Goal: Task Accomplishment & Management: Use online tool/utility

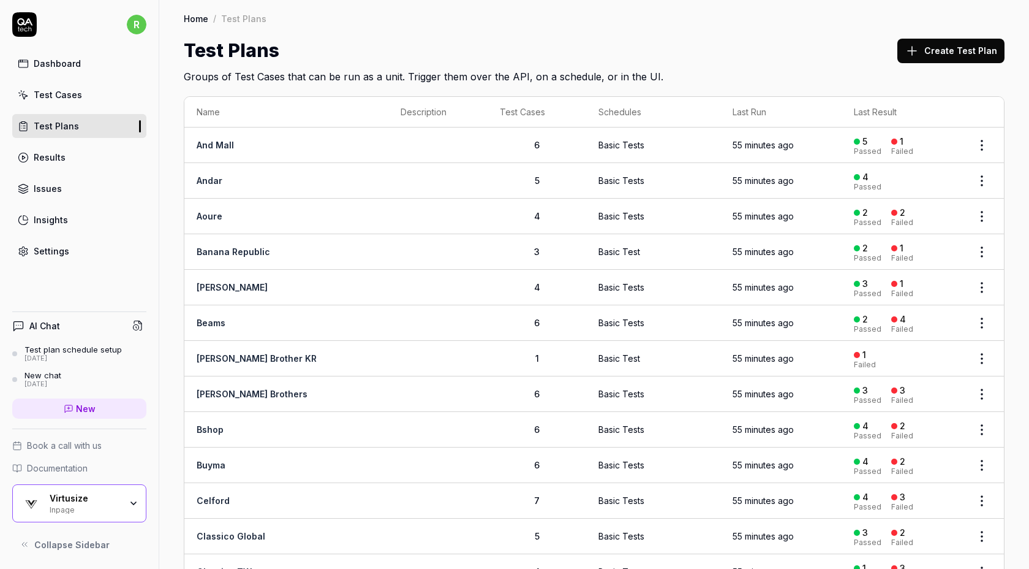
click at [984, 142] on html "r Dashboard Test Cases Test Plans Results Issues Insights Settings AI Chat Test…" at bounding box center [514, 284] width 1029 height 569
click at [937, 214] on div "Run Tests" at bounding box center [931, 223] width 116 height 27
click at [991, 180] on html "r Dashboard Test Cases Test Plans Results Issues Insights Settings AI Chat Test…" at bounding box center [514, 284] width 1029 height 569
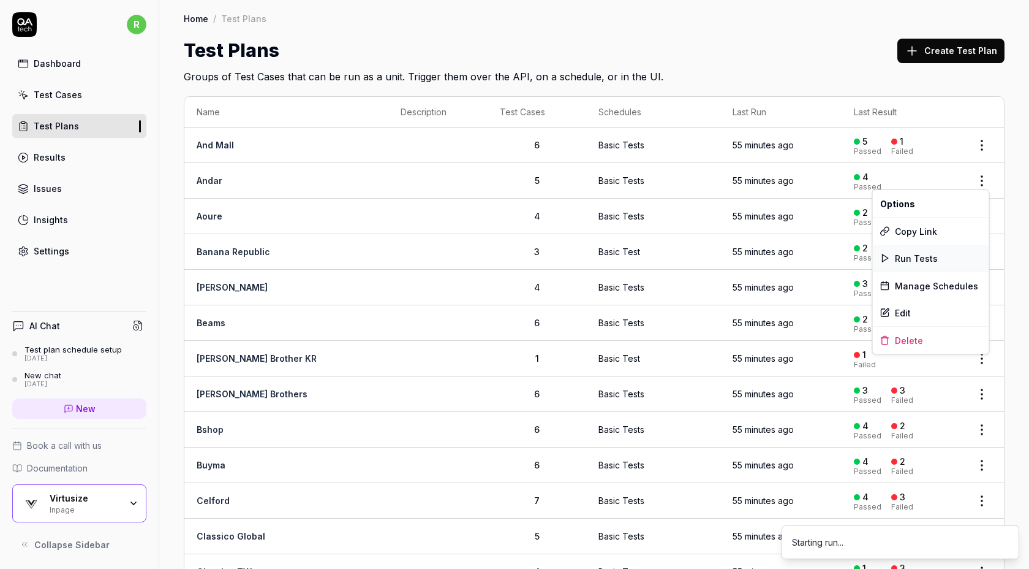
click at [931, 252] on span "Run Tests" at bounding box center [916, 258] width 43 height 13
click at [982, 211] on html "r Dashboard Test Cases Test Plans Results Issues Insights Settings AI Chat Test…" at bounding box center [514, 284] width 1029 height 569
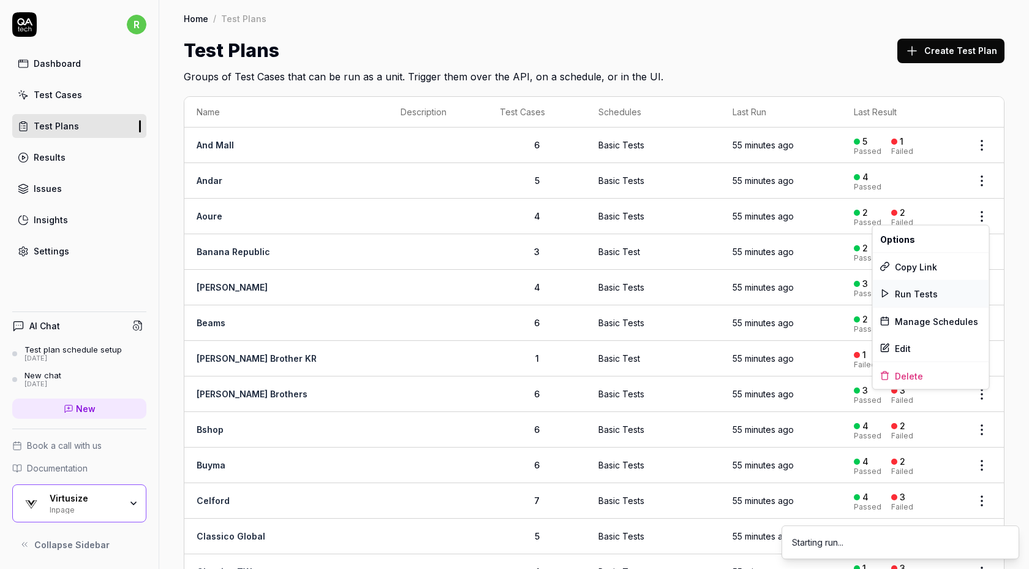
click at [931, 298] on span "Run Tests" at bounding box center [916, 293] width 43 height 13
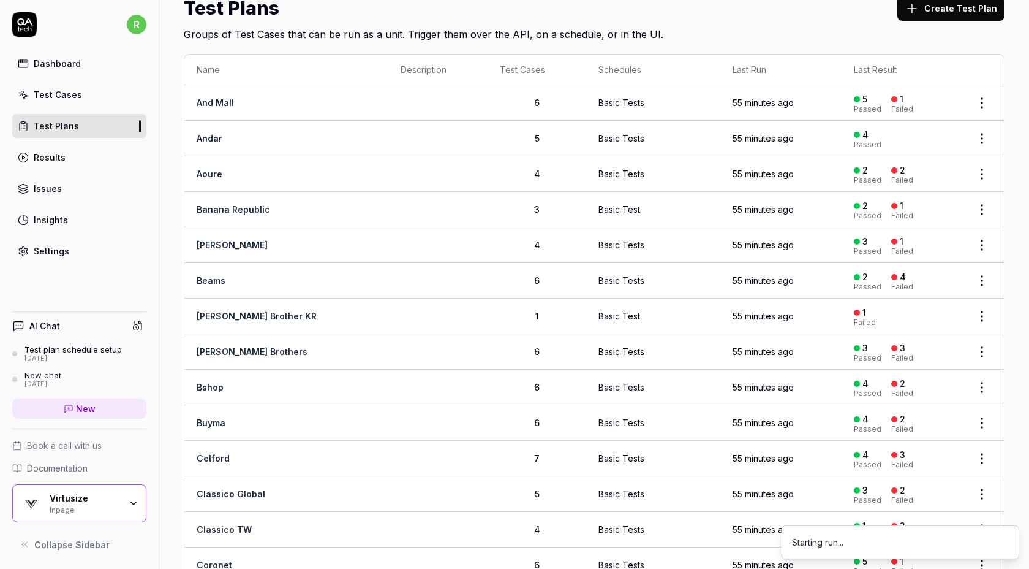
scroll to position [78, 0]
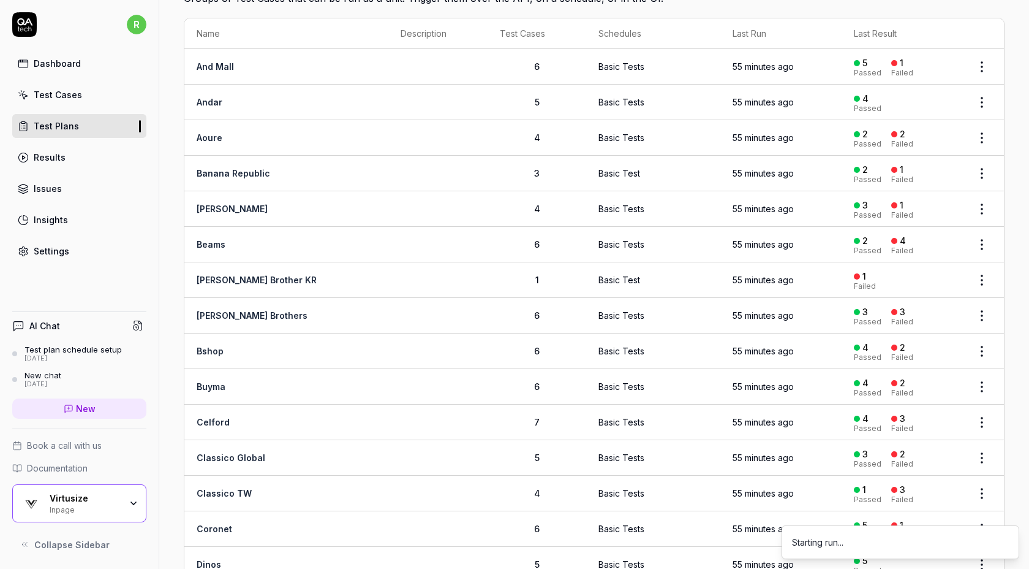
click at [986, 169] on html "r Dashboard Test Cases Test Plans Results Issues Insights Settings AI Chat Test…" at bounding box center [514, 284] width 1029 height 569
click at [925, 252] on span "Run Tests" at bounding box center [916, 250] width 43 height 13
click at [983, 203] on html "r Dashboard Test Cases Test Plans Results Issues Insights Settings AI Chat Test…" at bounding box center [514, 284] width 1029 height 569
click at [915, 286] on span "Run Tests" at bounding box center [916, 285] width 43 height 13
click at [982, 240] on html "r Dashboard Test Cases Test Plans Results Issues Insights Settings AI Chat Test…" at bounding box center [514, 284] width 1029 height 569
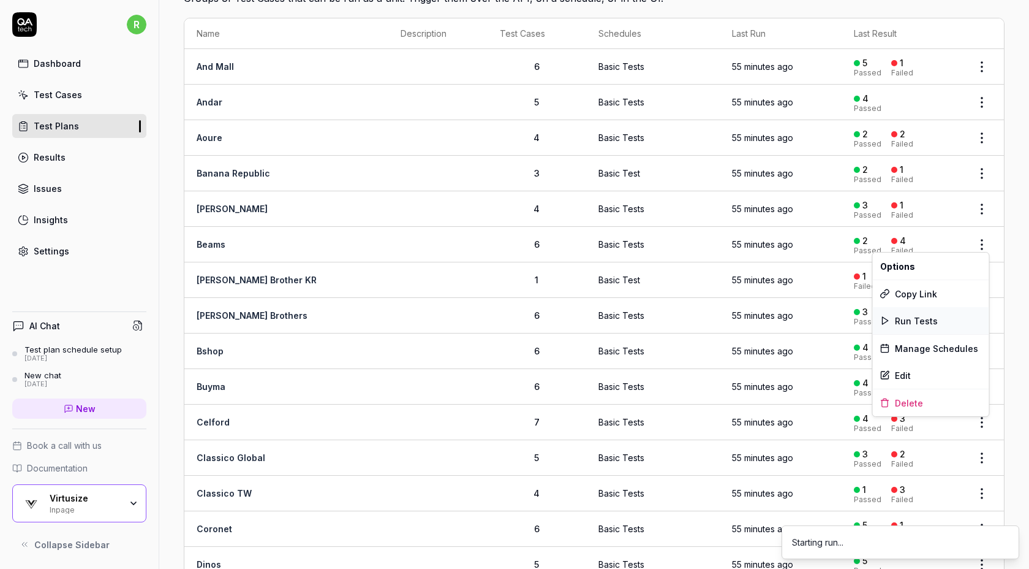
click at [934, 317] on span "Run Tests" at bounding box center [916, 320] width 43 height 13
click at [980, 273] on html "r Dashboard Test Cases Test Plans Results Issues Insights Settings AI Chat Test…" at bounding box center [514, 284] width 1029 height 569
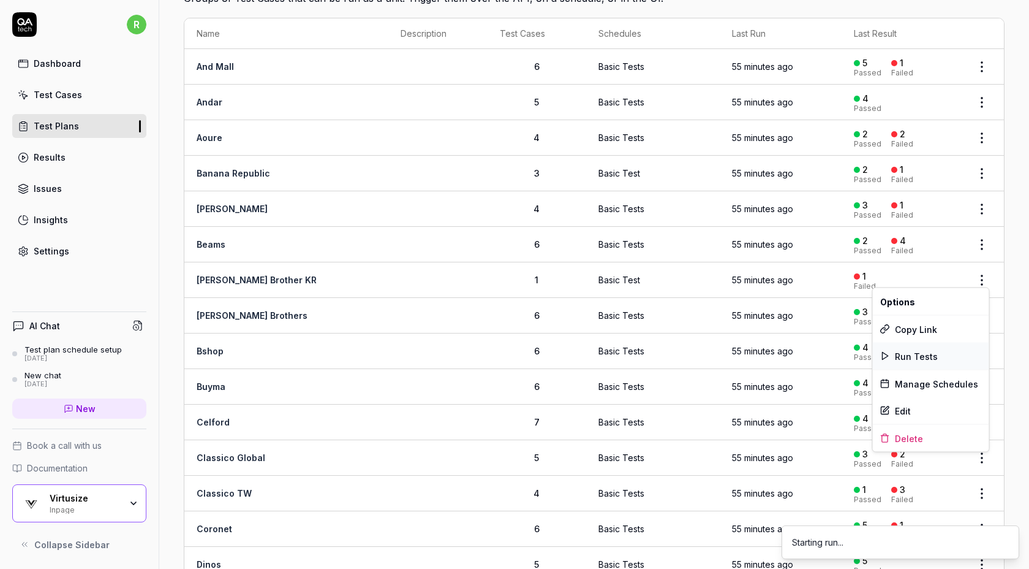
click at [934, 354] on div "Run Tests" at bounding box center [931, 355] width 116 height 27
click at [983, 321] on body "r Dashboard Test Cases Test Plans Results Issues Insights Settings AI Chat Test…" at bounding box center [514, 284] width 1029 height 569
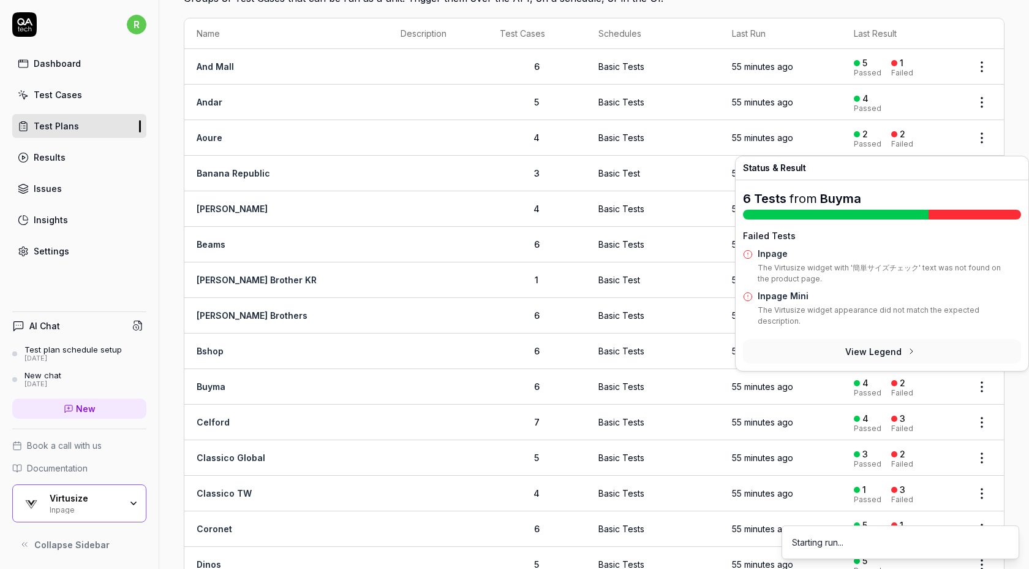
click at [980, 314] on p "The Virtusize widget appearance did not match the expected description." at bounding box center [889, 318] width 263 height 27
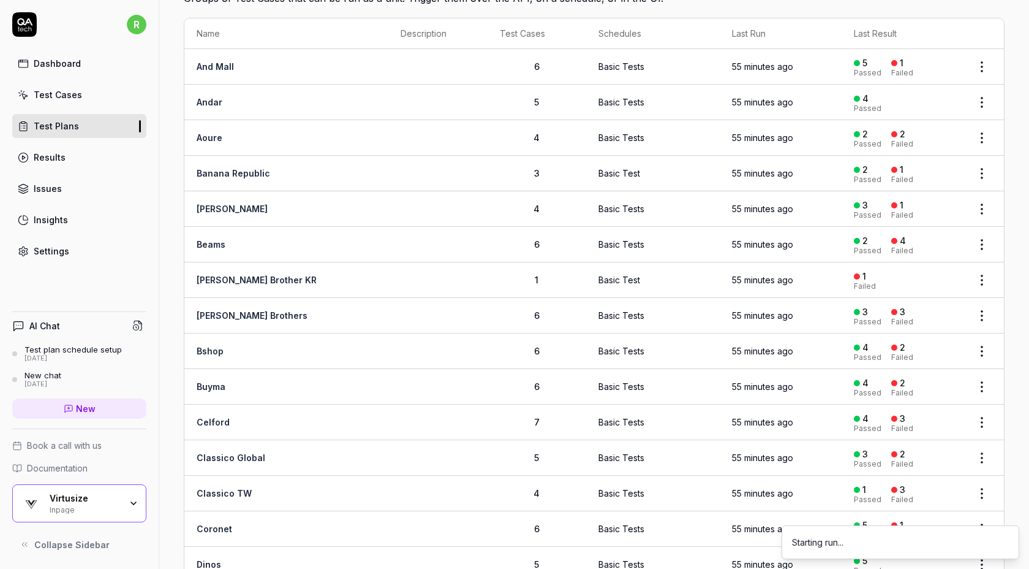
click at [978, 318] on body "r Dashboard Test Cases Test Plans Results Issues Insights Settings AI Chat Test…" at bounding box center [514, 284] width 1029 height 569
click at [983, 311] on html "r Dashboard Test Cases Test Plans Results Issues Insights Settings AI Chat Test…" at bounding box center [514, 284] width 1029 height 569
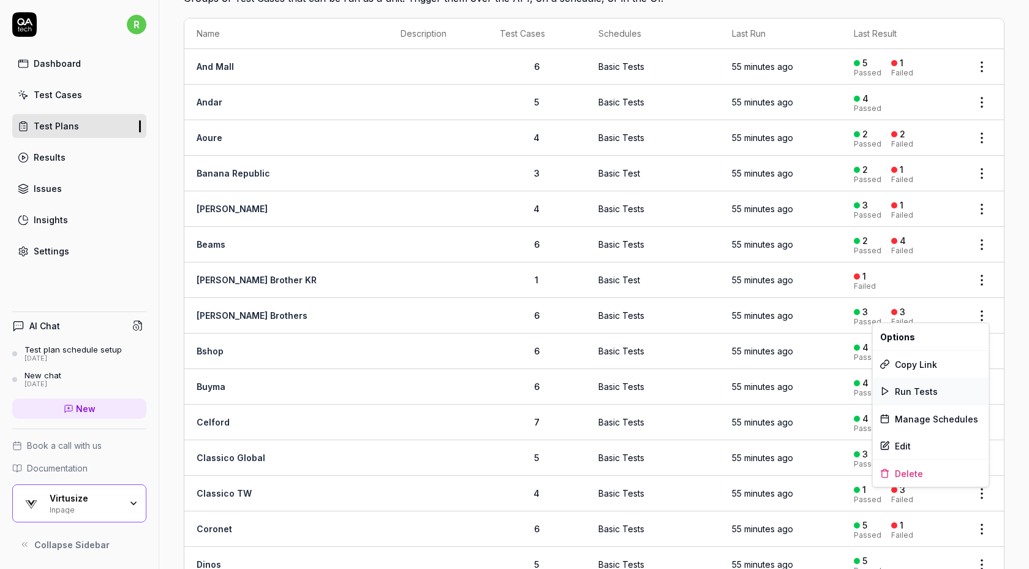
click at [930, 391] on span "Run Tests" at bounding box center [916, 391] width 43 height 13
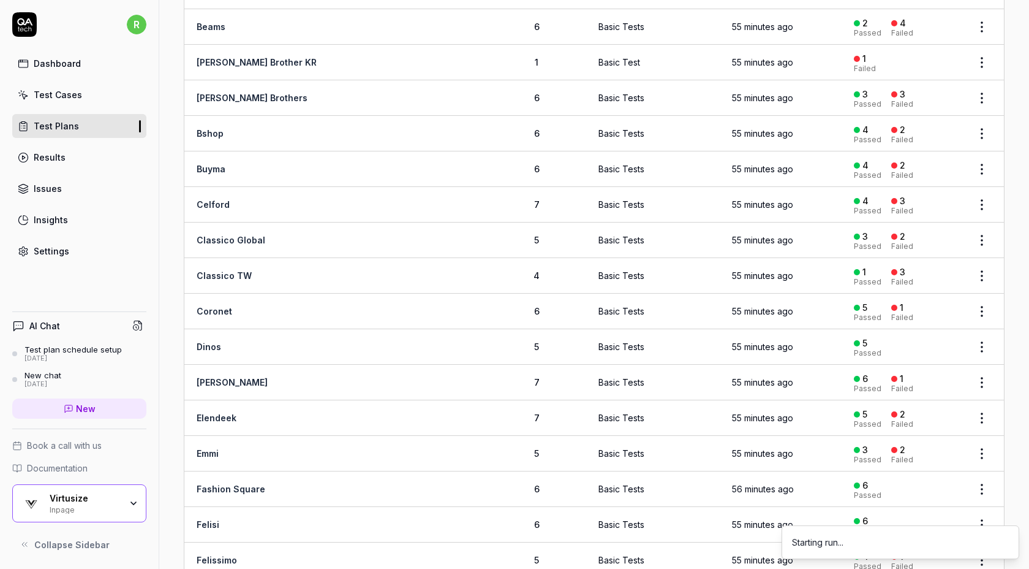
scroll to position [309, 0]
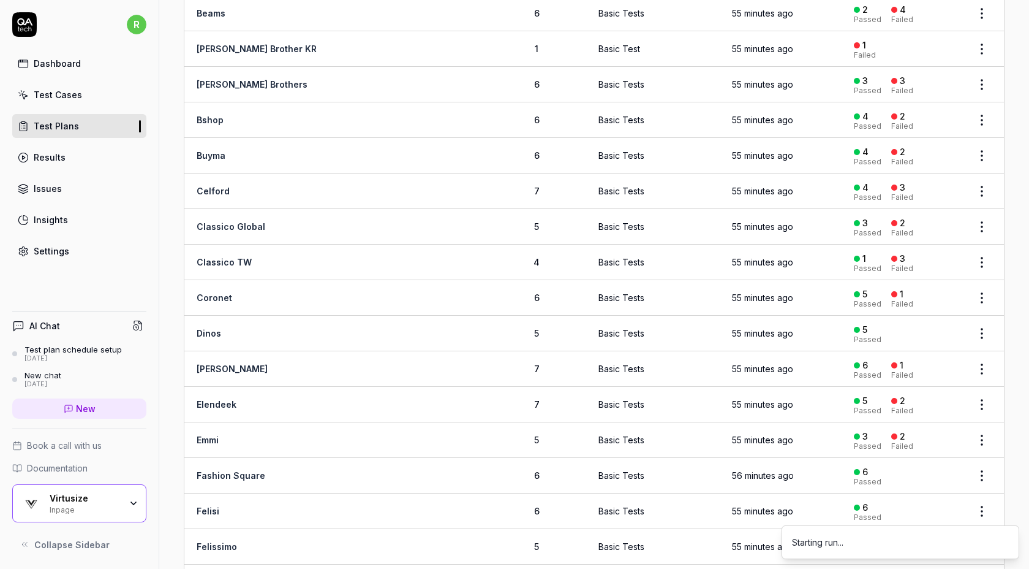
click at [983, 186] on html "r Dashboard Test Cases Test Plans Results Issues Insights Settings AI Chat Test…" at bounding box center [514, 284] width 1029 height 569
click at [939, 263] on div "Run Tests" at bounding box center [931, 265] width 116 height 27
click at [986, 222] on html "r Dashboard Test Cases Test Plans Results Issues Insights Settings AI Chat Test…" at bounding box center [514, 284] width 1029 height 569
click at [932, 298] on span "Run Tests" at bounding box center [916, 301] width 43 height 13
click at [980, 262] on body "r Dashboard Test Cases Test Plans Results Issues Insights Settings AI Chat Test…" at bounding box center [514, 284] width 1029 height 569
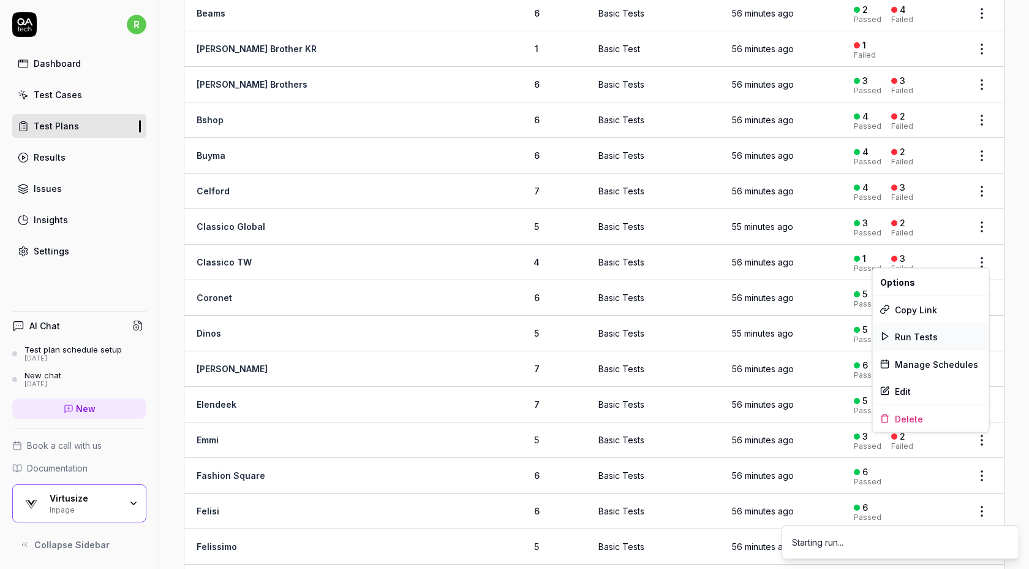
click at [929, 335] on span "Run Tests" at bounding box center [916, 336] width 43 height 13
click at [975, 295] on html "r Dashboard Test Cases Test Plans Results Issues Insights Settings AI Chat Test…" at bounding box center [514, 284] width 1029 height 569
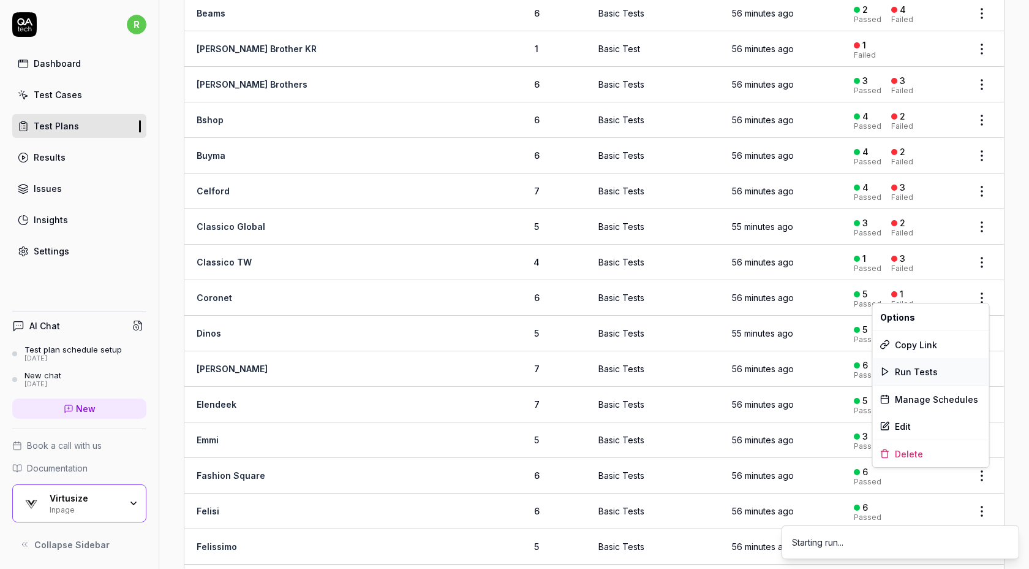
click at [943, 376] on div "Run Tests" at bounding box center [931, 371] width 116 height 27
click at [985, 330] on html "r Dashboard Test Cases Test Plans Results Issues Insights Settings AI Chat Test…" at bounding box center [514, 284] width 1029 height 569
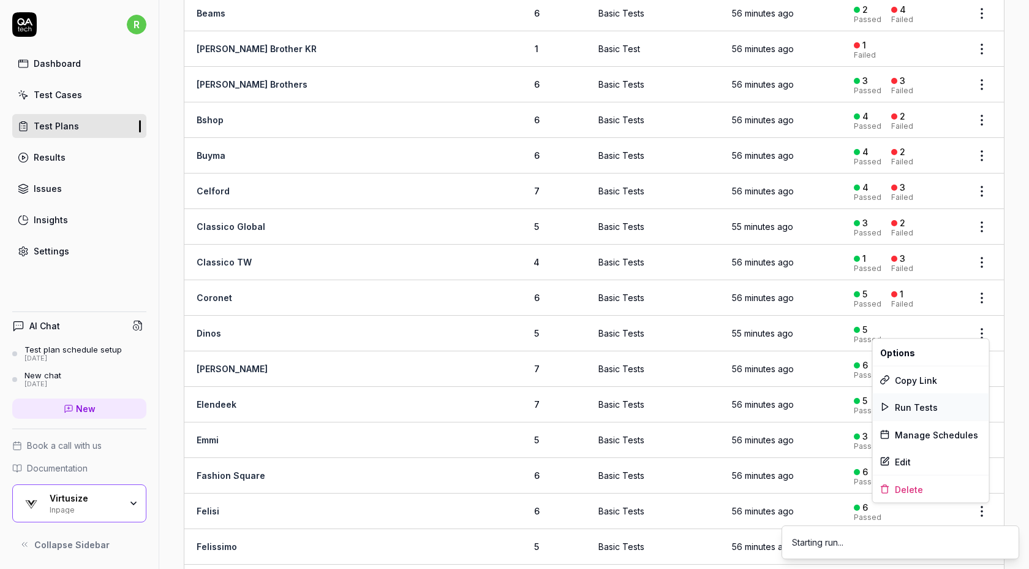
click at [945, 403] on div "Run Tests" at bounding box center [931, 406] width 116 height 27
click at [985, 364] on html "r Dashboard Test Cases Test Plans Results Issues Insights Settings AI Chat Test…" at bounding box center [514, 284] width 1029 height 569
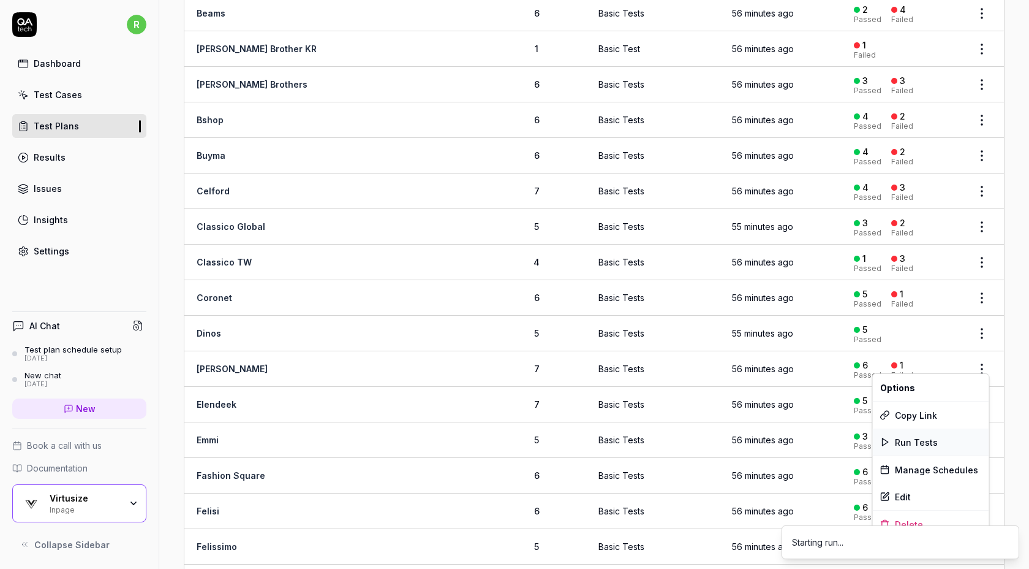
click at [930, 441] on span "Run Tests" at bounding box center [916, 442] width 43 height 13
click at [979, 434] on html "r Dashboard Test Cases Test Plans Results Issues Insights Settings AI Chat Test…" at bounding box center [514, 284] width 1029 height 569
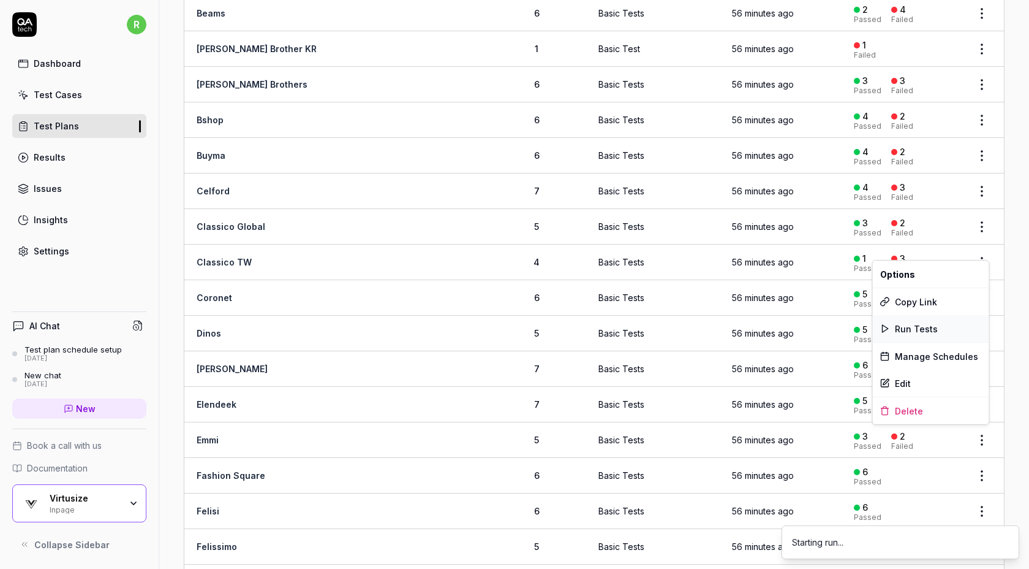
click at [927, 331] on span "Run Tests" at bounding box center [916, 328] width 43 height 13
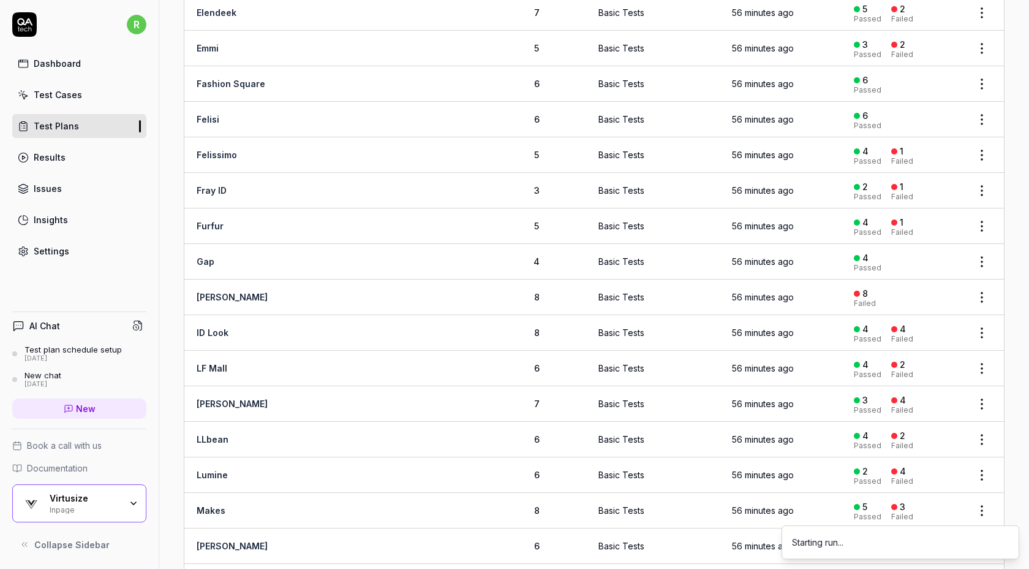
scroll to position [703, 0]
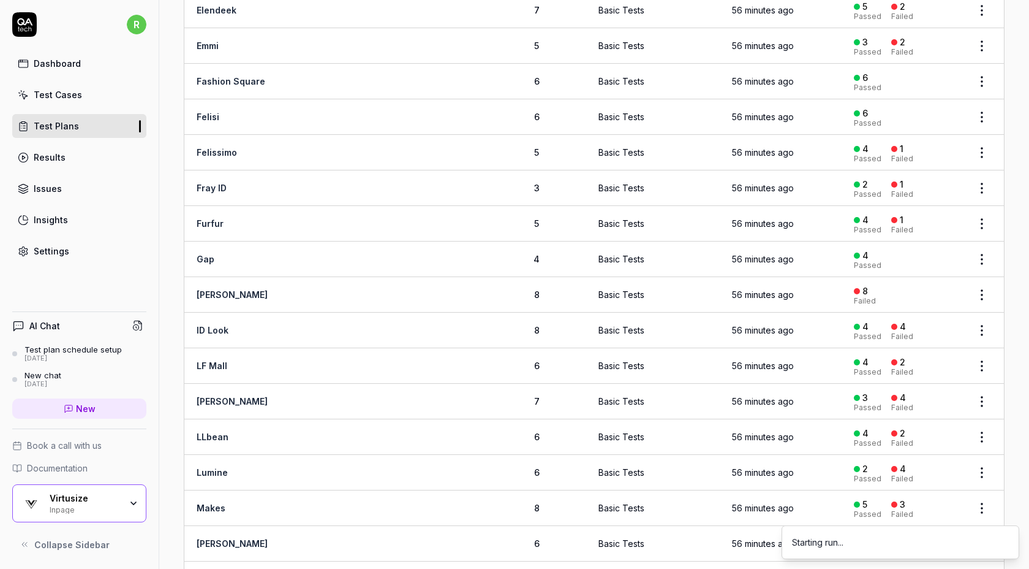
click at [980, 78] on html "r Dashboard Test Cases Test Plans Results Issues Insights Settings AI Chat Test…" at bounding box center [514, 284] width 1029 height 569
click at [941, 153] on div "Run Tests" at bounding box center [931, 153] width 116 height 27
click at [978, 116] on body "r Dashboard Test Cases Test Plans Results Issues Insights Settings AI Chat Test…" at bounding box center [514, 284] width 1029 height 569
click at [980, 114] on html "r Dashboard Test Cases Test Plans Results Issues Insights Settings AI Chat Test…" at bounding box center [514, 284] width 1029 height 569
click at [930, 186] on span "Run Tests" at bounding box center [916, 189] width 43 height 13
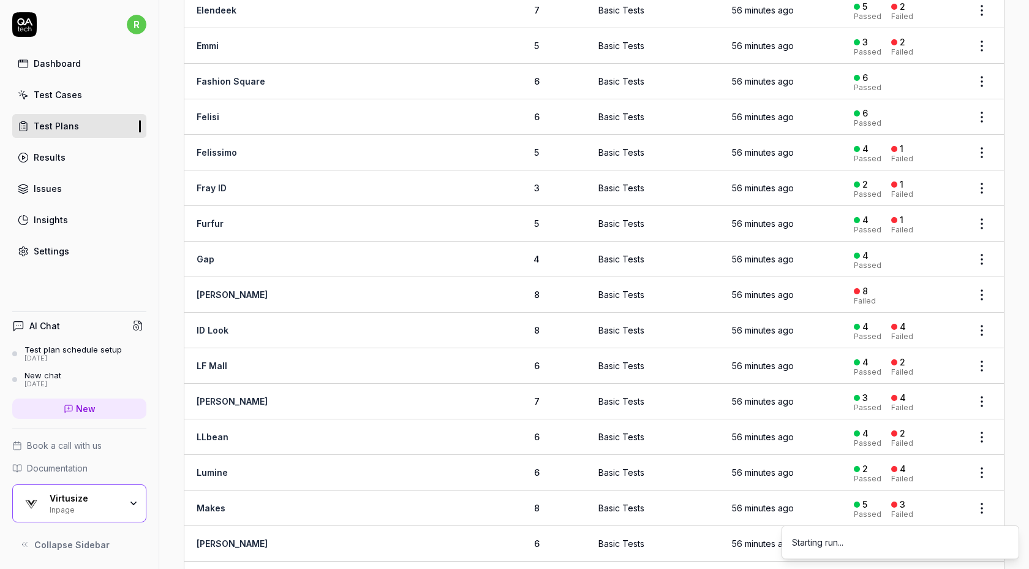
click at [980, 146] on html "r Dashboard Test Cases Test Plans Results Issues Insights Settings AI Chat Test…" at bounding box center [514, 284] width 1029 height 569
click at [925, 225] on span "Run Tests" at bounding box center [916, 224] width 43 height 13
click at [980, 186] on body "r Dashboard Test Cases Test Plans Results Issues Insights Settings AI Chat Test…" at bounding box center [514, 284] width 1029 height 569
click at [982, 183] on html "r Dashboard Test Cases Test Plans Results Issues Insights Settings AI Chat Test…" at bounding box center [514, 284] width 1029 height 569
click at [918, 259] on span "Run Tests" at bounding box center [916, 259] width 43 height 13
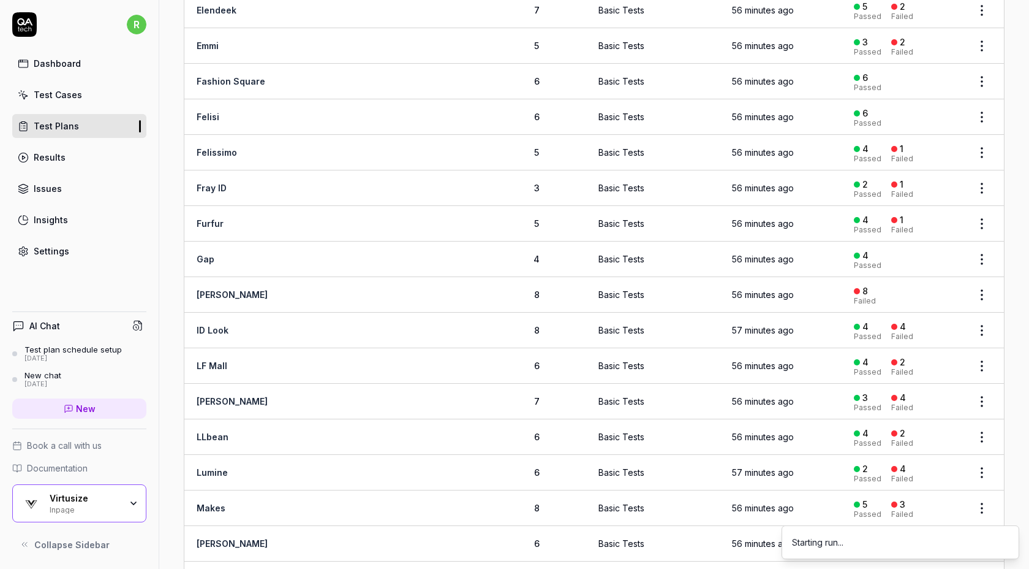
click at [985, 219] on html "r Dashboard Test Cases Test Plans Results Issues Insights Settings AI Chat Test…" at bounding box center [514, 284] width 1029 height 569
click at [933, 286] on div "Run Tests" at bounding box center [931, 294] width 116 height 27
click at [979, 254] on html "r Dashboard Test Cases Test Plans Results Issues Insights Settings AI Chat Test…" at bounding box center [514, 284] width 1029 height 569
click at [915, 329] on span "Run Tests" at bounding box center [916, 330] width 43 height 13
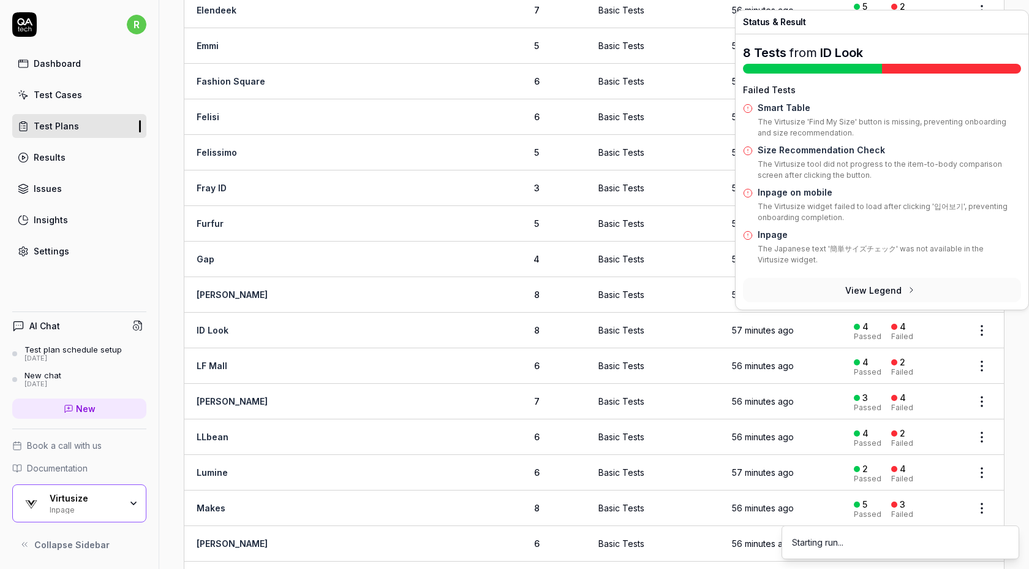
click at [980, 287] on button "View Legend" at bounding box center [882, 290] width 278 height 25
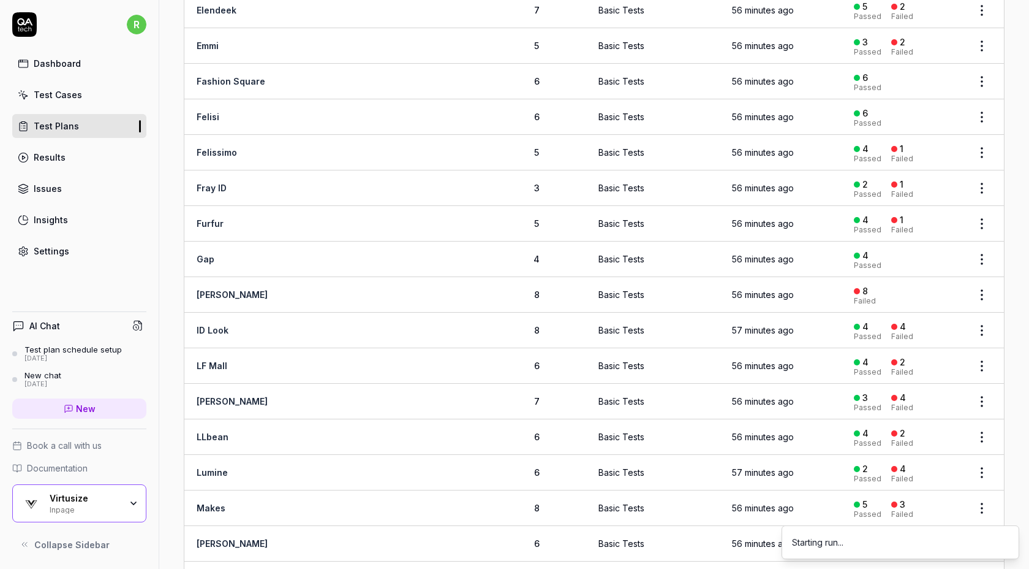
click at [979, 288] on html "r Dashboard Test Cases Test Plans Results Issues Insights Settings AI Chat Test…" at bounding box center [514, 284] width 1029 height 569
click at [920, 366] on span "Run Tests" at bounding box center [916, 364] width 43 height 13
click at [982, 324] on html "r Dashboard Test Cases Test Plans Results Issues Insights Settings AI Chat Test…" at bounding box center [514, 284] width 1029 height 569
click at [921, 407] on div "Run Tests" at bounding box center [931, 400] width 116 height 27
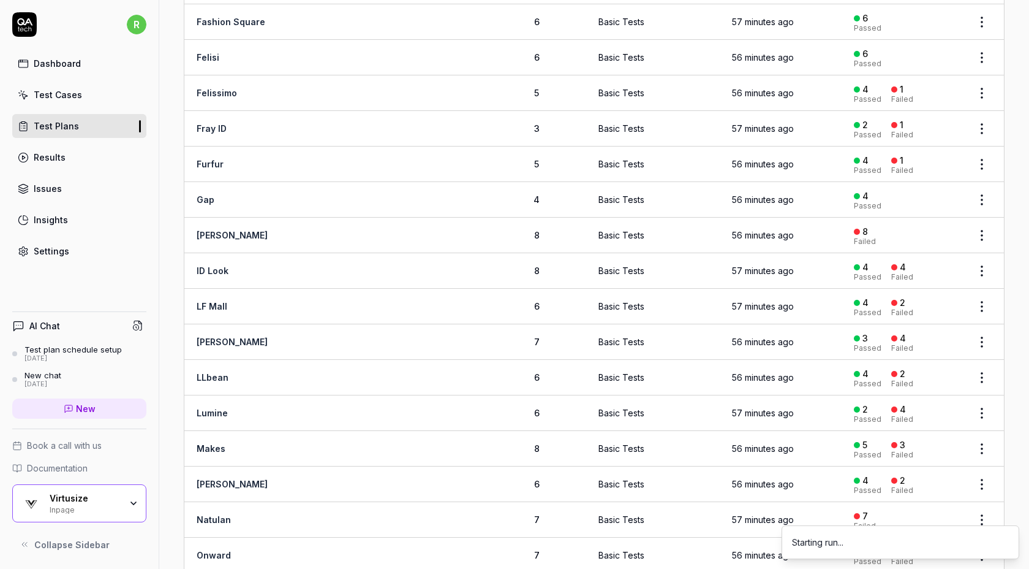
scroll to position [765, 0]
click at [989, 298] on html "r Dashboard Test Cases Test Plans Results Issues Insights Settings AI Chat Test…" at bounding box center [514, 284] width 1029 height 569
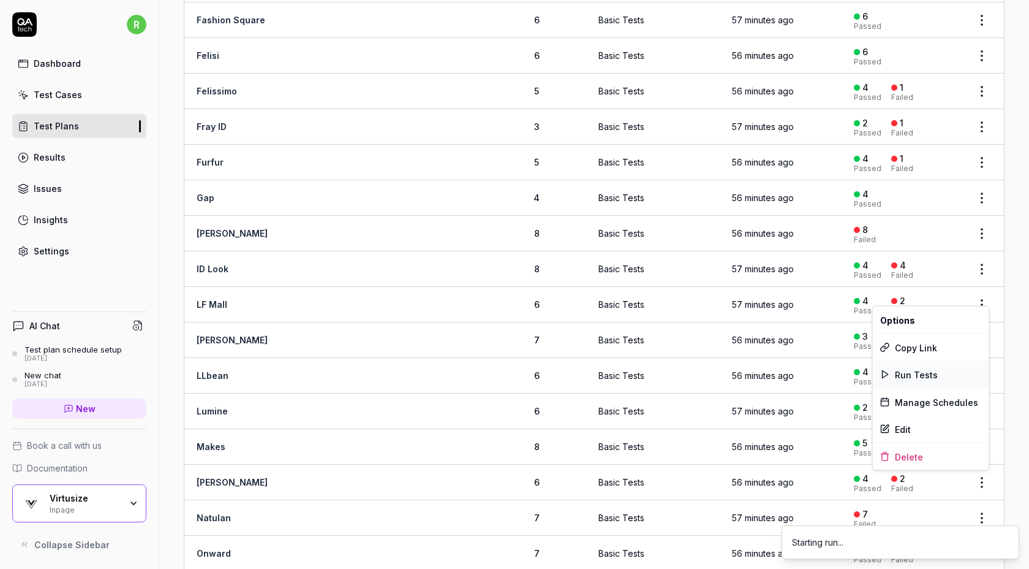
click at [917, 373] on span "Run Tests" at bounding box center [916, 374] width 43 height 13
click at [984, 335] on body "r Dashboard Test Cases Test Plans Results Issues Insights Settings AI Chat Test…" at bounding box center [514, 284] width 1029 height 569
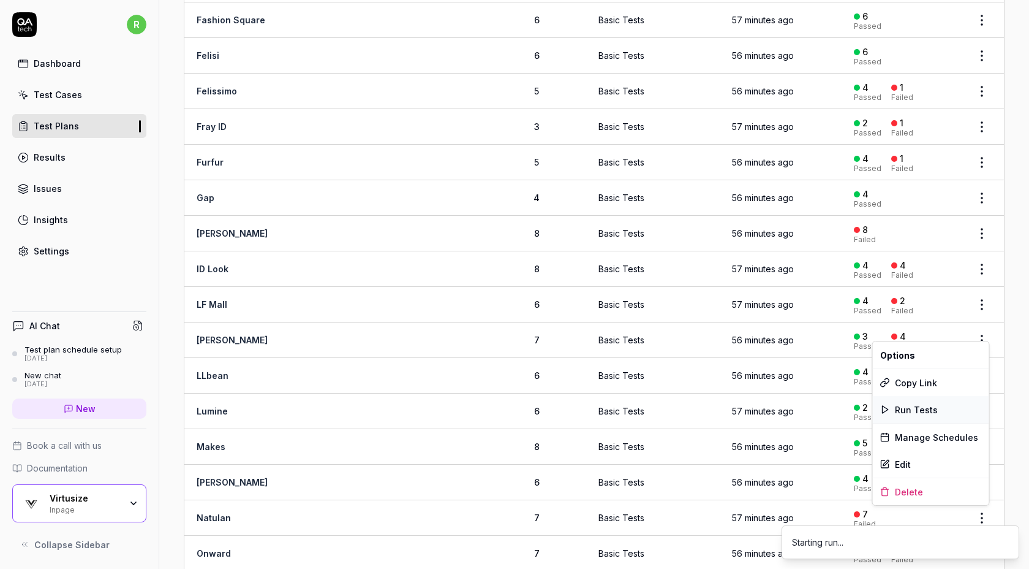
click at [911, 409] on span "Run Tests" at bounding box center [916, 409] width 43 height 13
click at [983, 369] on html "r Dashboard Test Cases Test Plans Results Issues Insights Settings AI Chat Test…" at bounding box center [514, 284] width 1029 height 569
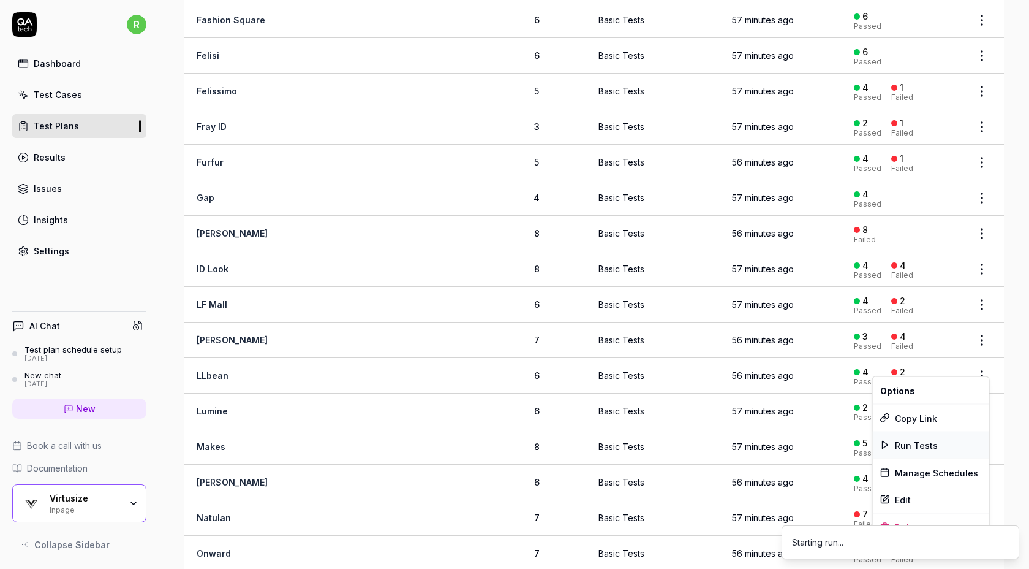
click at [925, 442] on span "Run Tests" at bounding box center [916, 444] width 43 height 13
click at [983, 400] on html "r Dashboard Test Cases Test Plans Results Issues Insights Settings AI Chat Test…" at bounding box center [514, 284] width 1029 height 569
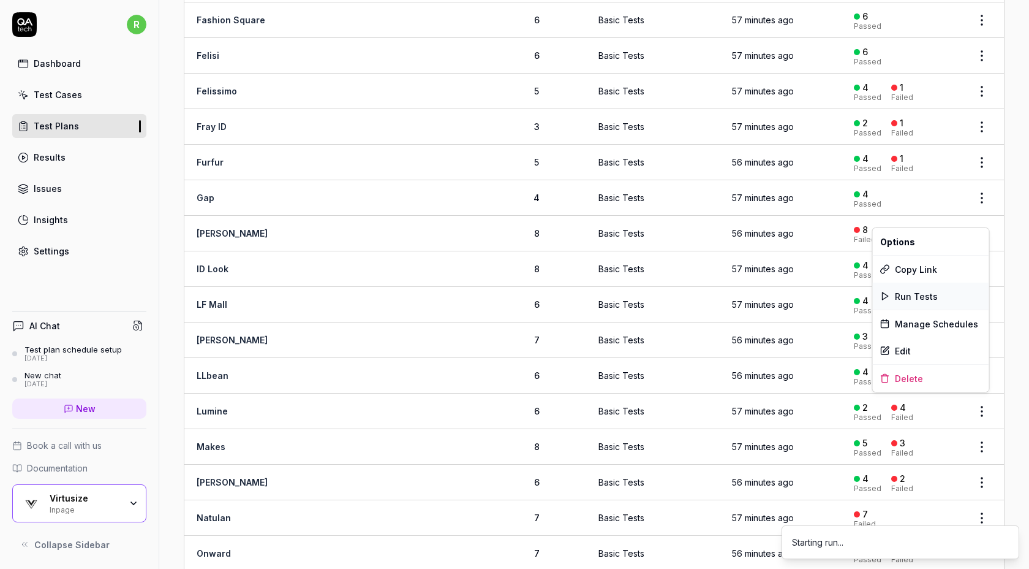
click at [958, 295] on div "Run Tests" at bounding box center [931, 295] width 116 height 27
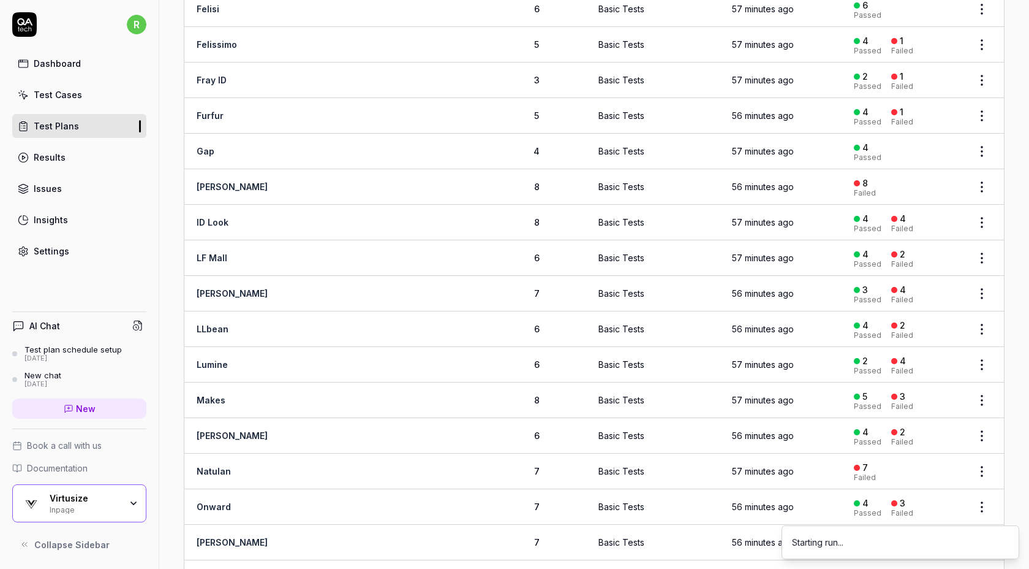
scroll to position [814, 0]
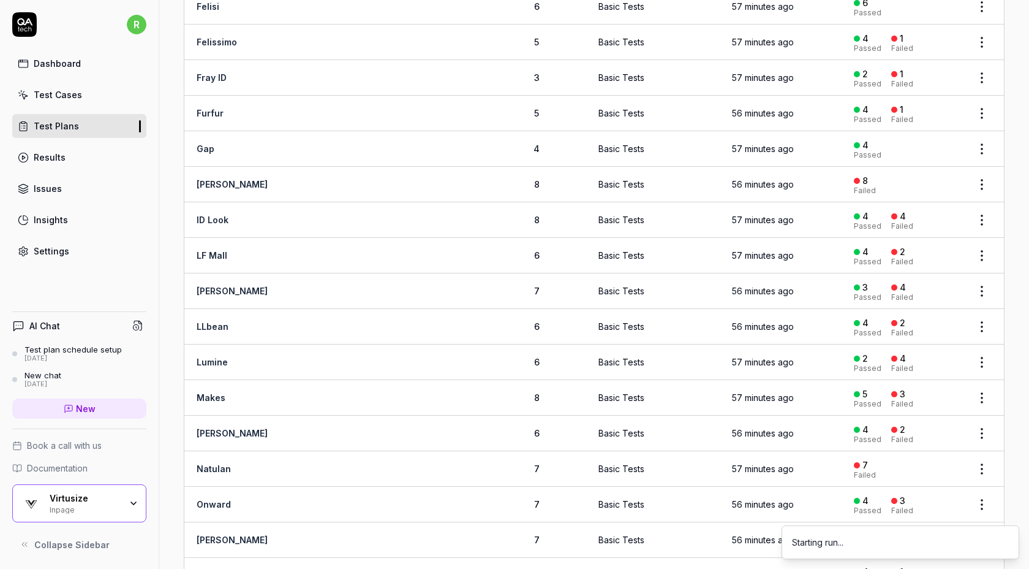
click at [984, 386] on html "r Dashboard Test Cases Test Plans Results Issues Insights Settings AI Chat Test…" at bounding box center [514, 284] width 1029 height 569
click at [912, 466] on span "Run Tests" at bounding box center [916, 466] width 43 height 13
click at [980, 453] on html "r Dashboard Test Cases Test Plans Results Issues Insights Settings AI Chat Test…" at bounding box center [514, 284] width 1029 height 569
click at [920, 351] on span "Run Tests" at bounding box center [916, 352] width 43 height 13
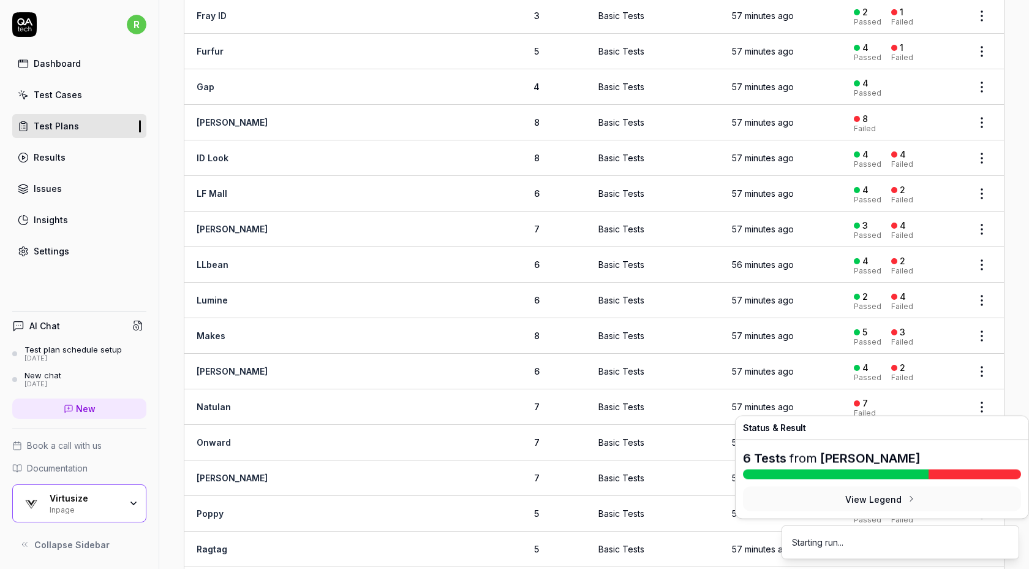
scroll to position [906, 0]
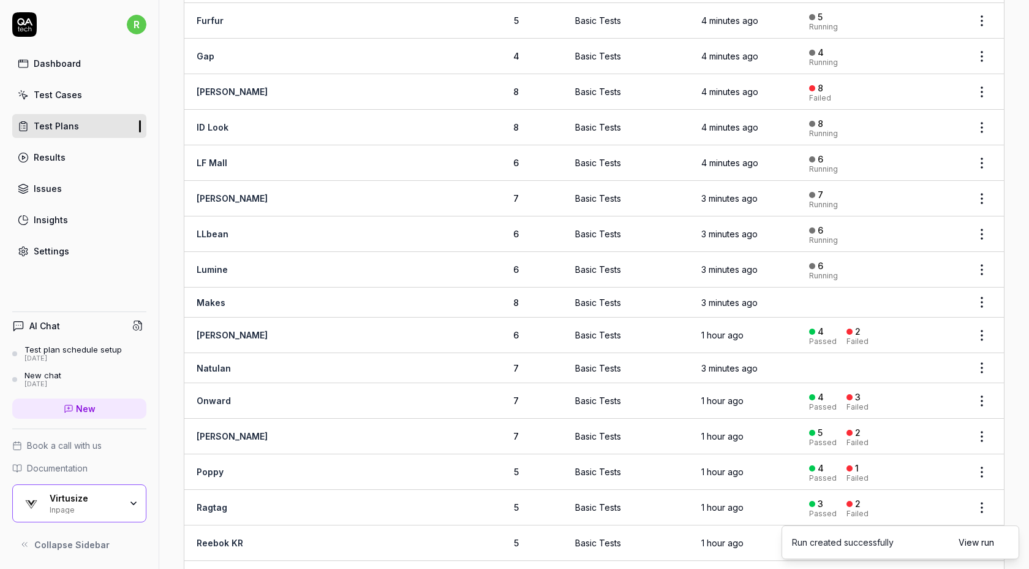
click at [981, 118] on html "r Dashboard Test Cases Test Plans Results Issues Insights Settings AI Chat Test…" at bounding box center [514, 284] width 1029 height 569
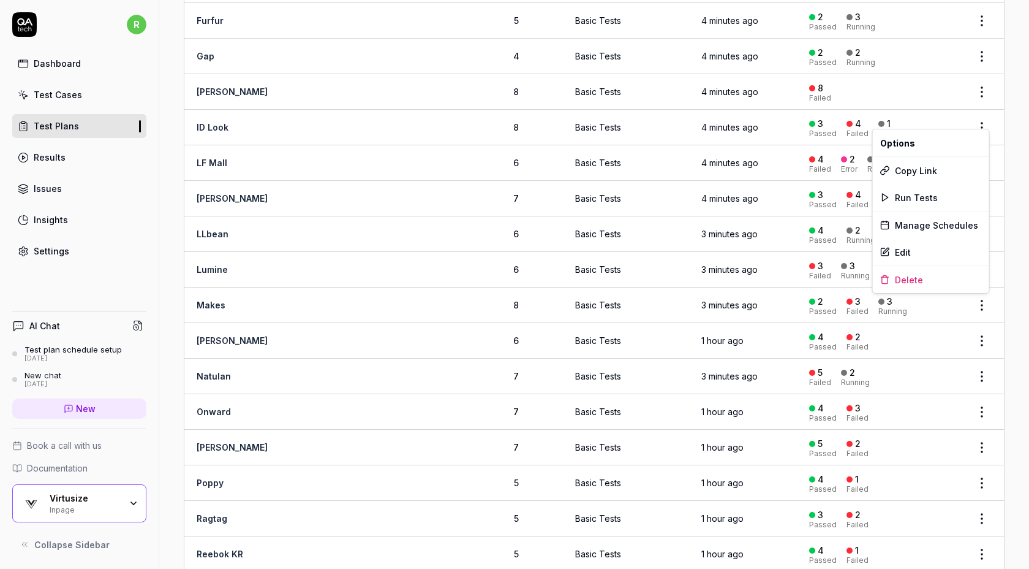
click at [1004, 94] on html "r Dashboard Test Cases Test Plans Results Issues Insights Settings AI Chat Test…" at bounding box center [514, 284] width 1029 height 569
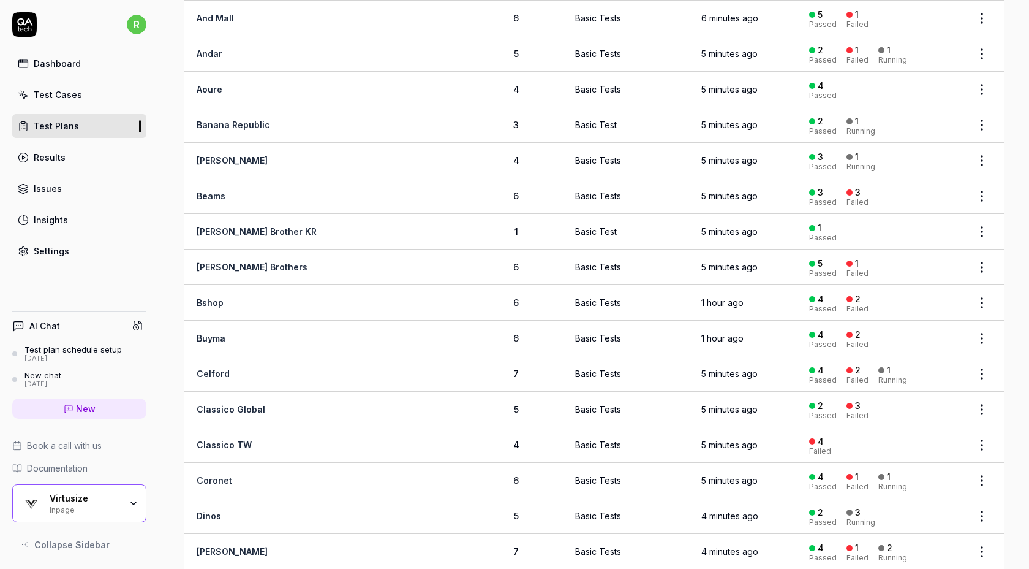
scroll to position [129, 0]
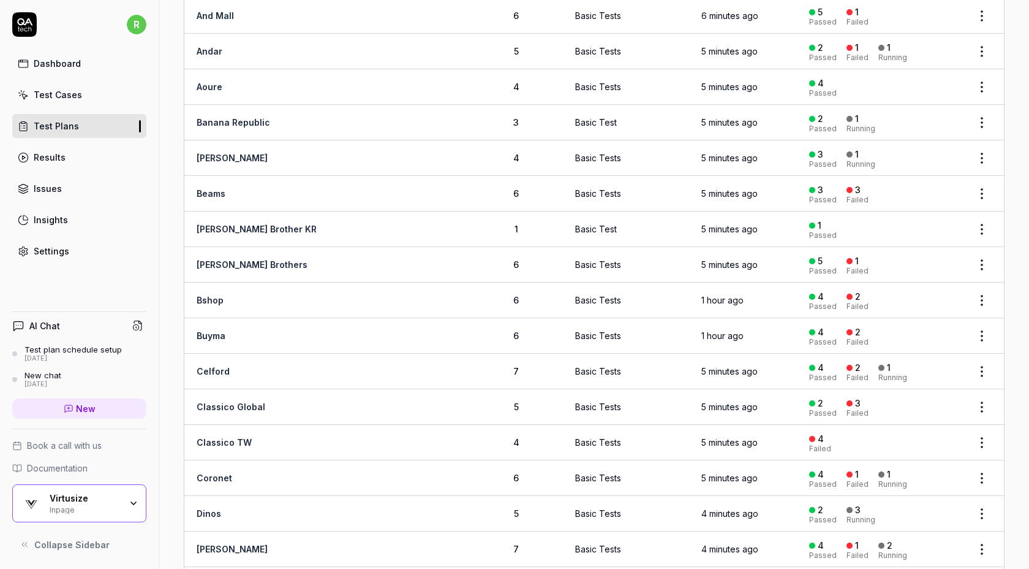
click at [980, 295] on html "r Dashboard Test Cases Test Plans Results Issues Insights Settings AI Chat Test…" at bounding box center [514, 284] width 1029 height 569
click at [928, 376] on span "Run Tests" at bounding box center [916, 375] width 43 height 13
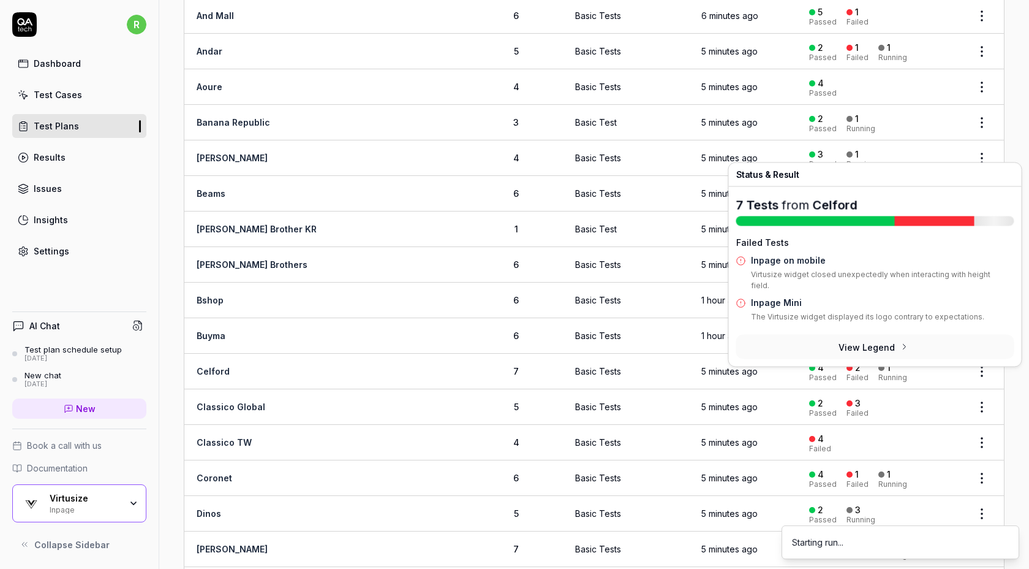
click at [984, 335] on button "View Legend" at bounding box center [875, 347] width 278 height 25
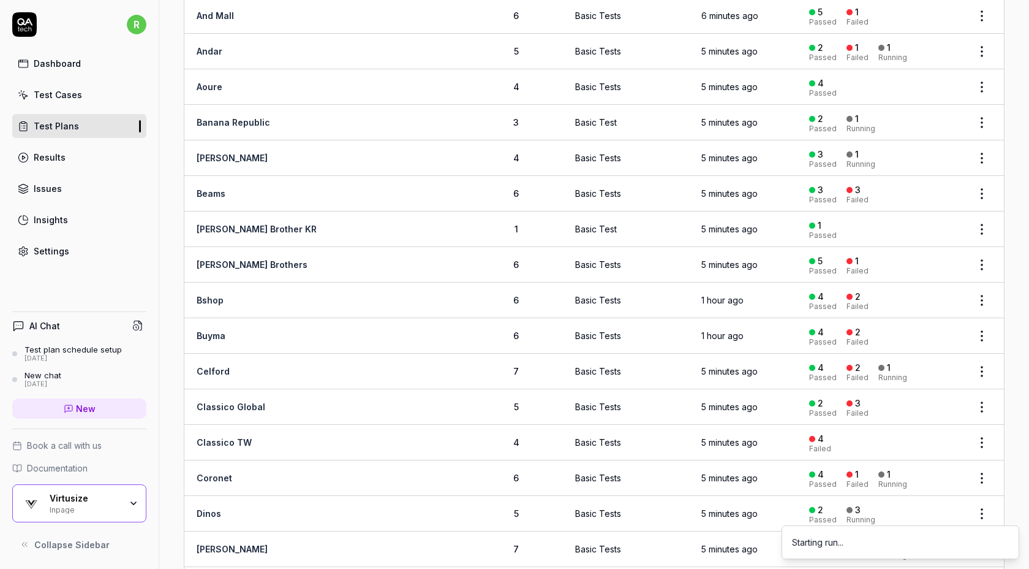
click at [980, 328] on html "r Dashboard Test Cases Test Plans Results Issues Insights Settings AI Chat Test…" at bounding box center [514, 284] width 1029 height 569
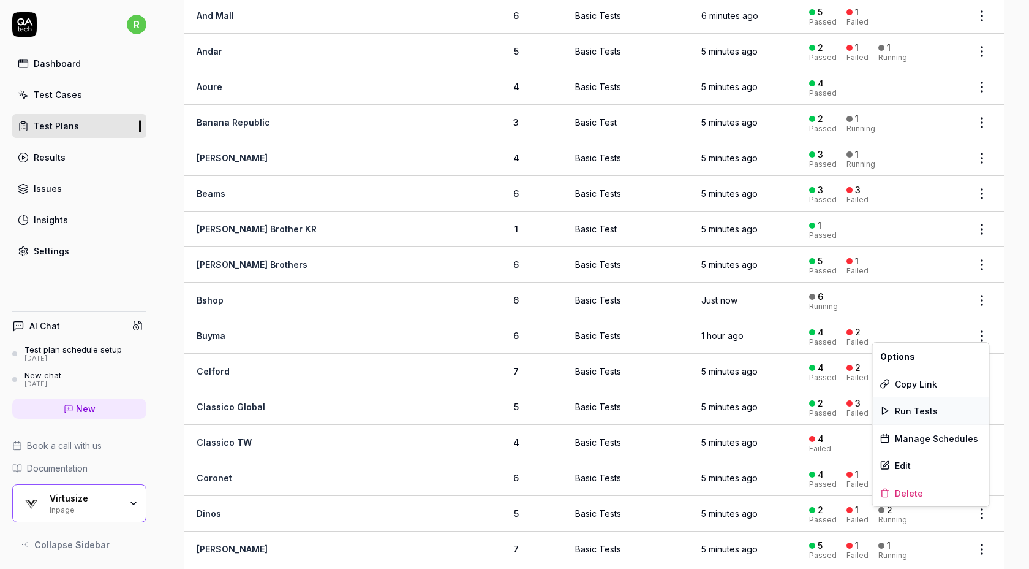
click at [922, 407] on span "Run Tests" at bounding box center [916, 410] width 43 height 13
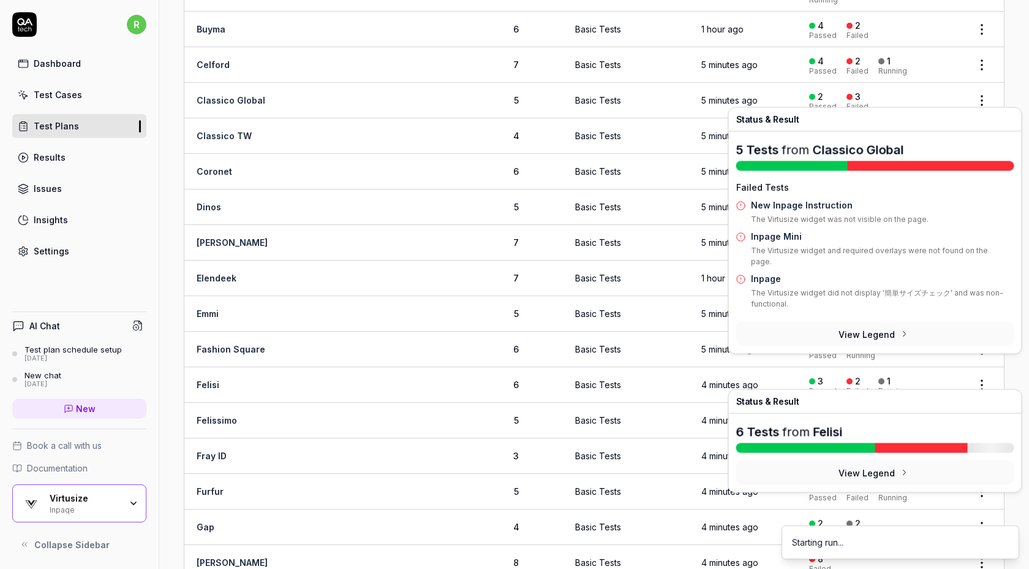
scroll to position [437, 0]
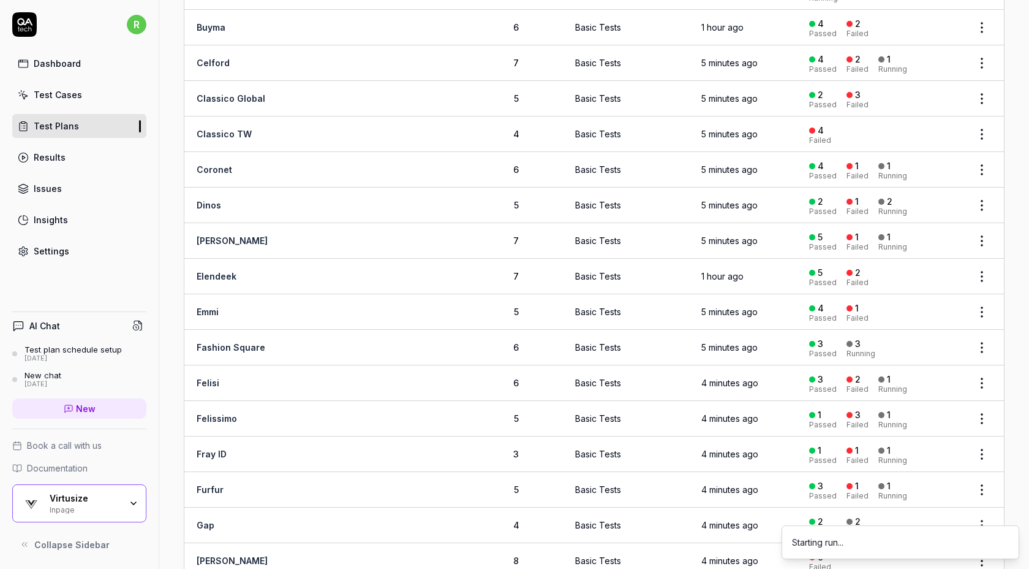
click at [985, 279] on body "r Dashboard Test Cases Test Plans Results Issues Insights Settings AI Chat Test…" at bounding box center [514, 284] width 1029 height 569
click at [981, 271] on html "r Dashboard Test Cases Test Plans Results Issues Insights Settings AI Chat Test…" at bounding box center [514, 284] width 1029 height 569
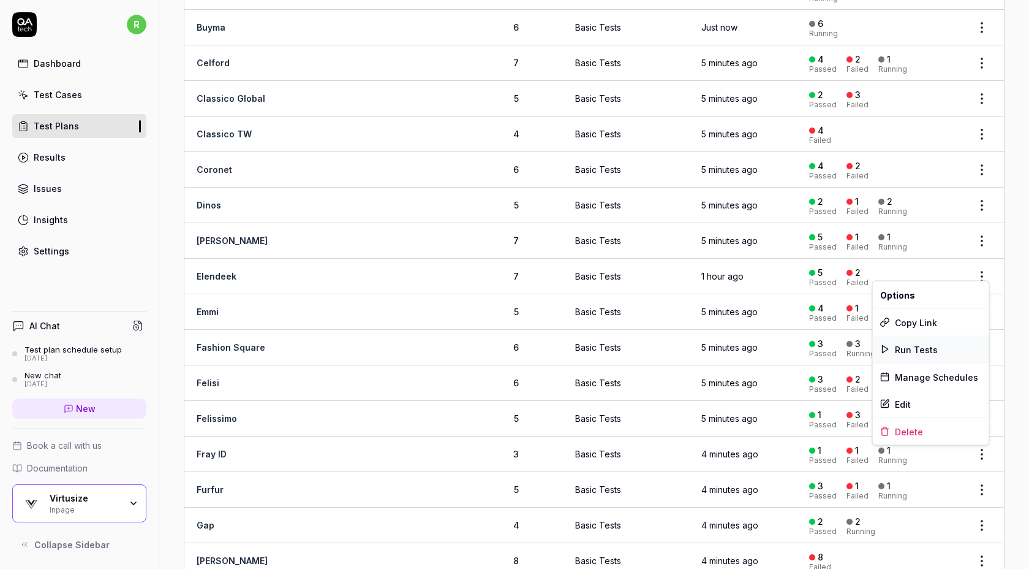
click at [944, 349] on div "Run Tests" at bounding box center [931, 349] width 116 height 27
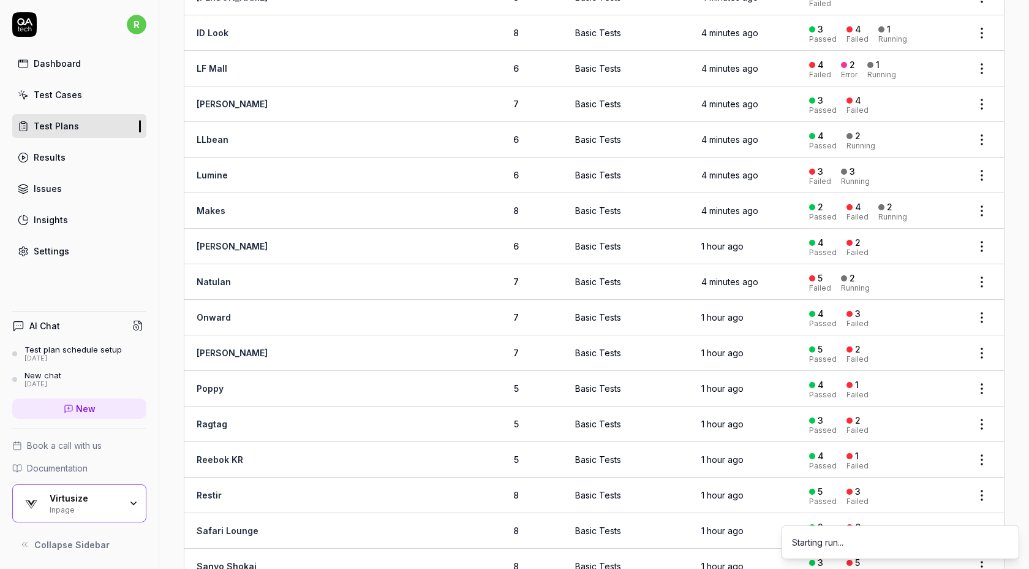
scroll to position [1012, 0]
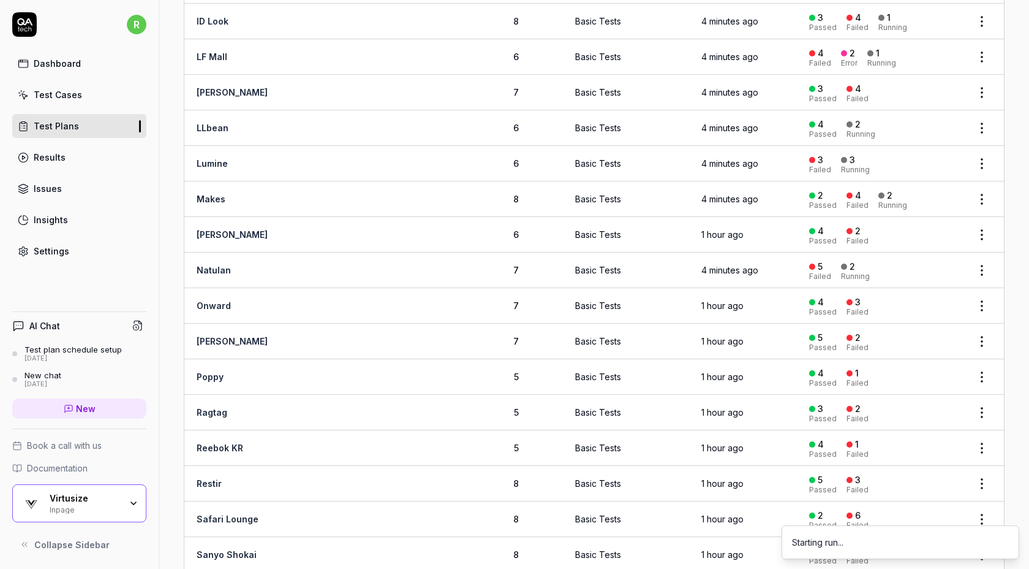
click at [982, 220] on html "r Dashboard Test Cases Test Plans Results Issues Insights Settings AI Chat Test…" at bounding box center [514, 284] width 1029 height 569
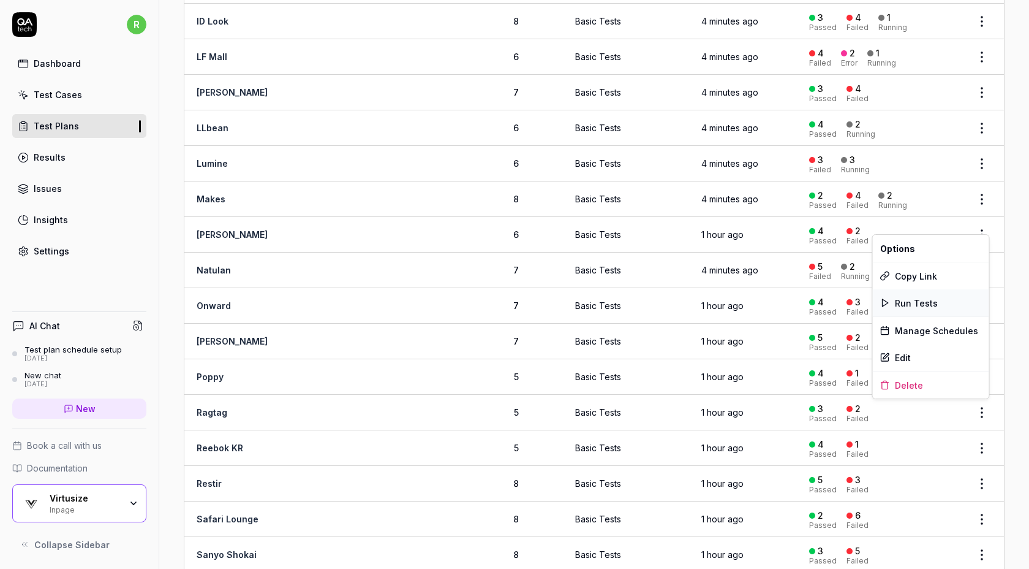
click at [918, 305] on span "Run Tests" at bounding box center [916, 303] width 43 height 13
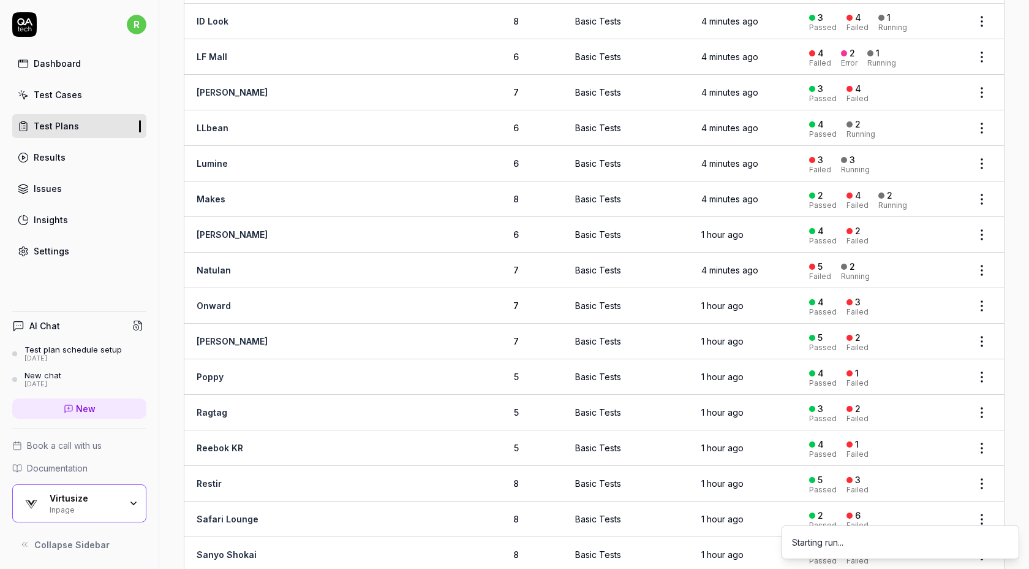
click at [1017, 288] on div "Name Description Test Cases Schedules Last Run Last Result And Mall 6 Basic Tes…" at bounding box center [594, 350] width 870 height 2556
click at [977, 300] on body "r Dashboard Test Cases Test Plans Results Issues Insights Settings AI Chat Test…" at bounding box center [514, 284] width 1029 height 569
click at [981, 297] on html "r Dashboard Test Cases Test Plans Results Issues Insights Settings AI Chat Test…" at bounding box center [514, 284] width 1029 height 569
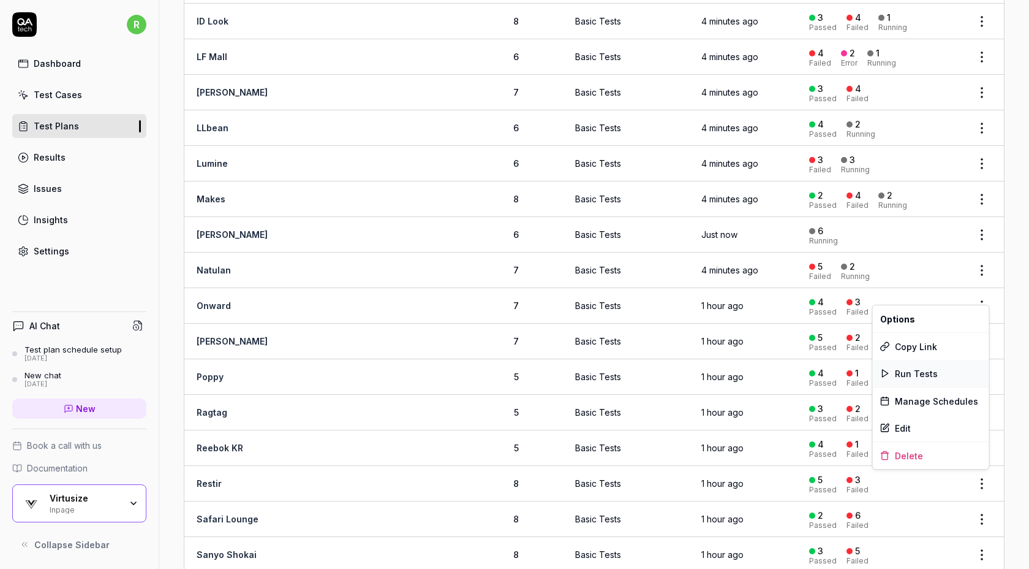
click at [944, 374] on div "Run Tests" at bounding box center [931, 373] width 116 height 27
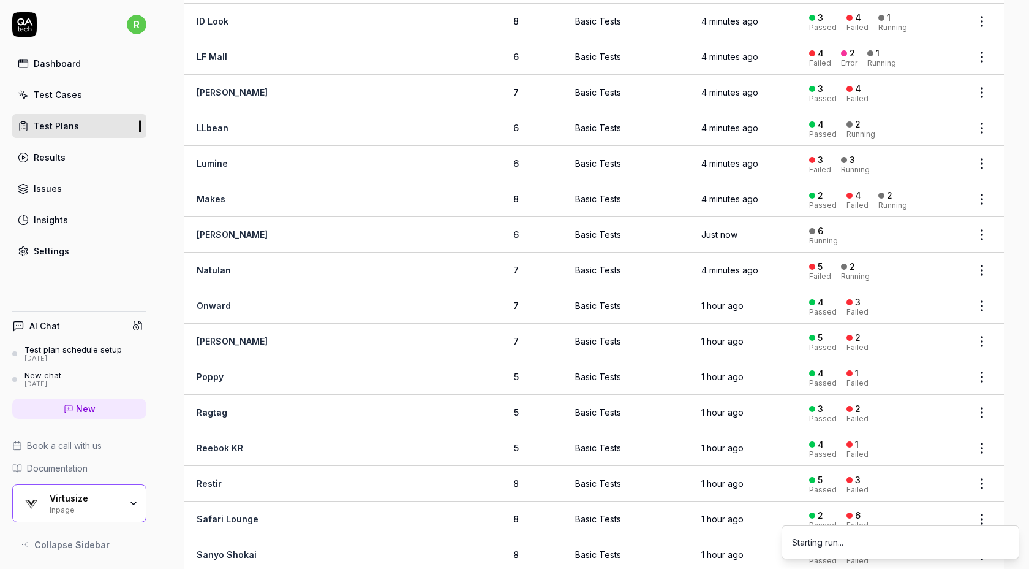
click at [990, 329] on html "r Dashboard Test Cases Test Plans Results Issues Insights Settings AI Chat Test…" at bounding box center [514, 284] width 1029 height 569
click at [939, 406] on div "Run Tests" at bounding box center [931, 408] width 116 height 27
click at [983, 366] on html "r Dashboard Test Cases Test Plans Results Issues Insights Settings AI Chat Test…" at bounding box center [514, 284] width 1029 height 569
click at [936, 439] on div "Run Tests" at bounding box center [931, 443] width 116 height 27
click at [982, 405] on html "r Dashboard Test Cases Test Plans Results Issues Insights Settings AI Chat Test…" at bounding box center [514, 284] width 1029 height 569
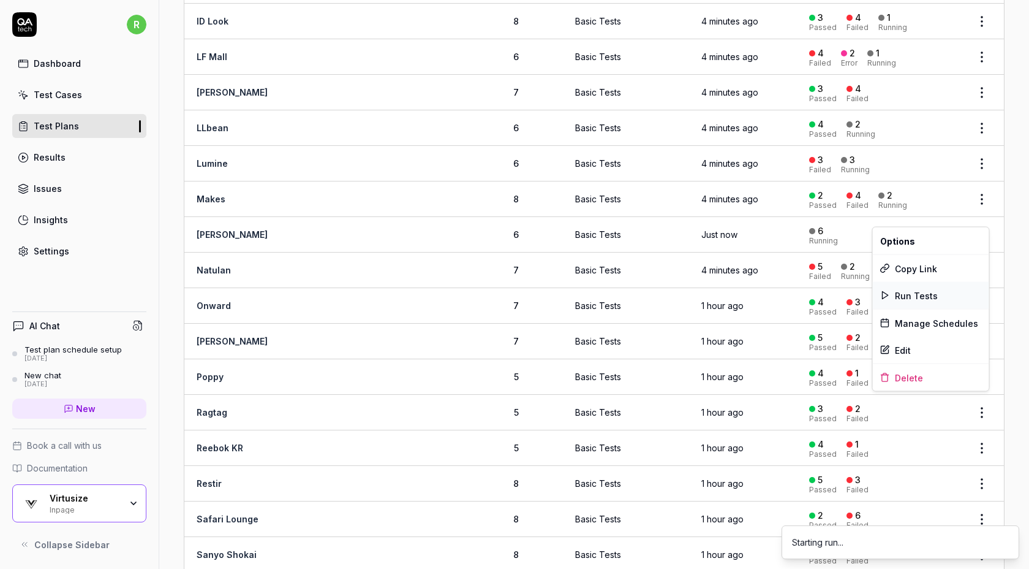
click at [954, 286] on div "Run Tests" at bounding box center [931, 295] width 116 height 27
click at [985, 472] on html "r Dashboard Test Cases Test Plans Results Issues Insights Settings AI Chat Test…" at bounding box center [514, 284] width 1029 height 569
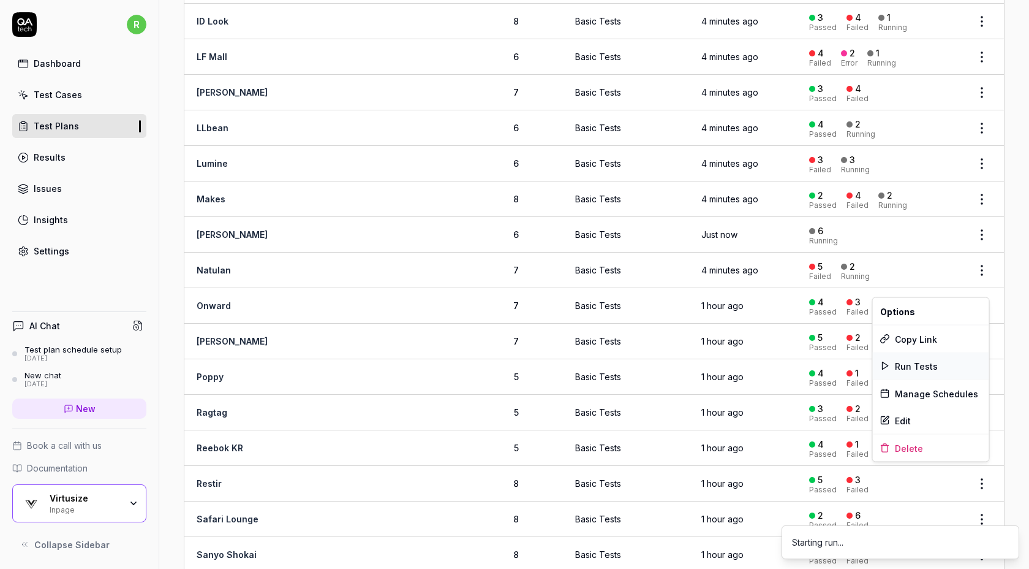
click at [956, 363] on div "Run Tests" at bounding box center [931, 365] width 116 height 27
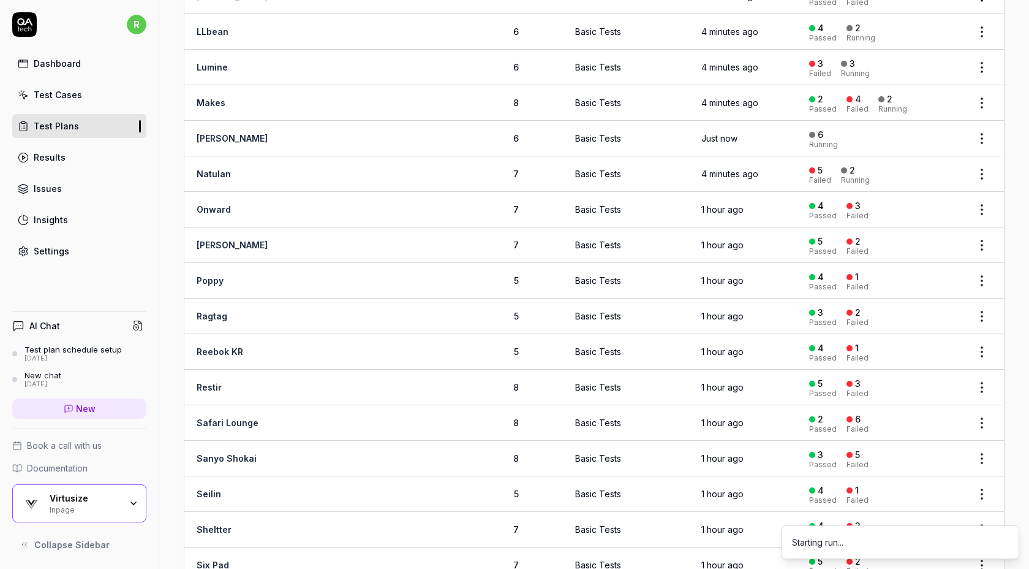
scroll to position [1114, 0]
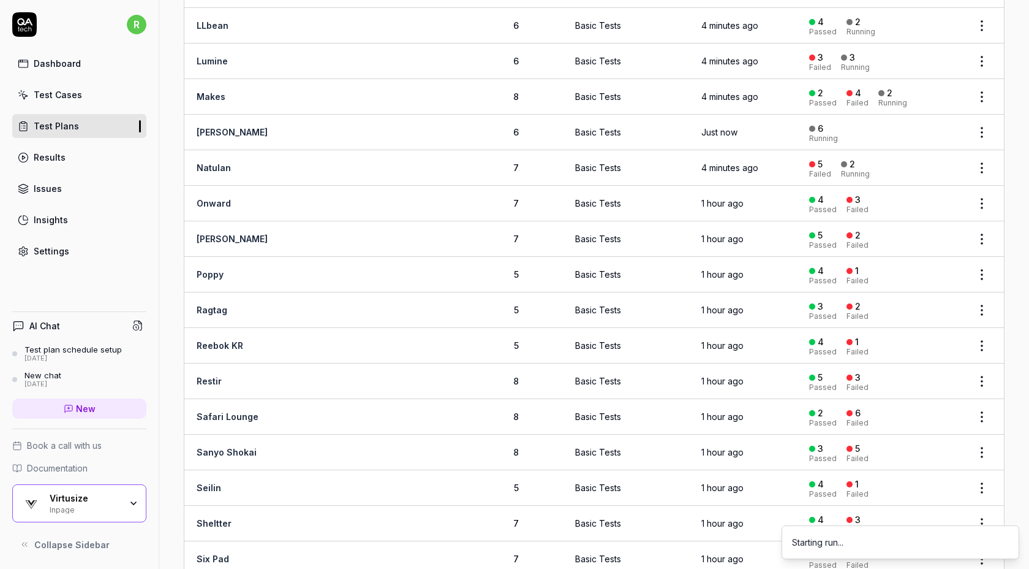
click at [987, 436] on html "r Dashboard Test Cases Test Plans Results Issues Insights Settings AI Chat Test…" at bounding box center [514, 284] width 1029 height 569
click at [943, 332] on div "Run Tests" at bounding box center [931, 333] width 116 height 27
click at [1008, 308] on div "Name Description Test Cases Schedules Last Run Last Result And Mall 6 Basic Tes…" at bounding box center [594, 247] width 870 height 2556
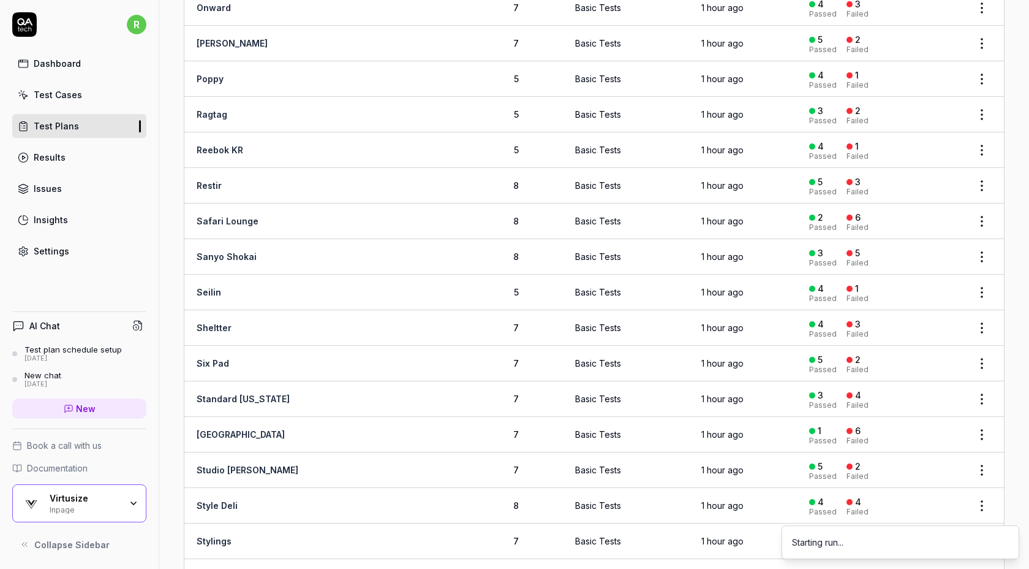
scroll to position [1373, 0]
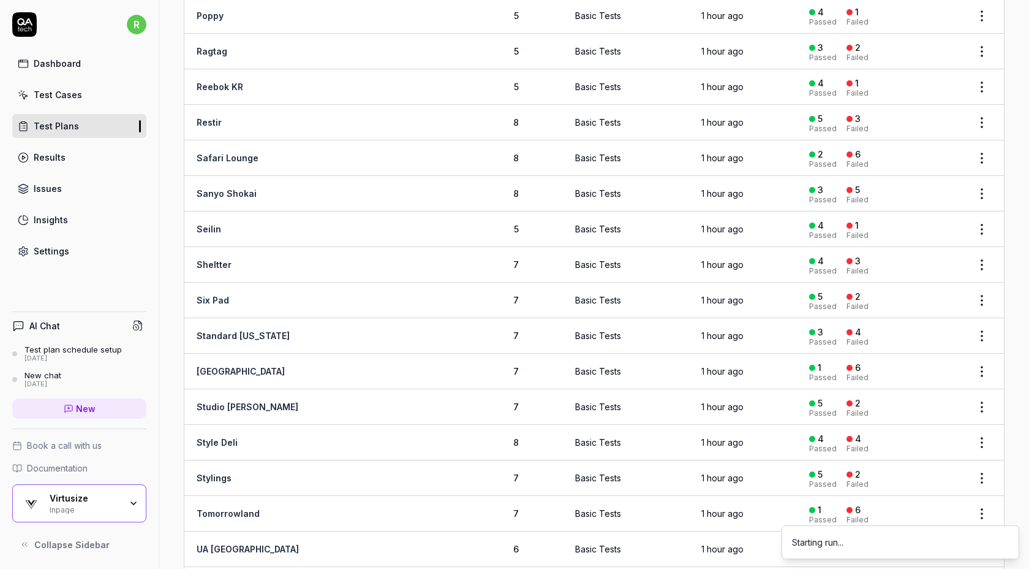
click at [985, 286] on html "r Dashboard Test Cases Test Plans Results Issues Insights Settings AI Chat Test…" at bounding box center [514, 284] width 1029 height 569
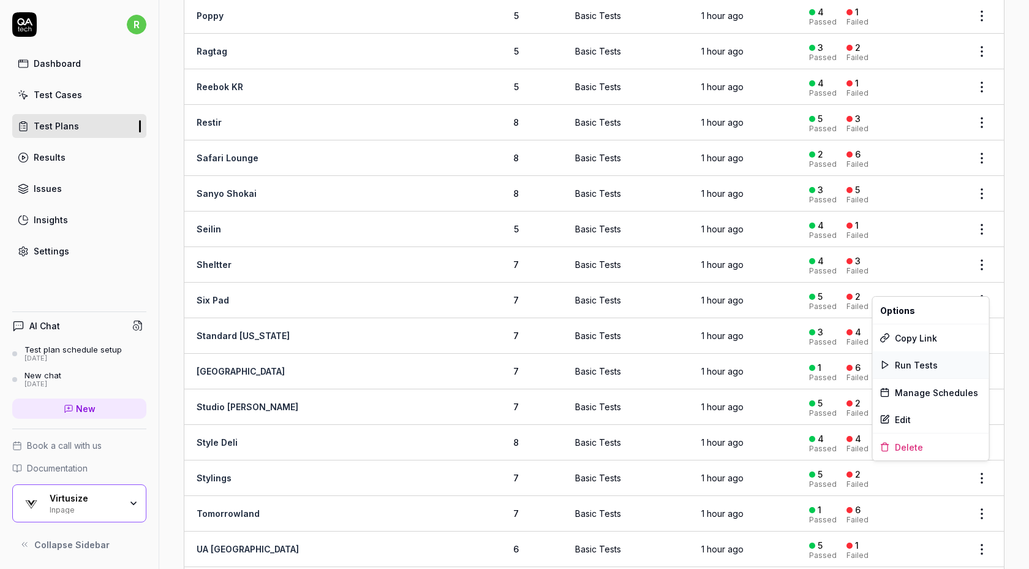
click at [940, 365] on div "Run Tests" at bounding box center [931, 364] width 116 height 27
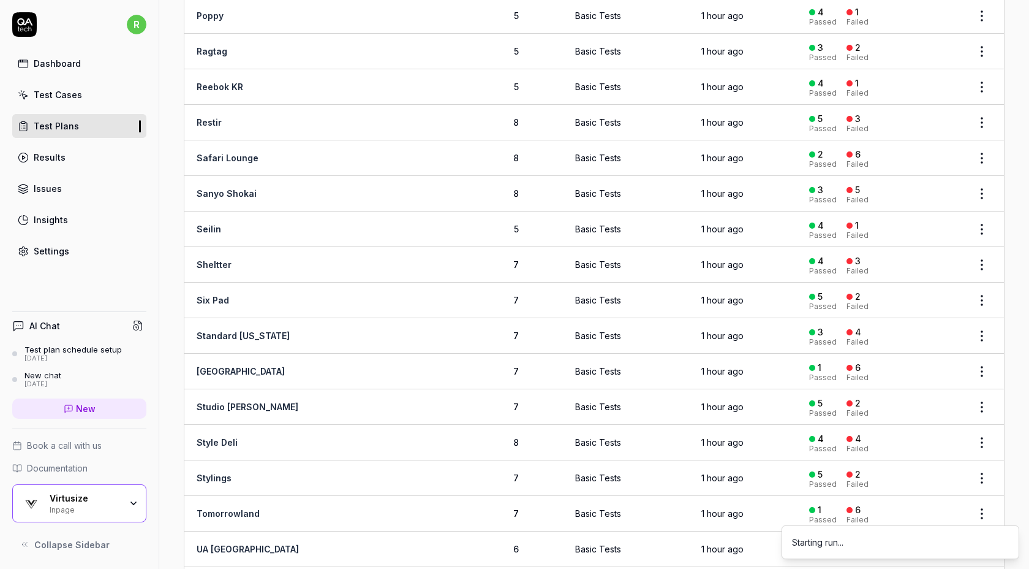
click at [978, 325] on html "r Dashboard Test Cases Test Plans Results Issues Insights Settings AI Chat Test…" at bounding box center [514, 284] width 1029 height 569
click at [920, 400] on span "Run Tests" at bounding box center [916, 399] width 43 height 13
click at [980, 395] on html "r Dashboard Test Cases Test Plans Results Issues Insights Settings AI Chat Test…" at bounding box center [514, 284] width 1029 height 569
click at [915, 472] on span "Run Tests" at bounding box center [916, 470] width 43 height 13
click at [988, 426] on html "r Dashboard Test Cases Test Plans Results Issues Insights Settings AI Chat Test…" at bounding box center [514, 284] width 1029 height 569
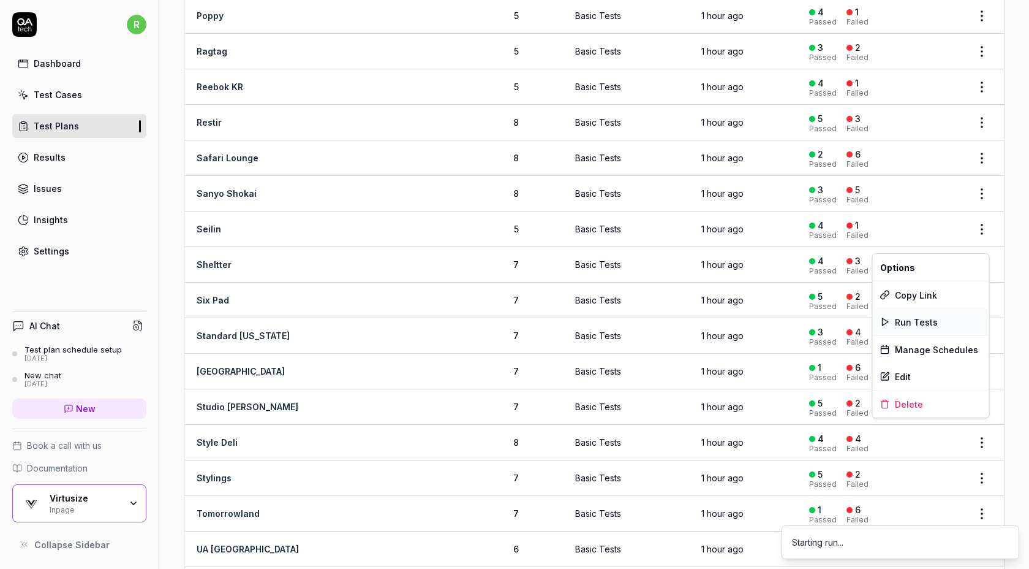
click at [948, 318] on div "Run Tests" at bounding box center [931, 321] width 116 height 27
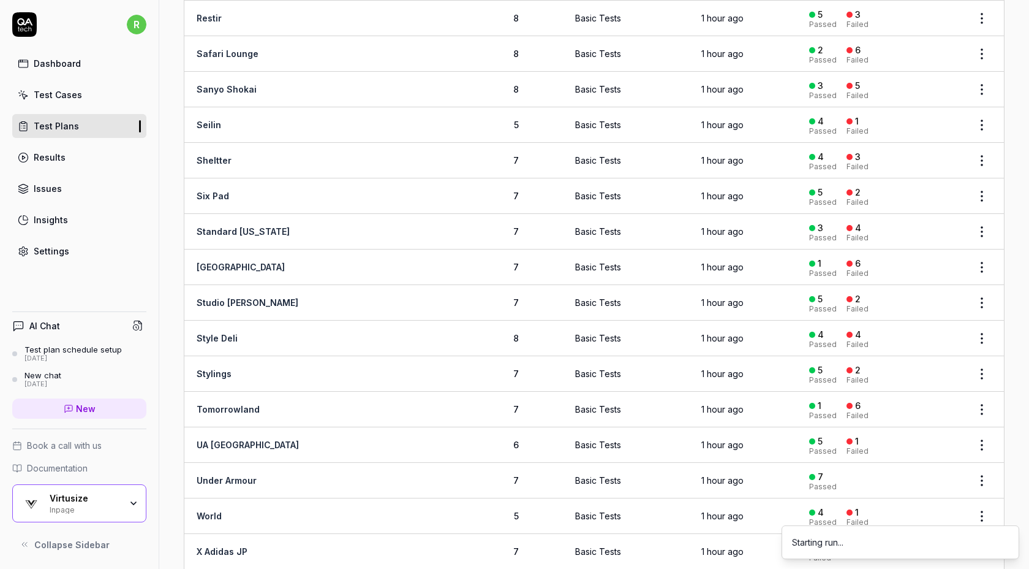
scroll to position [1481, 0]
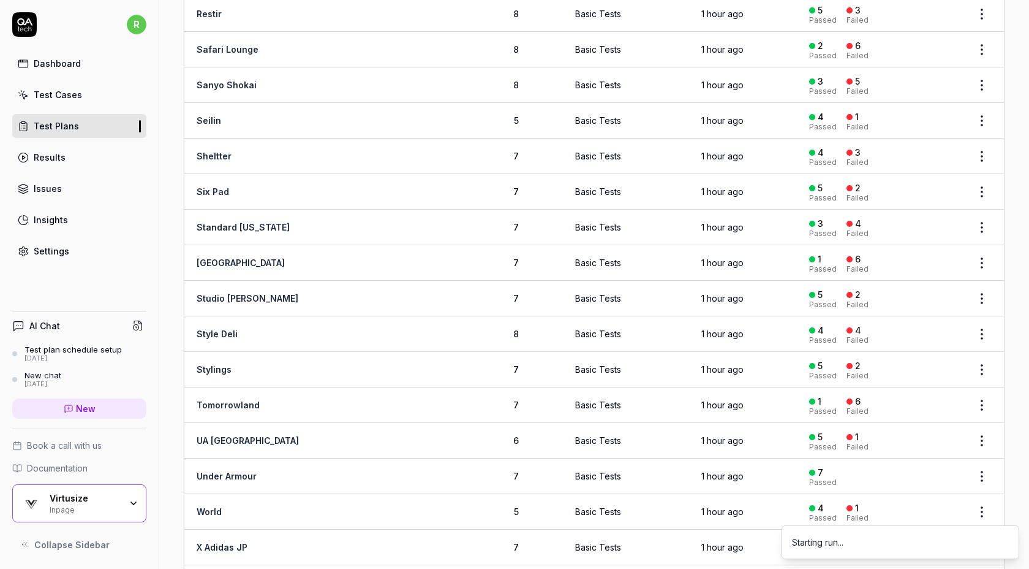
click at [983, 390] on html "r Dashboard Test Cases Test Plans Results Issues Insights Settings AI Chat Test…" at bounding box center [514, 284] width 1029 height 569
click at [926, 473] on span "Run Tests" at bounding box center [916, 467] width 43 height 13
click at [985, 426] on html "r Dashboard Test Cases Test Plans Results Issues Insights Settings AI Chat Test…" at bounding box center [514, 284] width 1029 height 569
click at [945, 317] on div "Run Tests" at bounding box center [931, 319] width 116 height 27
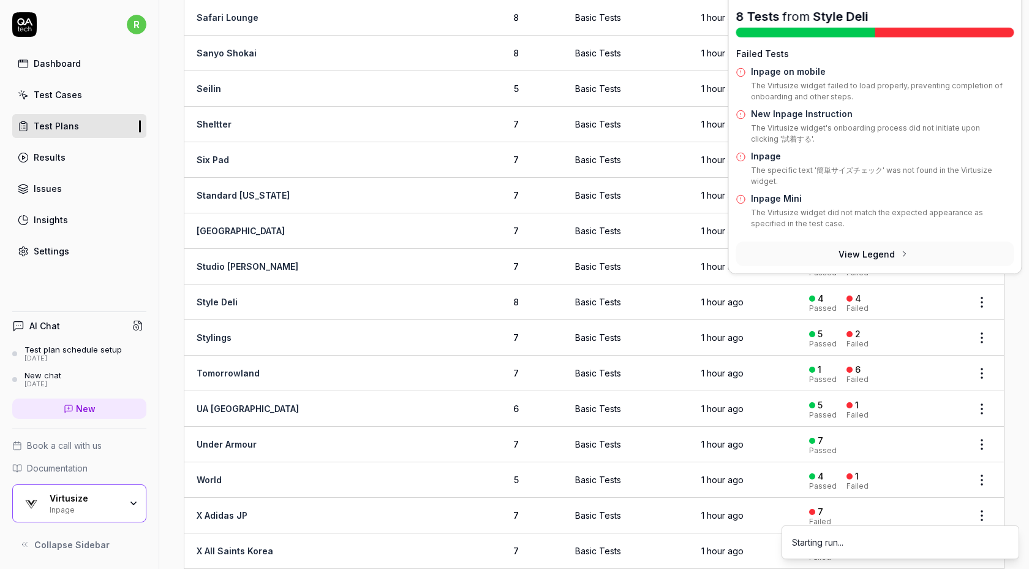
scroll to position [1515, 0]
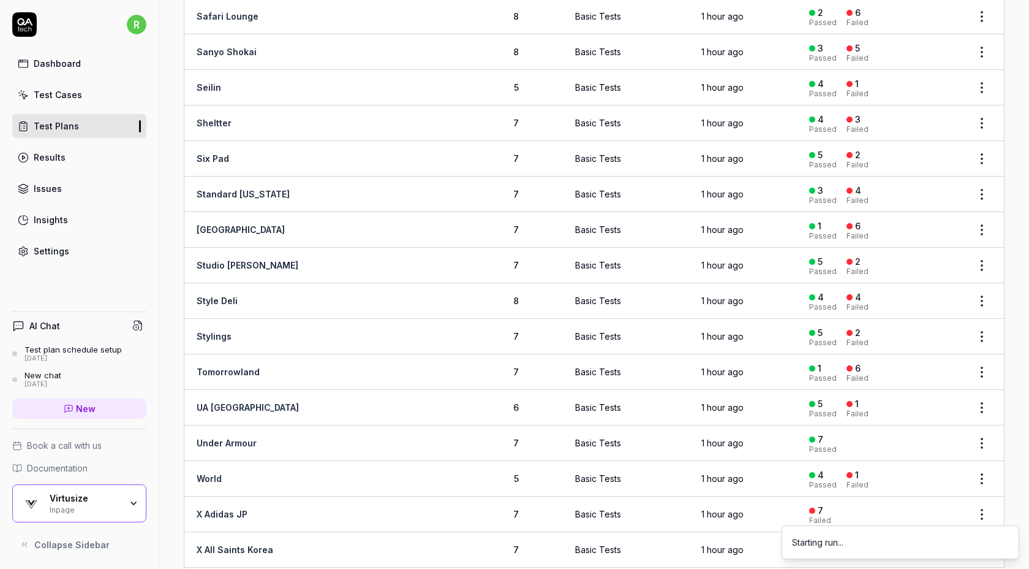
click at [986, 461] on html "r Dashboard Test Cases Test Plans Results Issues Insights Settings AI Chat Test…" at bounding box center [514, 284] width 1029 height 569
click at [916, 352] on span "Run Tests" at bounding box center [916, 356] width 43 height 13
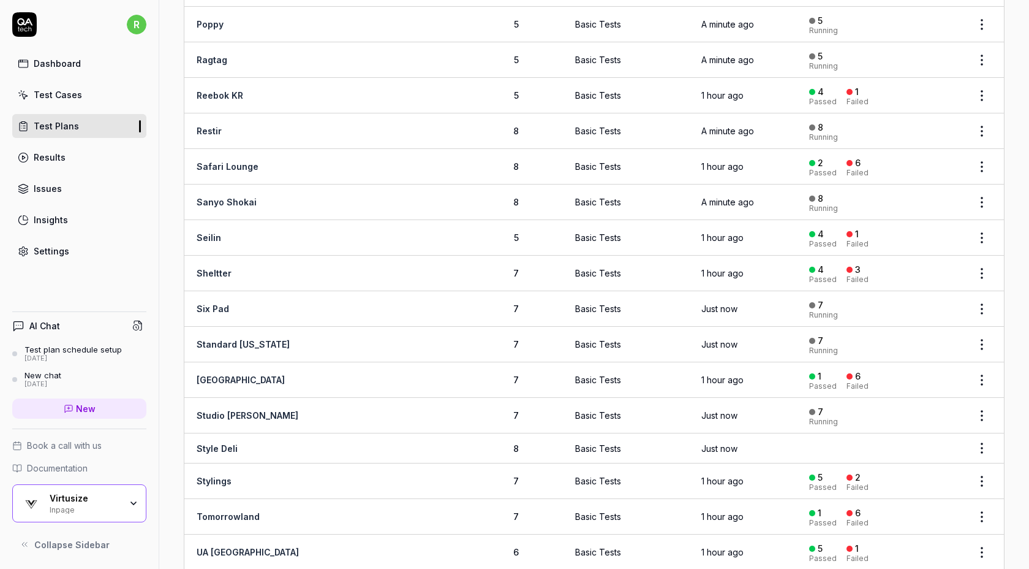
scroll to position [1356, 0]
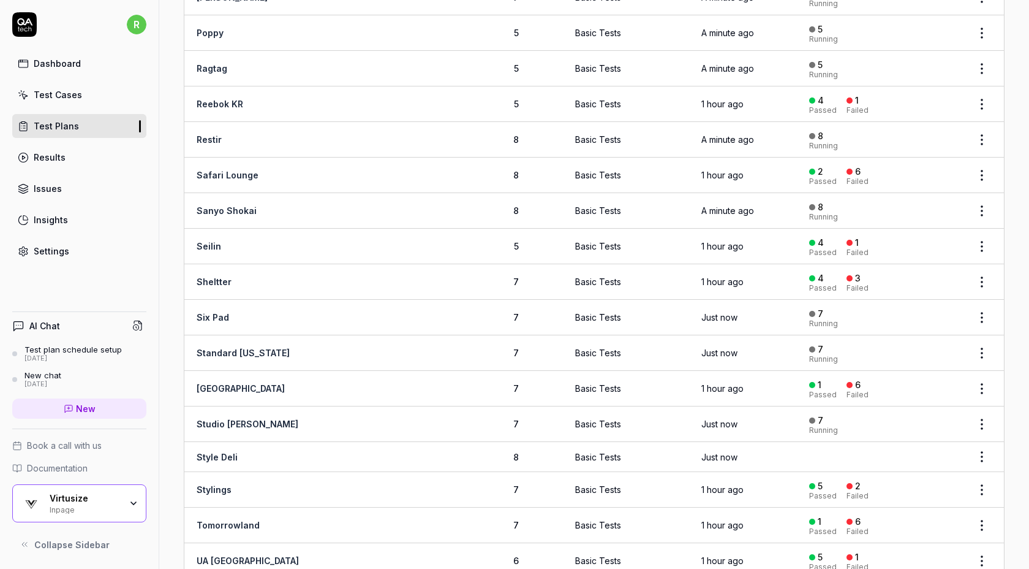
click at [981, 96] on html "r Dashboard Test Cases Test Plans Results Issues Insights Settings AI Chat Test…" at bounding box center [514, 284] width 1029 height 569
click at [939, 167] on div "Run Tests" at bounding box center [931, 170] width 116 height 27
click at [986, 159] on html "r Dashboard Test Cases Test Plans Results Issues Insights Settings AI Chat Test…" at bounding box center [514, 284] width 1029 height 569
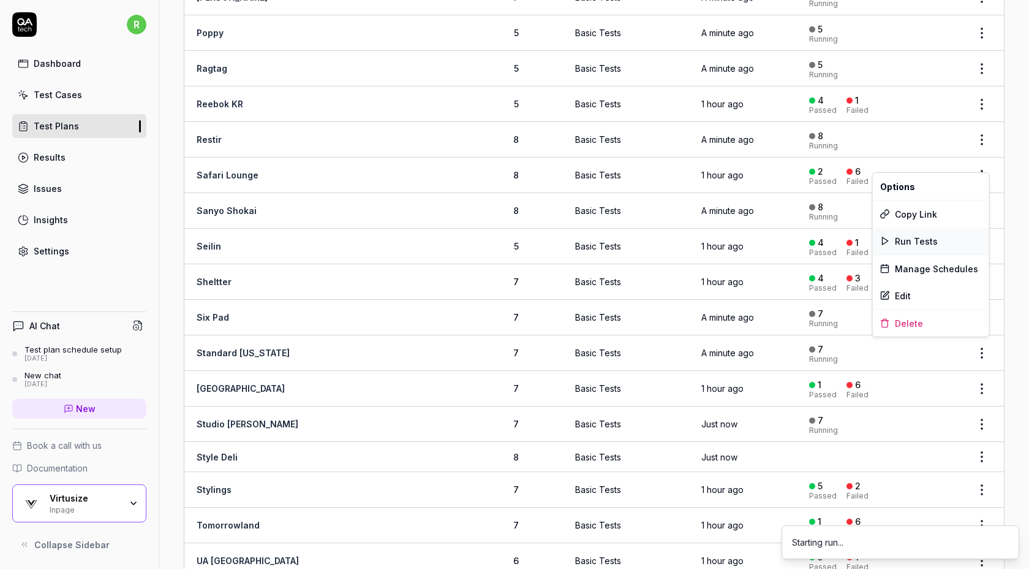
click at [931, 244] on span "Run Tests" at bounding box center [916, 241] width 43 height 13
click at [983, 239] on body "r Dashboard Test Cases Test Plans Results Issues Insights Settings AI Chat Test…" at bounding box center [514, 284] width 1029 height 569
click at [981, 235] on html "r Dashboard Test Cases Test Plans Results Issues Insights Settings AI Chat Test…" at bounding box center [514, 284] width 1029 height 569
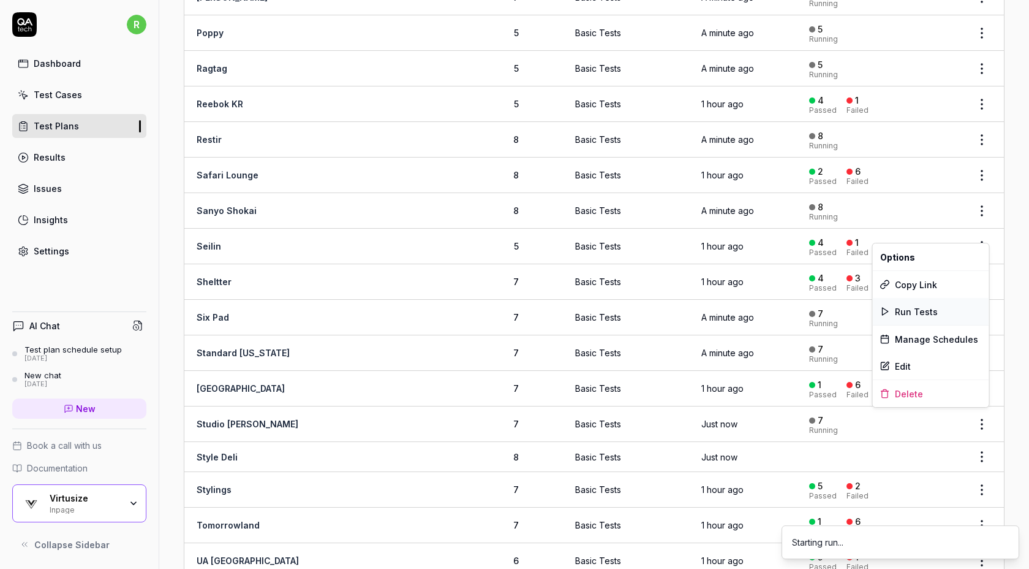
click at [927, 312] on span "Run Tests" at bounding box center [916, 311] width 43 height 13
click at [983, 263] on html "r Dashboard Test Cases Test Plans Results Issues Insights Settings AI Chat Test…" at bounding box center [514, 284] width 1029 height 569
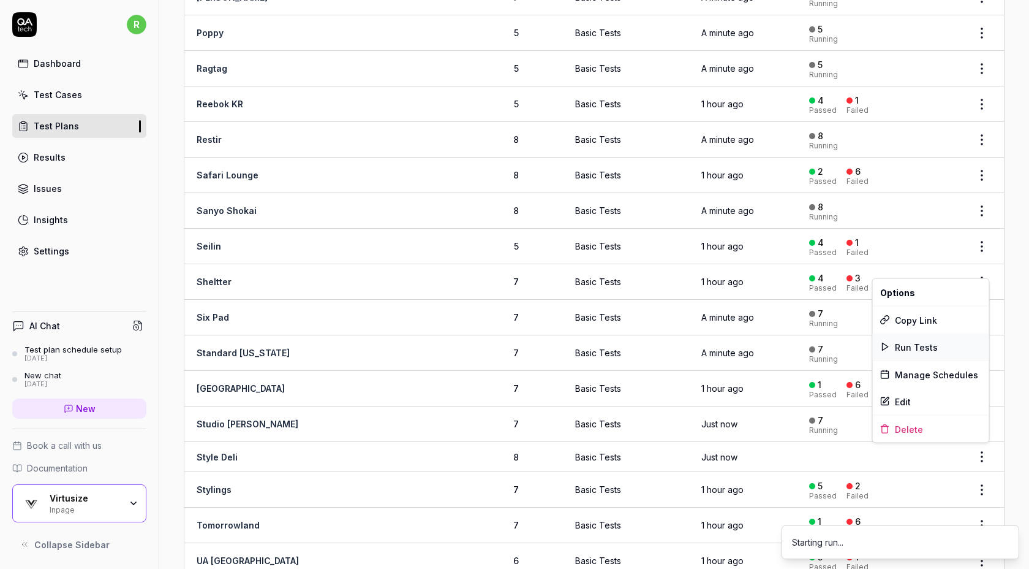
click at [918, 340] on span "Run Tests" at bounding box center [916, 346] width 43 height 13
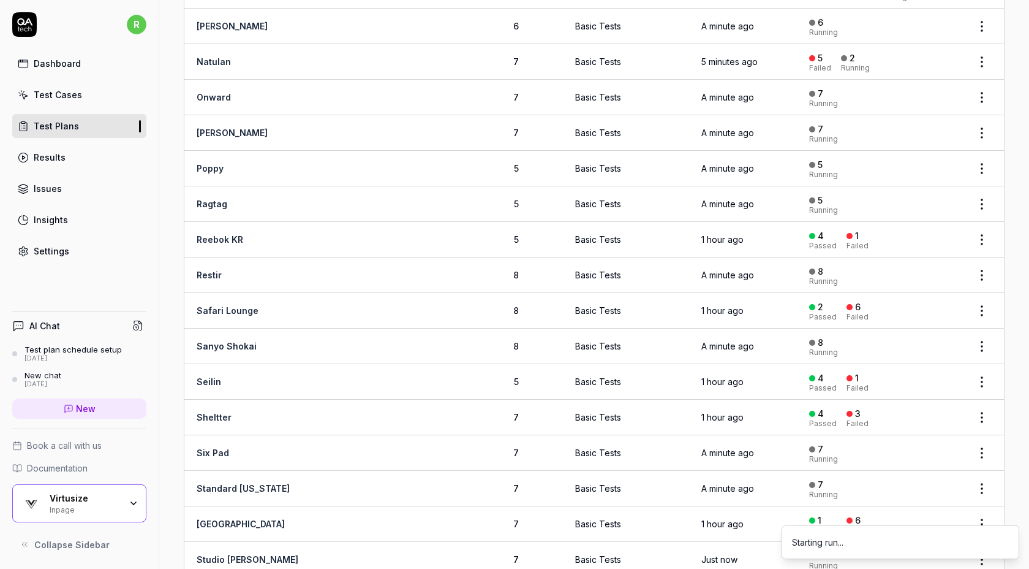
scroll to position [1259, 0]
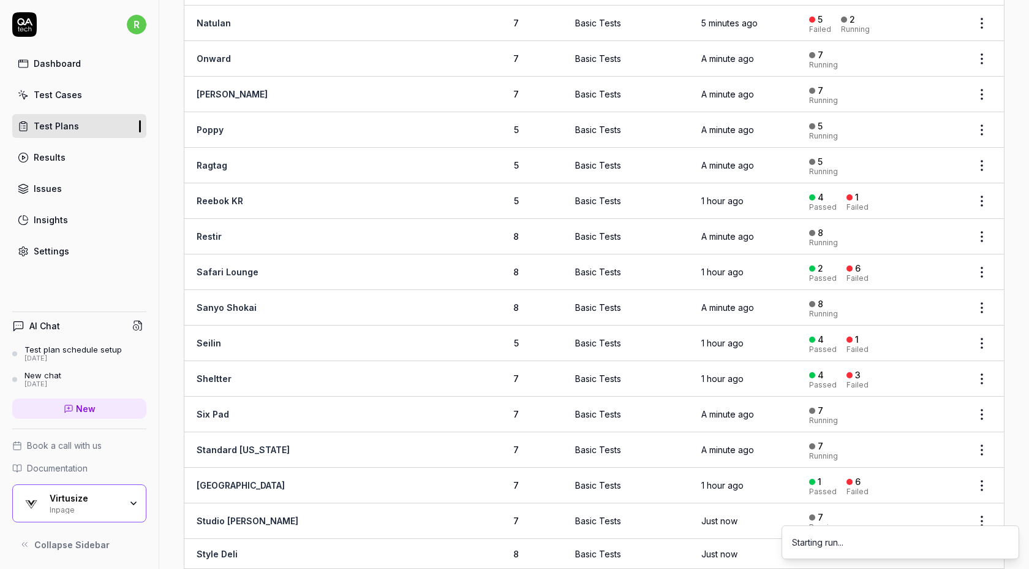
click at [975, 193] on html "r Dashboard Test Cases Test Plans Results Issues Insights Settings AI Chat Test…" at bounding box center [514, 284] width 1029 height 569
click at [1015, 189] on html "r Dashboard Test Cases Test Plans Results Issues Insights Settings AI Chat Test…" at bounding box center [514, 284] width 1029 height 569
click at [987, 189] on html "r Dashboard Test Cases Test Plans Results Issues Insights Settings AI Chat Test…" at bounding box center [514, 284] width 1029 height 569
click at [1019, 249] on html "r Dashboard Test Cases Test Plans Results Issues Insights Settings AI Chat Test…" at bounding box center [514, 284] width 1029 height 569
click at [983, 255] on html "r Dashboard Test Cases Test Plans Results Issues Insights Settings AI Chat Test…" at bounding box center [514, 284] width 1029 height 569
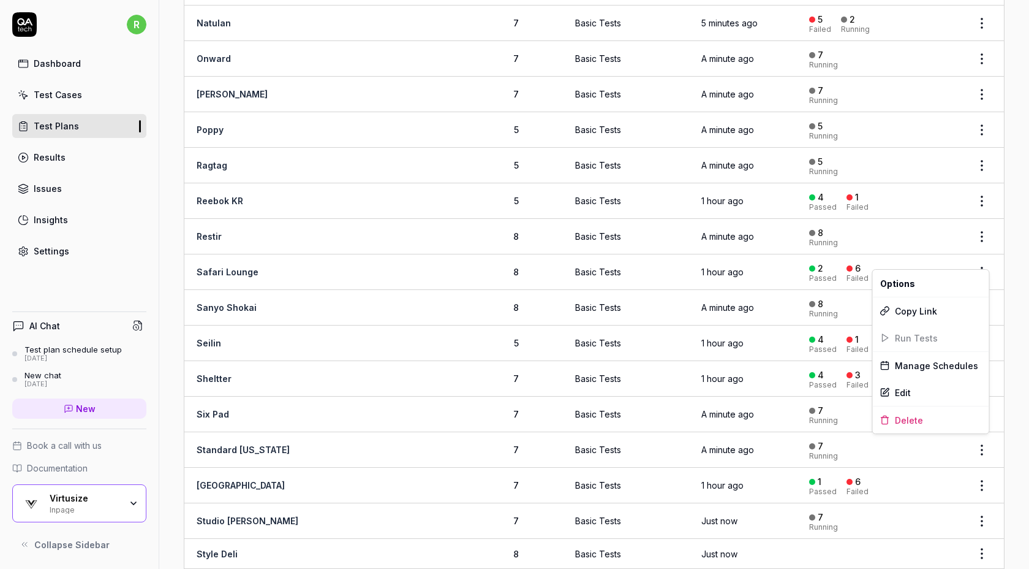
click at [1013, 258] on html "r Dashboard Test Cases Test Plans Results Issues Insights Settings AI Chat Test…" at bounding box center [514, 284] width 1029 height 569
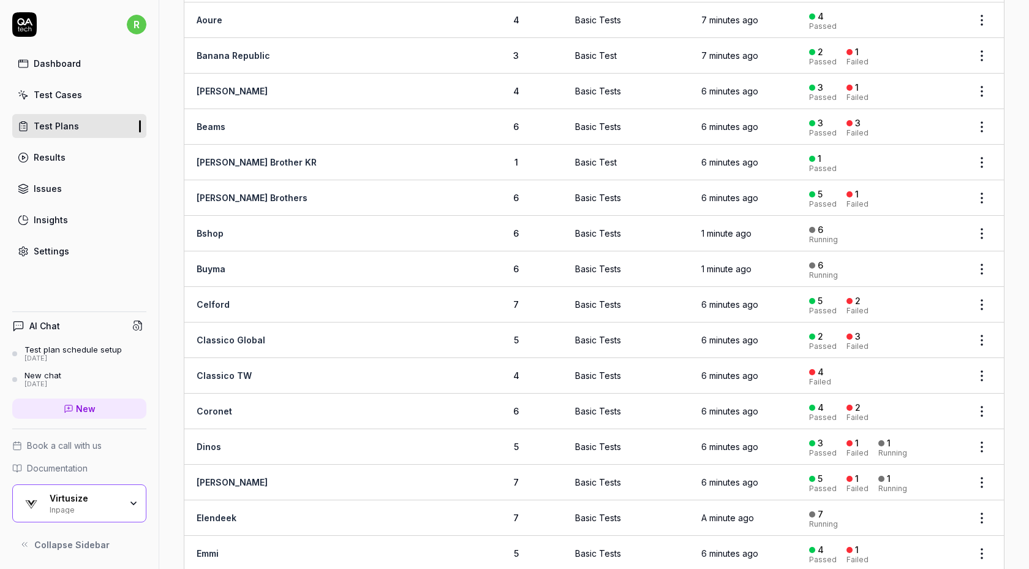
scroll to position [0, 0]
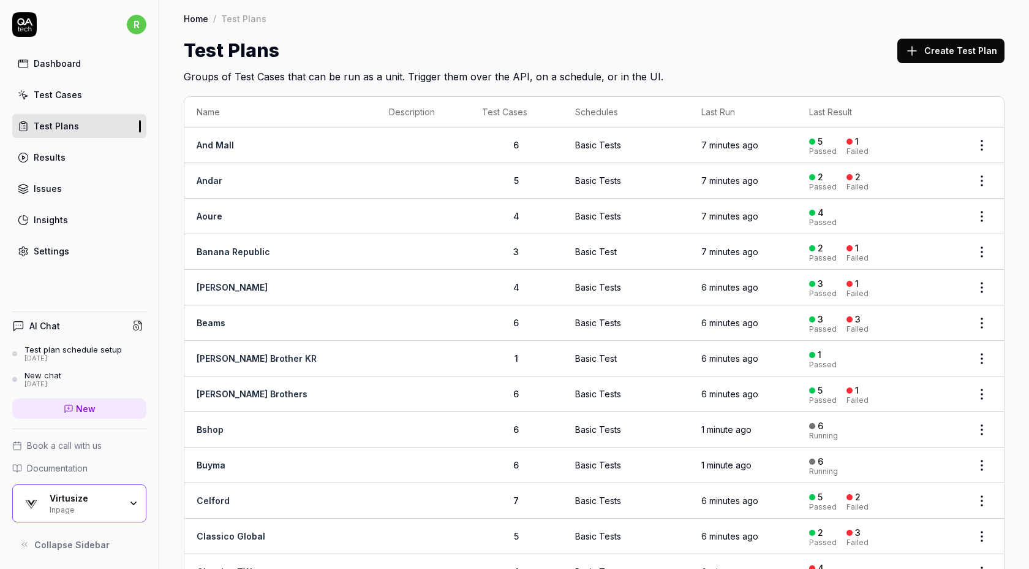
click at [960, 186] on td at bounding box center [982, 181] width 44 height 36
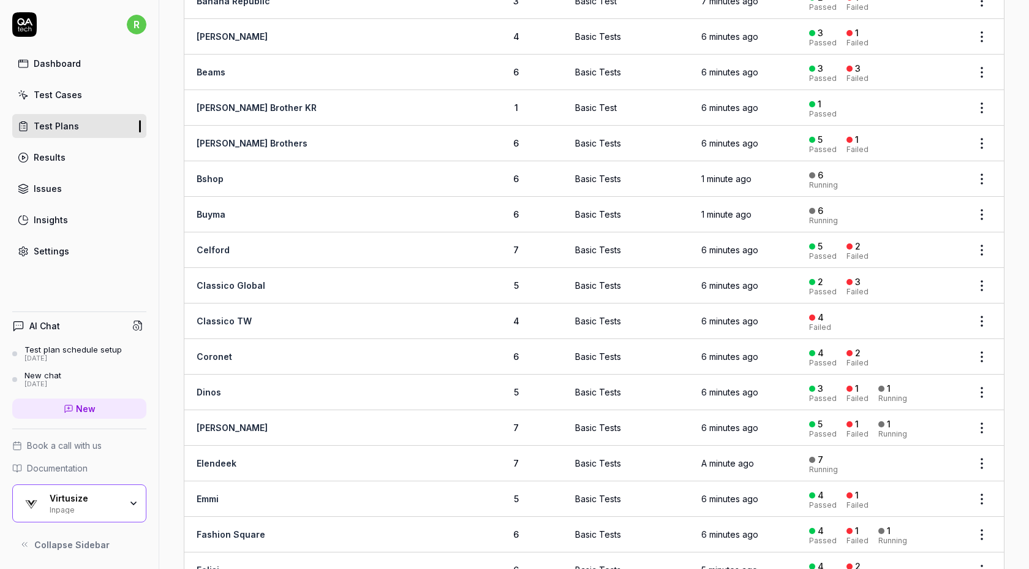
scroll to position [411, 0]
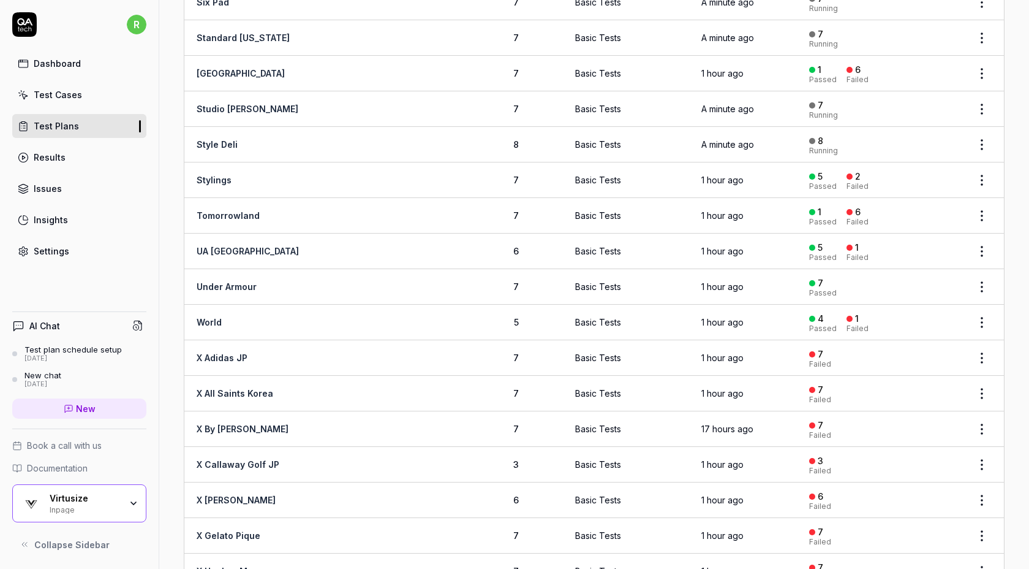
scroll to position [1672, 0]
click at [986, 165] on html "r Dashboard Test Cases Test Plans Results Issues Insights Settings AI Chat Test…" at bounding box center [514, 284] width 1029 height 569
click at [923, 244] on span "Run Tests" at bounding box center [916, 241] width 43 height 13
click at [982, 200] on html "r Dashboard Test Cases Test Plans Results Issues Insights Settings AI Chat Test…" at bounding box center [514, 284] width 1029 height 569
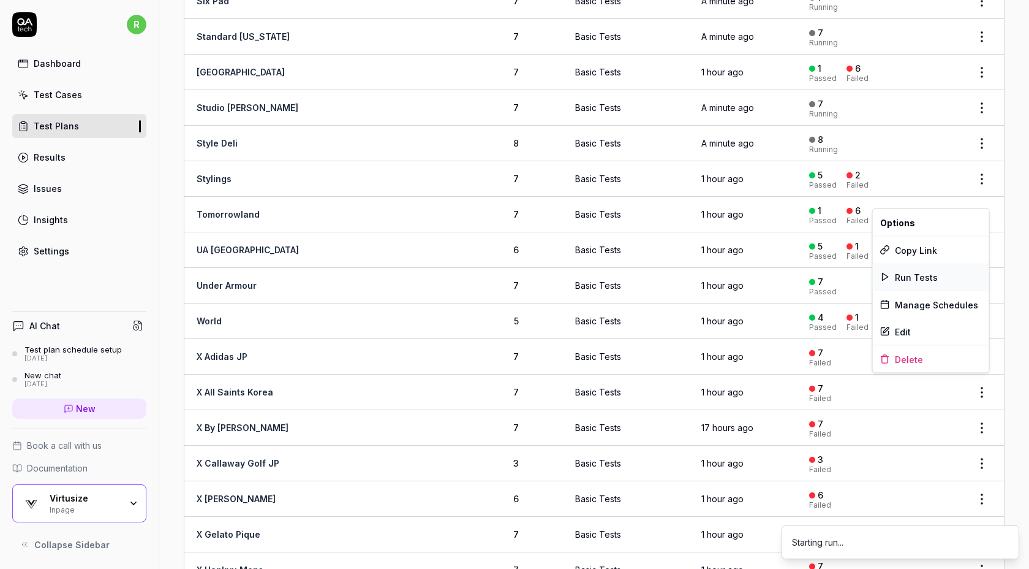
click at [926, 276] on span "Run Tests" at bounding box center [916, 276] width 43 height 13
click at [981, 238] on body "r Dashboard Test Cases Test Plans Results Issues Insights Settings AI Chat Test…" at bounding box center [514, 284] width 1029 height 569
click at [983, 234] on html "r Dashboard Test Cases Test Plans Results Issues Insights Settings AI Chat Test…" at bounding box center [514, 284] width 1029 height 569
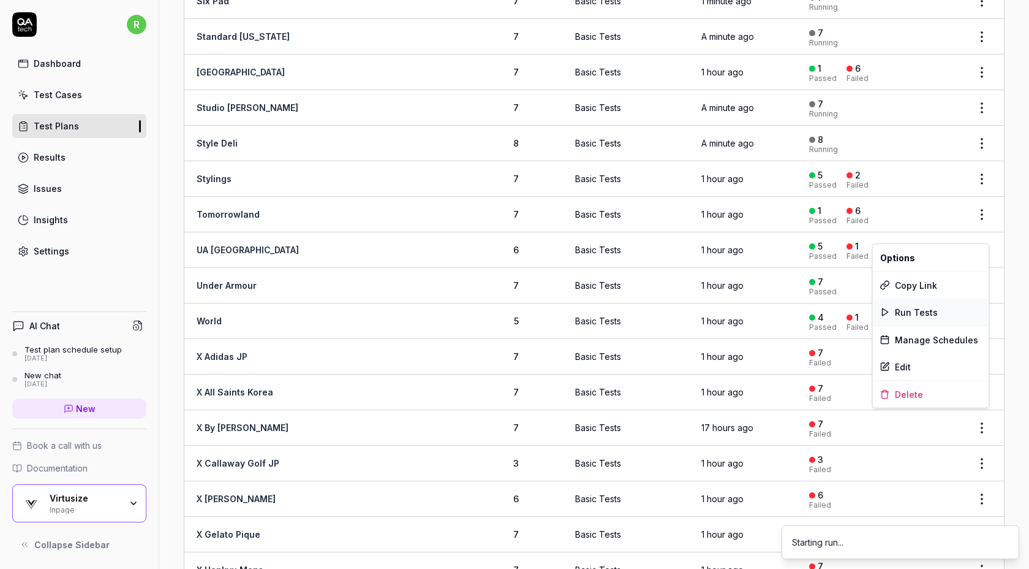
click at [930, 309] on span "Run Tests" at bounding box center [916, 312] width 43 height 13
click at [978, 267] on html "r Dashboard Test Cases Test Plans Results Issues Insights Settings AI Chat Test…" at bounding box center [514, 284] width 1029 height 569
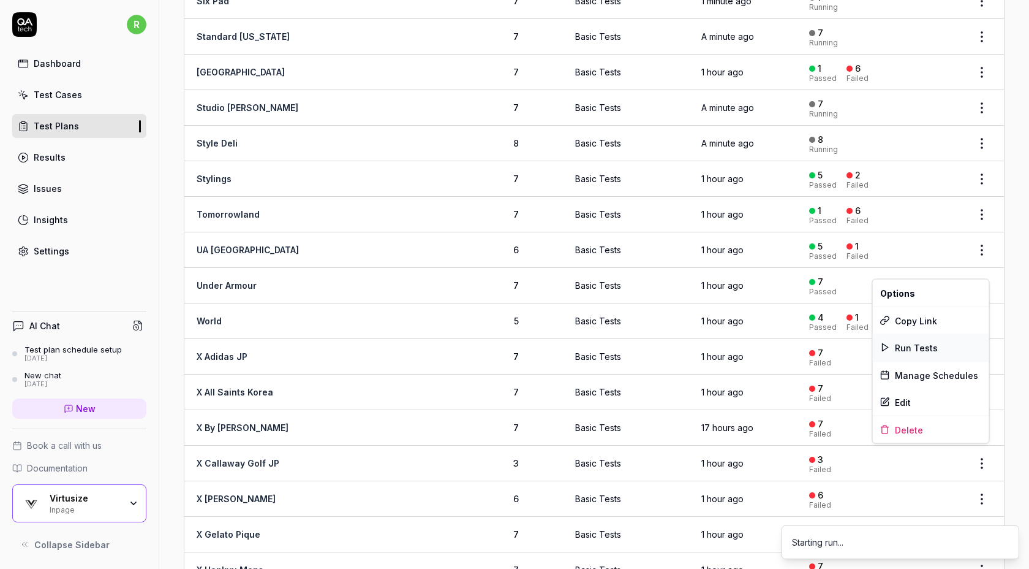
click at [923, 344] on span "Run Tests" at bounding box center [916, 347] width 43 height 13
click at [976, 305] on html "r Dashboard Test Cases Test Plans Results Issues Insights Settings AI Chat Test…" at bounding box center [514, 284] width 1029 height 569
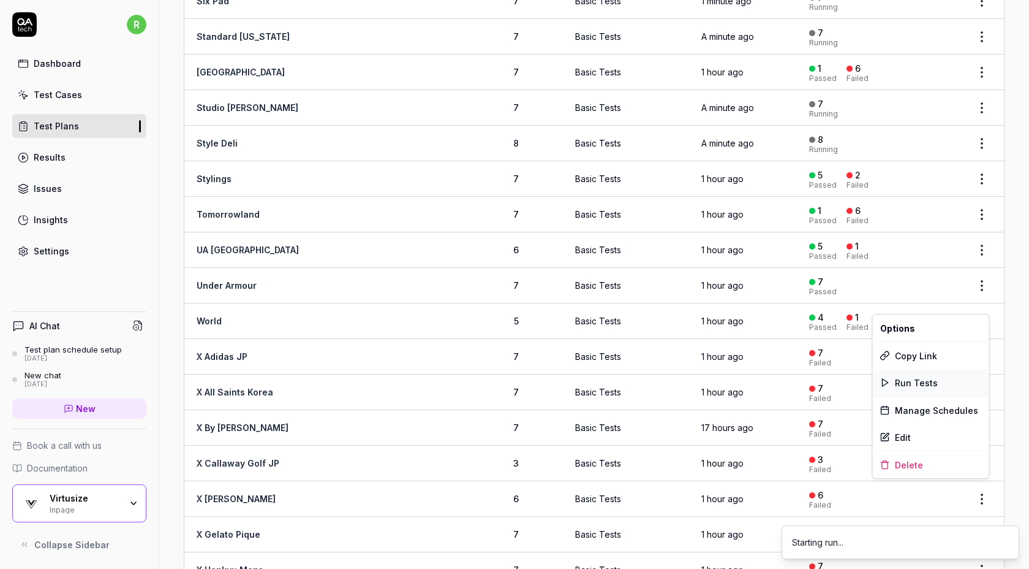
click at [920, 382] on span "Run Tests" at bounding box center [916, 382] width 43 height 13
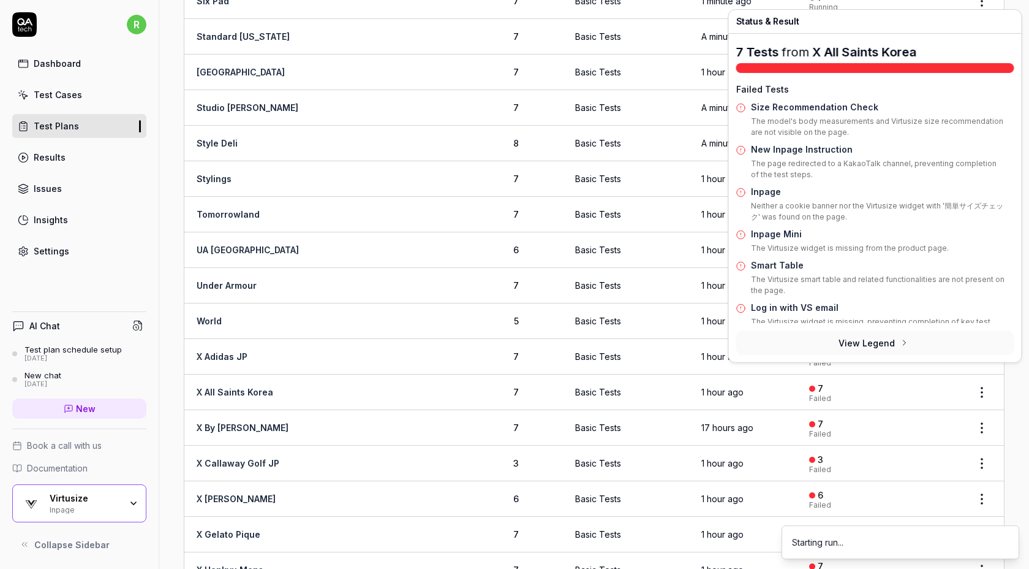
click at [984, 370] on html "r Dashboard Test Cases Test Plans Results Issues Insights Settings AI Chat Test…" at bounding box center [514, 284] width 1029 height 569
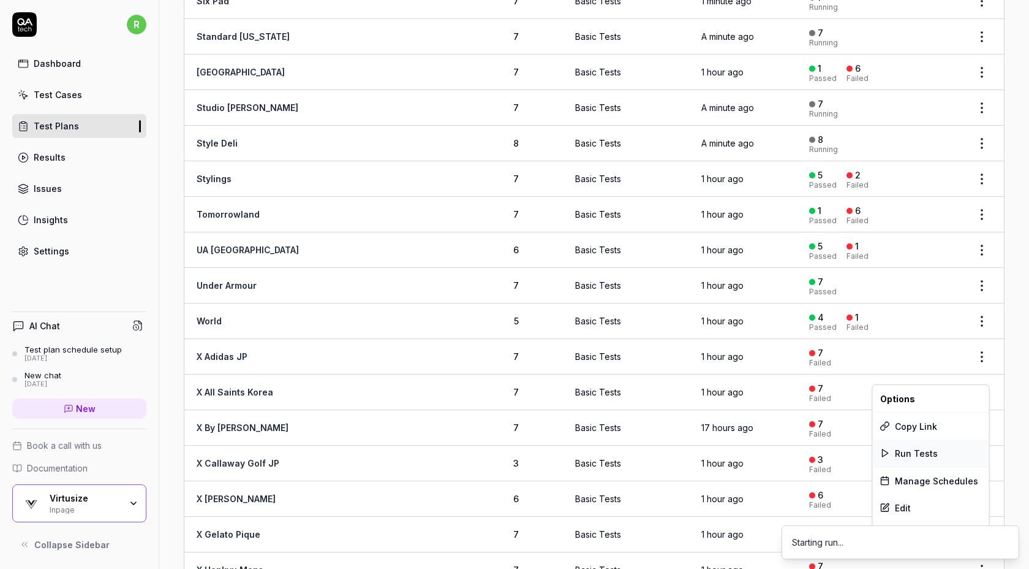
click at [926, 447] on span "Run Tests" at bounding box center [916, 453] width 43 height 13
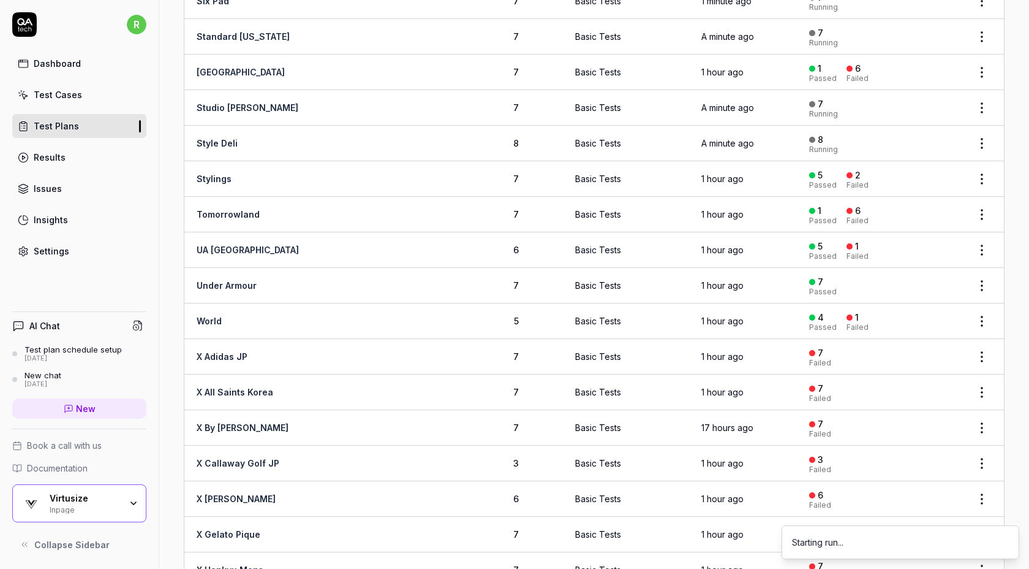
scroll to position [2049, 0]
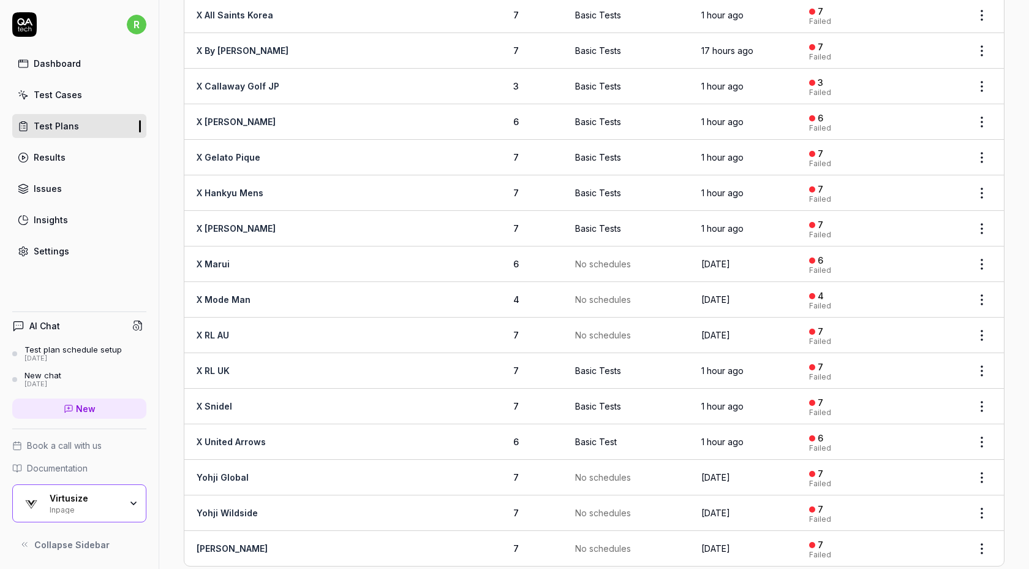
click at [983, 450] on body "r Dashboard Test Cases Test Plans Results Issues Insights Settings AI Chat Test…" at bounding box center [514, 284] width 1029 height 569
click at [920, 345] on span "Run Tests" at bounding box center [916, 350] width 43 height 13
click at [982, 498] on html "r Dashboard Test Cases Test Plans Results Issues Insights Settings AI Chat Test…" at bounding box center [514, 284] width 1029 height 569
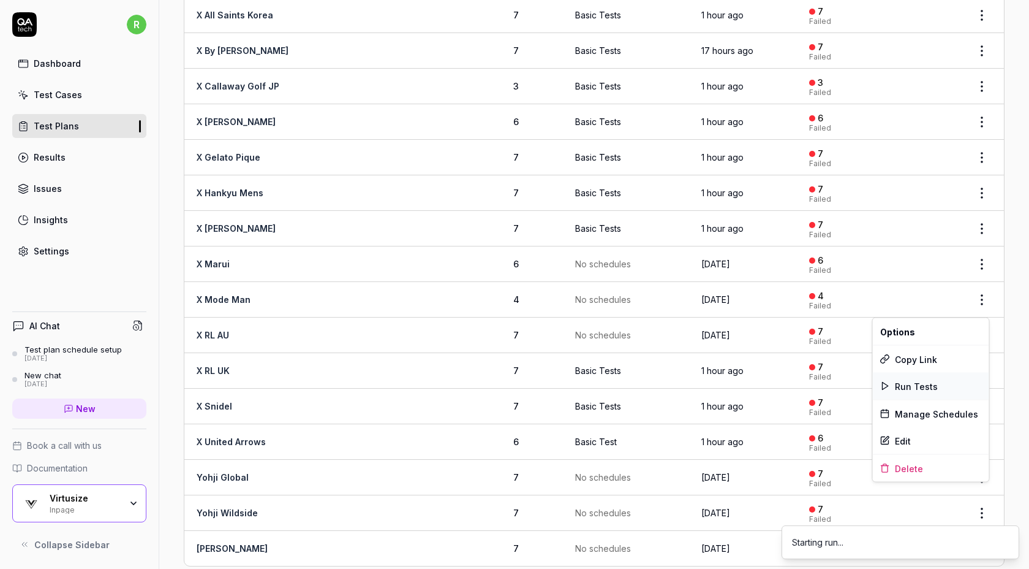
click at [910, 385] on span "Run Tests" at bounding box center [916, 385] width 43 height 13
click at [983, 522] on ol "Starting run..." at bounding box center [900, 541] width 257 height 53
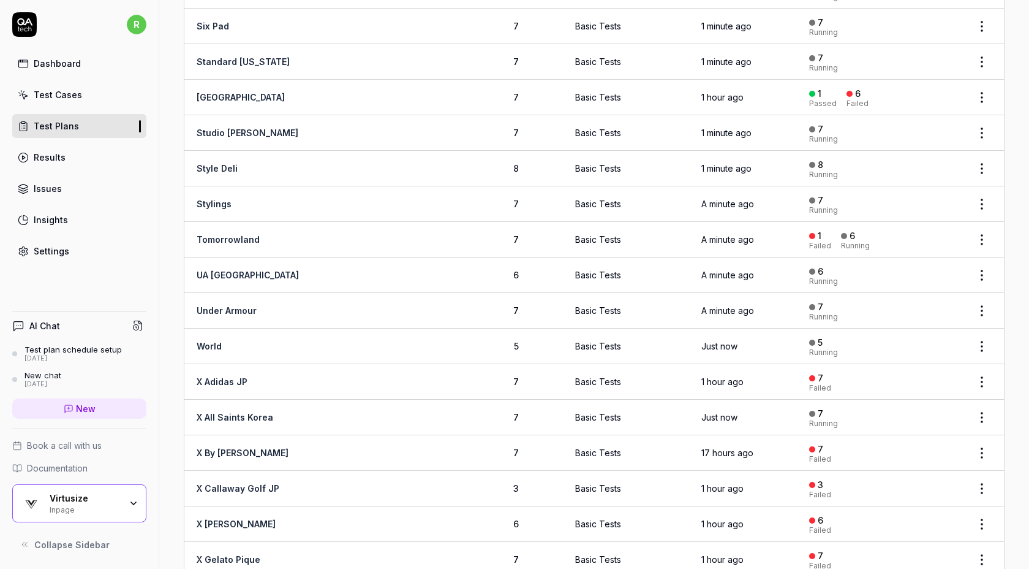
scroll to position [2043, 0]
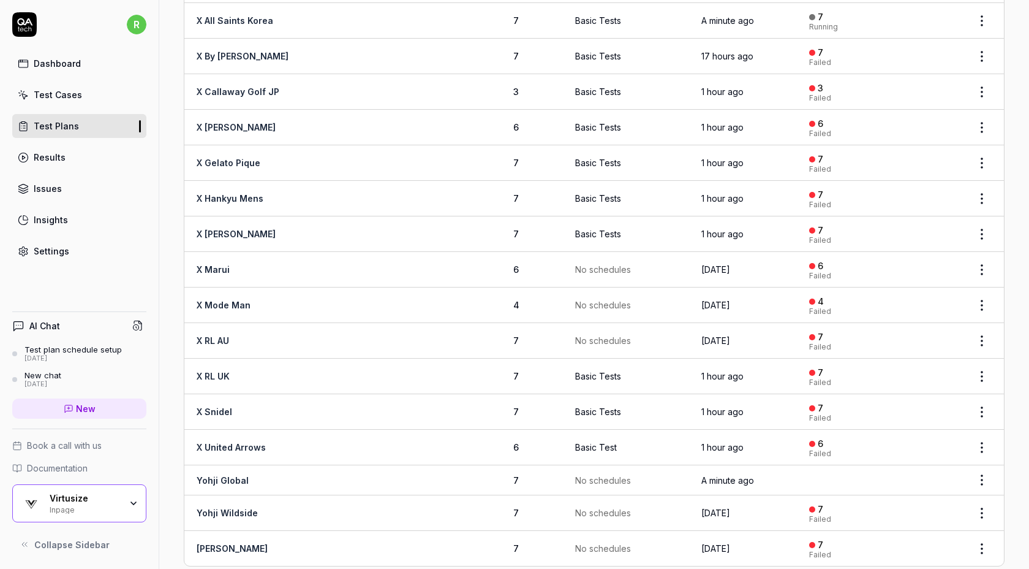
click at [980, 493] on html "r Dashboard Test Cases Test Plans Results Issues Insights Settings AI Chat Test…" at bounding box center [514, 284] width 1029 height 569
click at [937, 389] on div "Run Tests" at bounding box center [931, 386] width 116 height 27
click at [984, 522] on ol "Starting run..." at bounding box center [900, 541] width 257 height 53
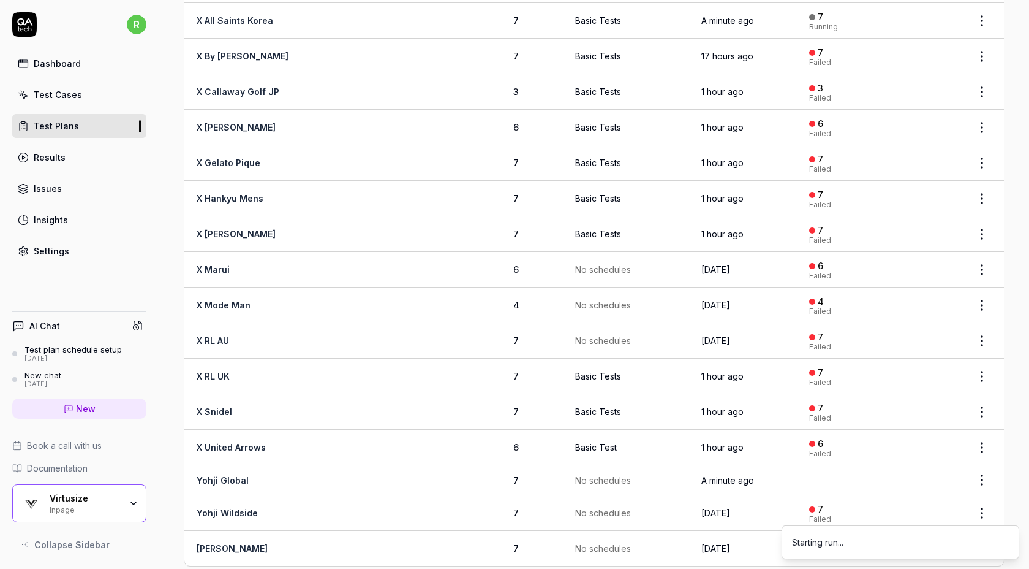
click at [980, 521] on ol "Starting run..." at bounding box center [900, 541] width 257 height 53
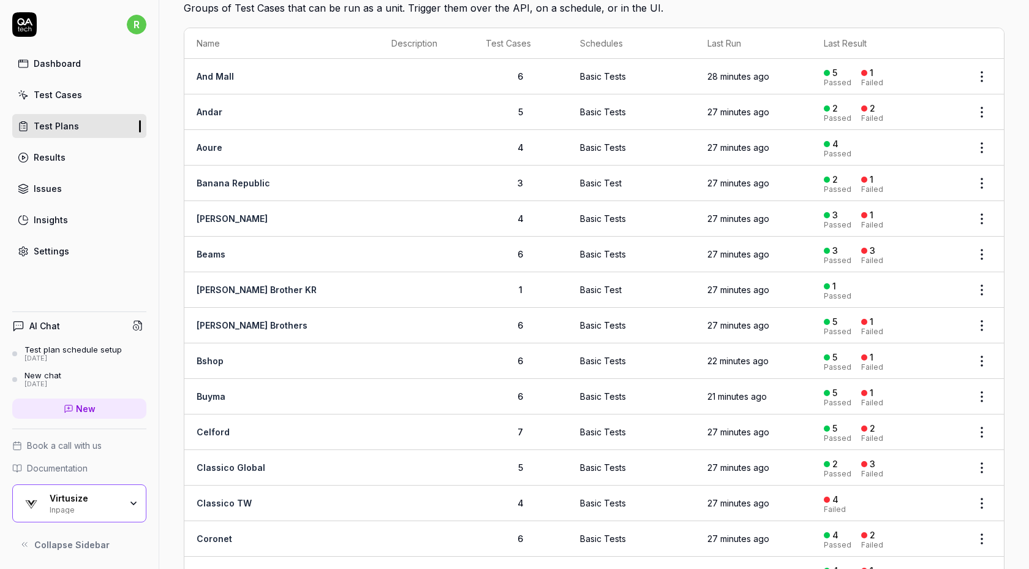
scroll to position [0, 0]
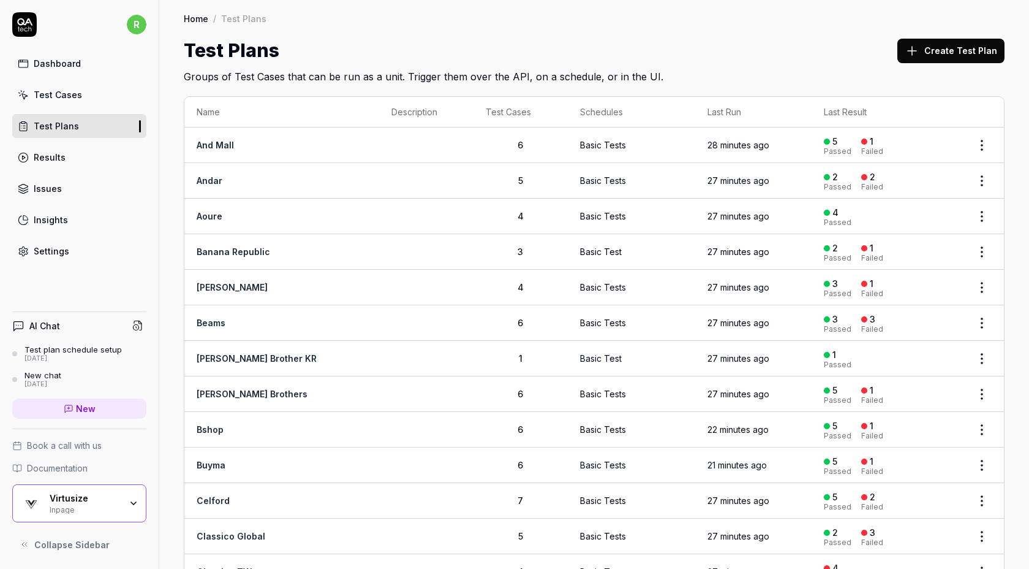
click at [678, 37] on div "Test Plans Create Test Plan" at bounding box center [594, 51] width 821 height 28
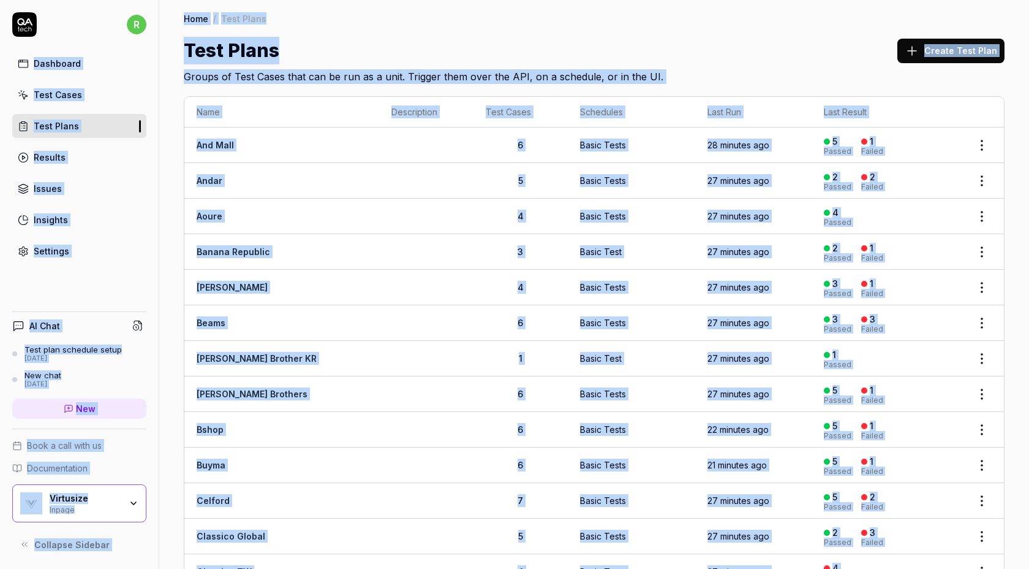
copy main "r Dashboard Test Cases Test Plans Results Issues Insights Settings AI Chat Test…"
click at [678, 37] on div "Test Plans Create Test Plan" at bounding box center [594, 51] width 821 height 28
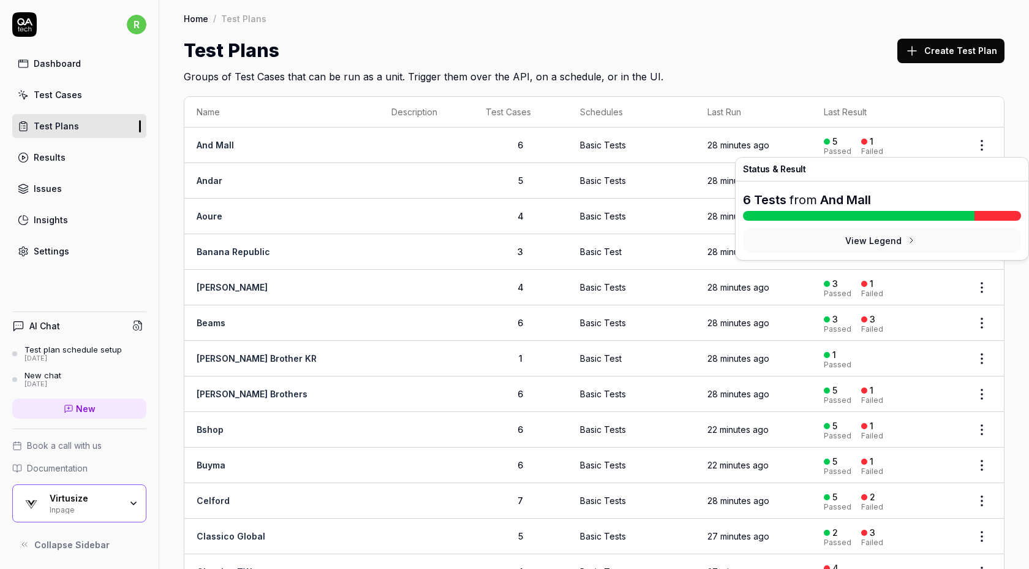
click at [824, 143] on div at bounding box center [827, 141] width 6 height 6
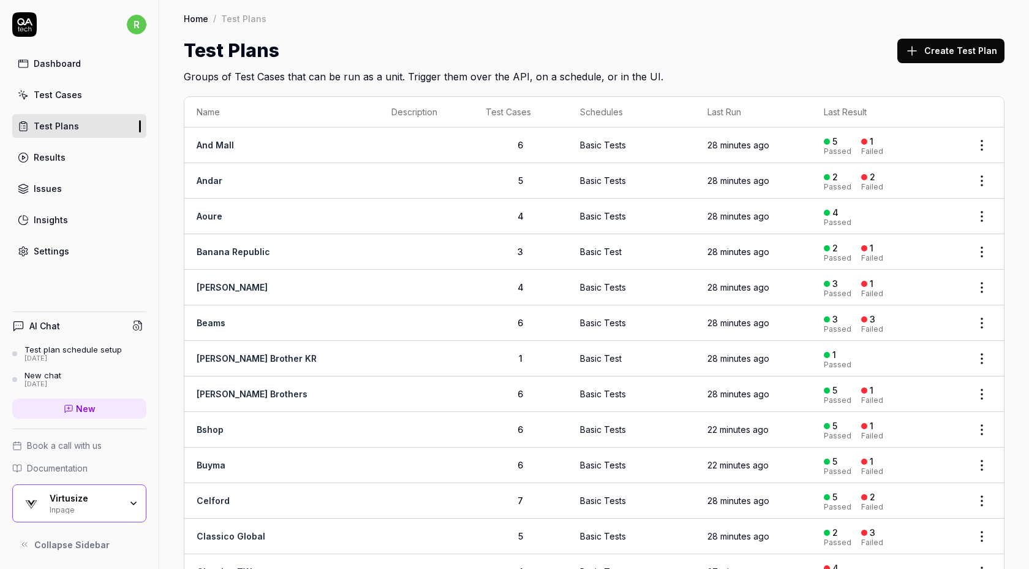
click at [780, 76] on h2 "Groups of Test Cases that can be run as a unit. Trigger them over the API, on a…" at bounding box center [594, 74] width 821 height 20
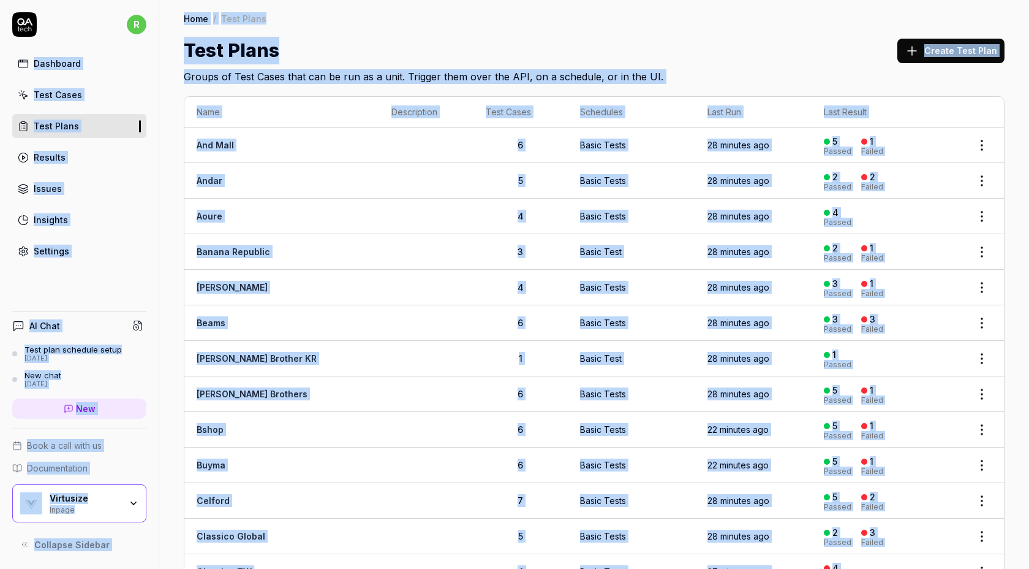
copy main "r Dashboard Test Cases Test Plans Results Issues Insights Settings AI Chat Test…"
click at [770, 80] on h2 "Groups of Test Cases that can be run as a unit. Trigger them over the API, on a…" at bounding box center [594, 74] width 821 height 20
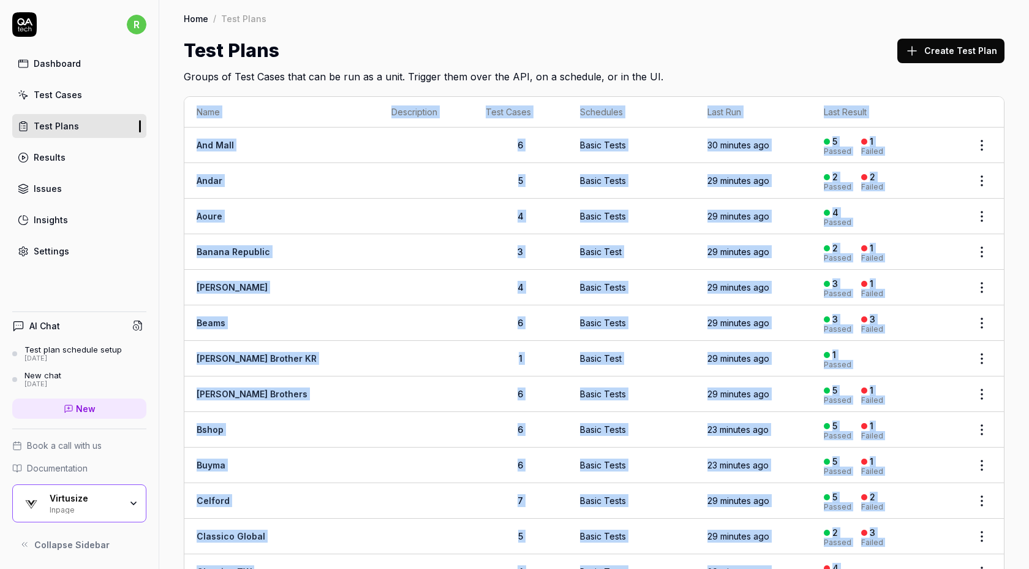
drag, startPoint x: 998, startPoint y: 183, endPoint x: 167, endPoint y: 111, distance: 834.6
copy table "Name Description Test Cases Schedules Last Run Last Result And Mall 6 Basic Tes…"
click at [77, 506] on div "Inpage" at bounding box center [85, 509] width 71 height 10
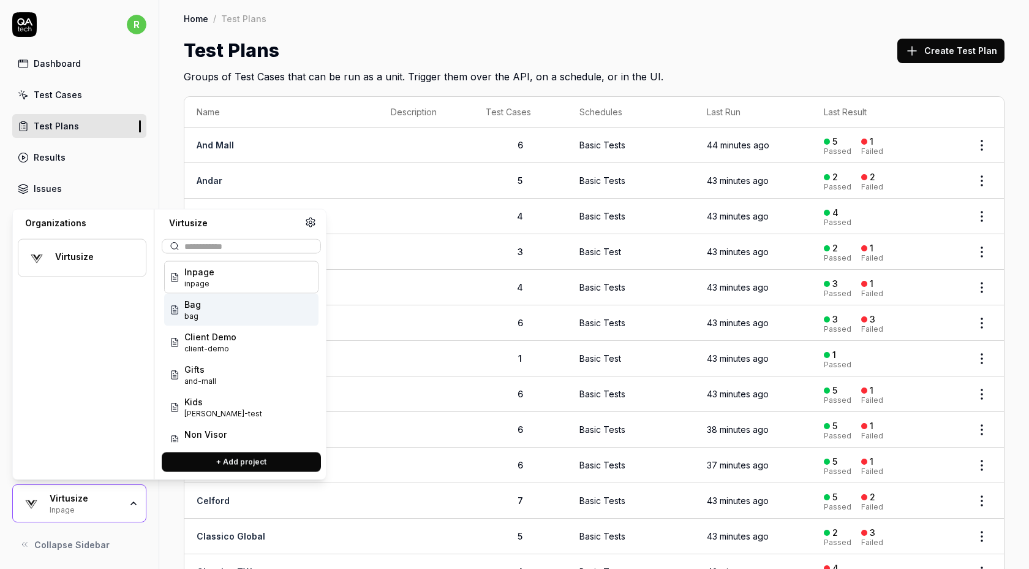
click at [200, 300] on div "Bag bag" at bounding box center [241, 309] width 154 height 32
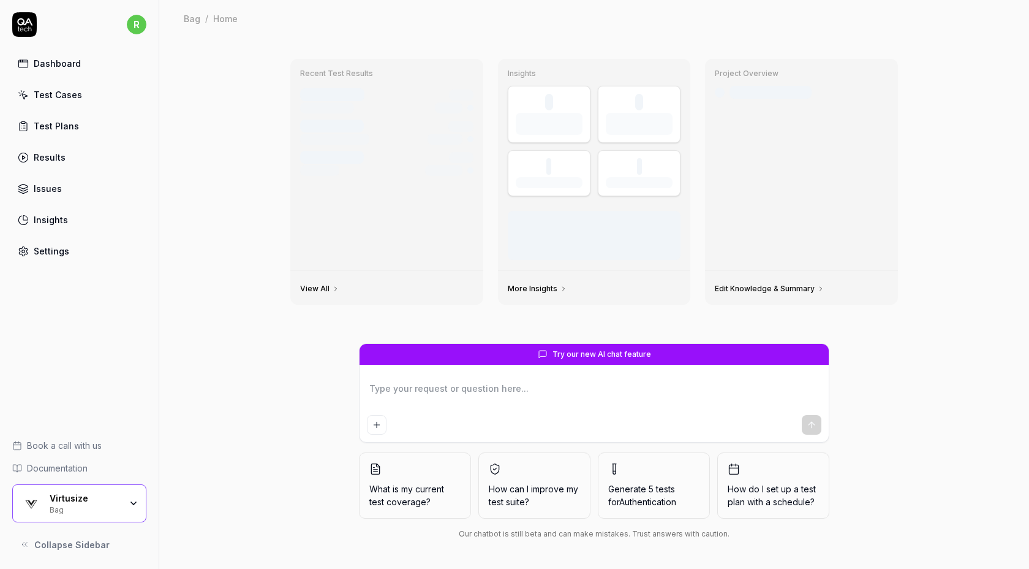
click at [95, 500] on div "Virtusize" at bounding box center [85, 498] width 71 height 11
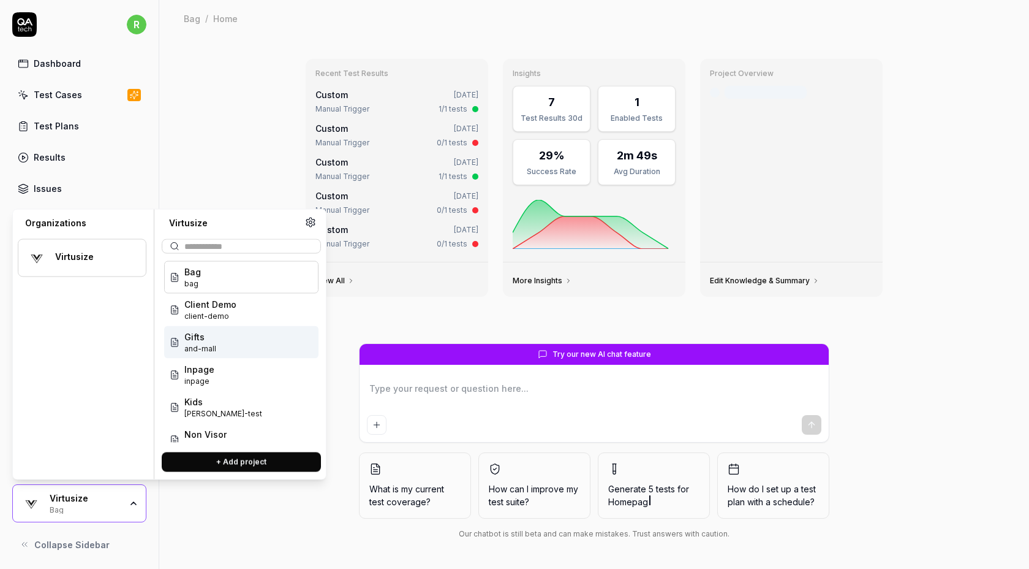
click at [208, 120] on div "Recent Test Results Custom [DATE] Manual Trigger 1/1 tests Custom [DATE] Manual…" at bounding box center [594, 303] width 870 height 532
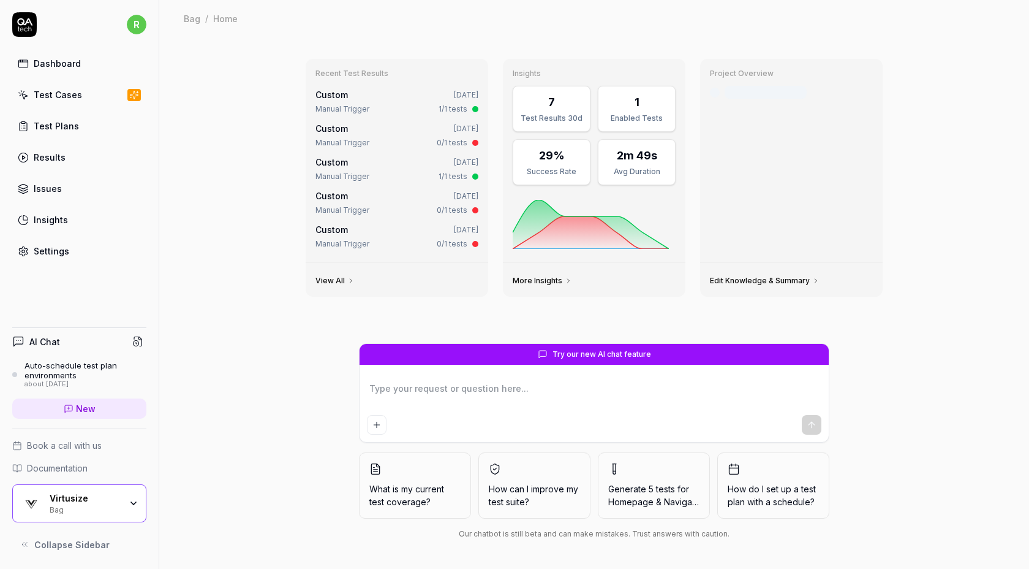
click at [121, 98] on link "Test Cases" at bounding box center [79, 95] width 134 height 24
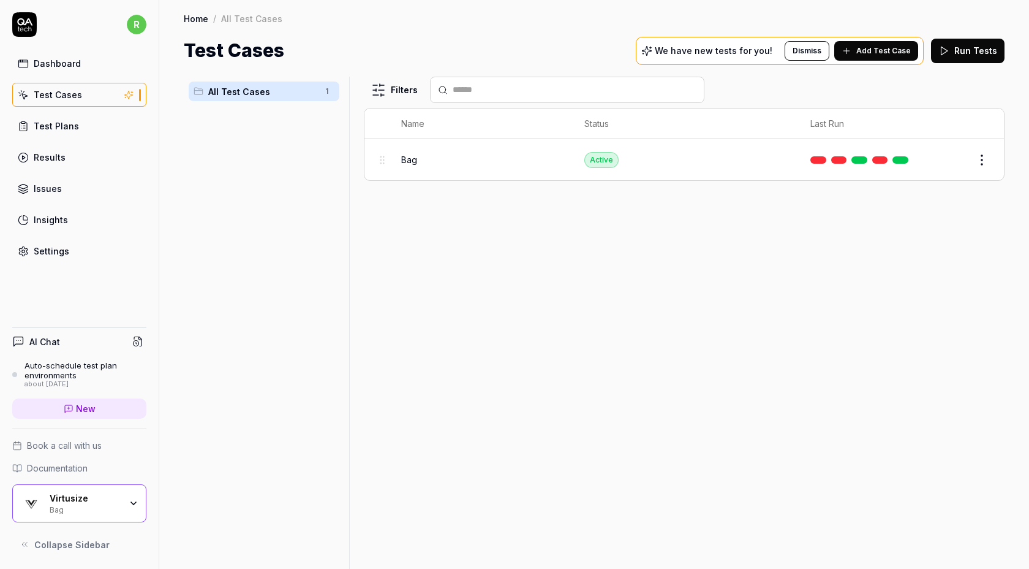
click at [971, 48] on button "Run Tests" at bounding box center [968, 51] width 74 height 25
click at [89, 514] on div "Virtusize Bag" at bounding box center [79, 503] width 134 height 38
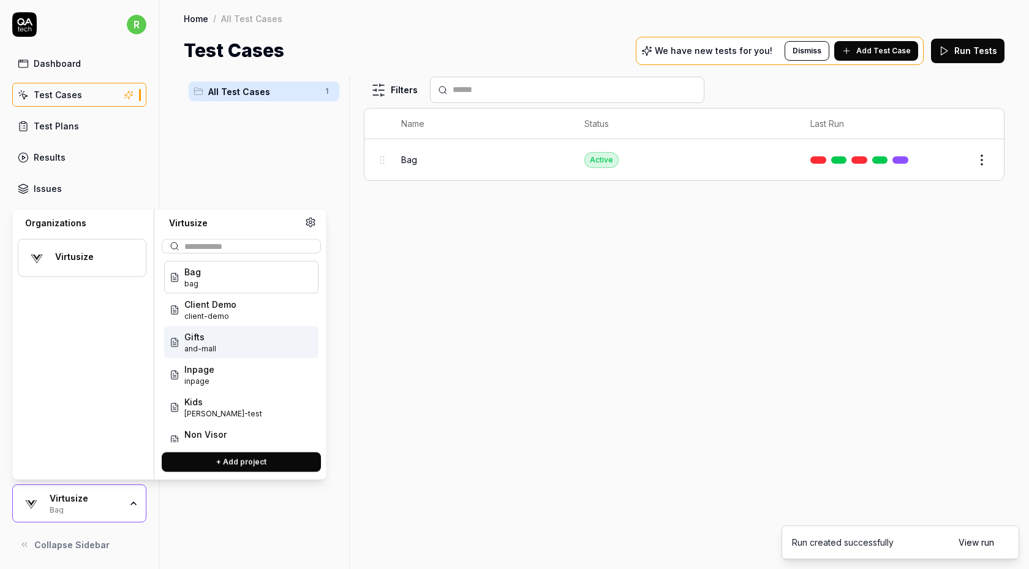
click at [246, 342] on div "Gifts and-mall" at bounding box center [241, 342] width 154 height 32
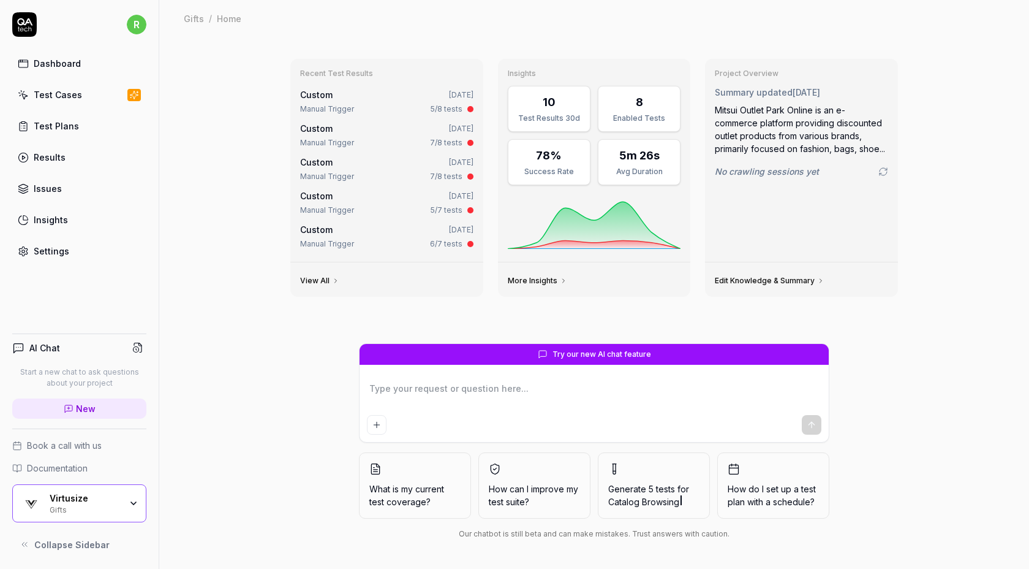
click at [120, 98] on link "Test Cases" at bounding box center [79, 95] width 134 height 24
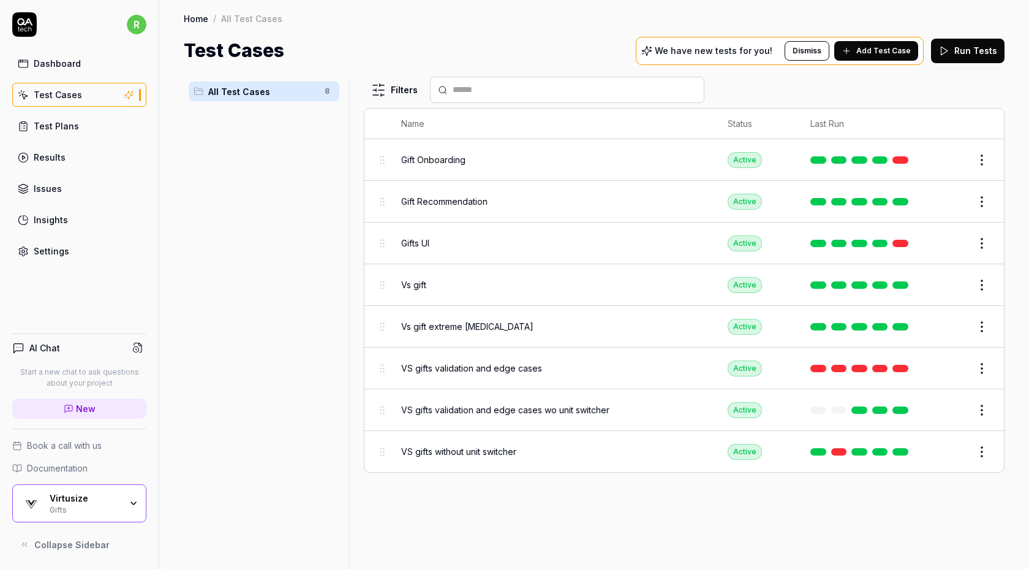
click at [973, 47] on button "Run Tests" at bounding box center [968, 51] width 74 height 25
click at [88, 511] on div "Gifts" at bounding box center [85, 509] width 71 height 10
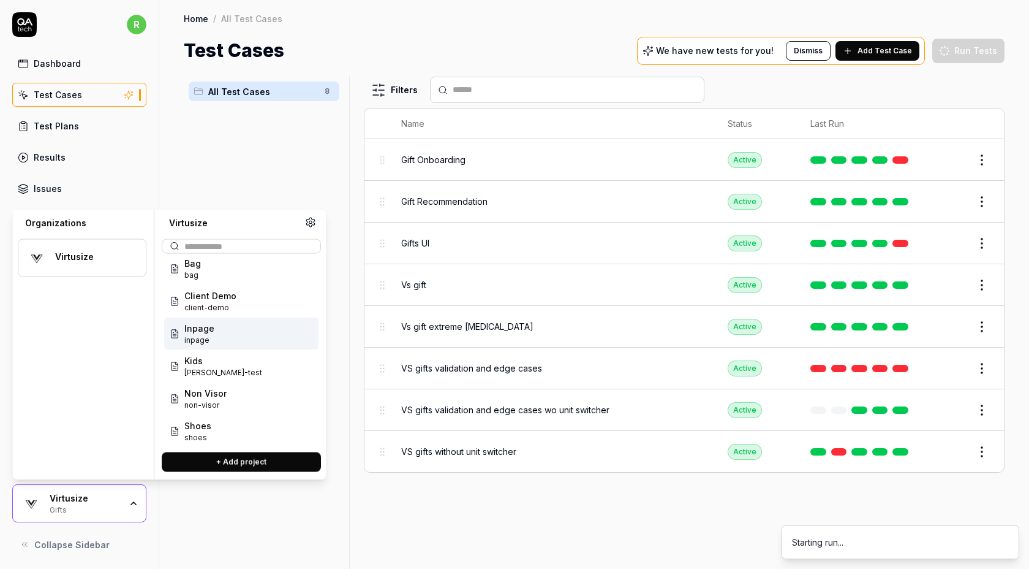
scroll to position [42, 0]
click at [240, 363] on div "Kids [PERSON_NAME]-test" at bounding box center [241, 365] width 154 height 32
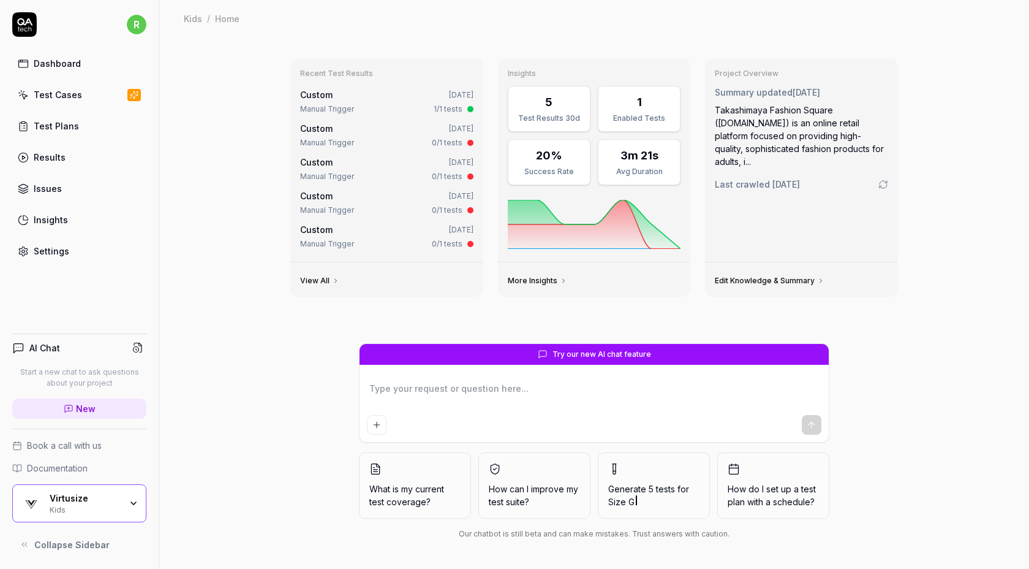
click at [126, 95] on link "Test Cases" at bounding box center [79, 95] width 134 height 24
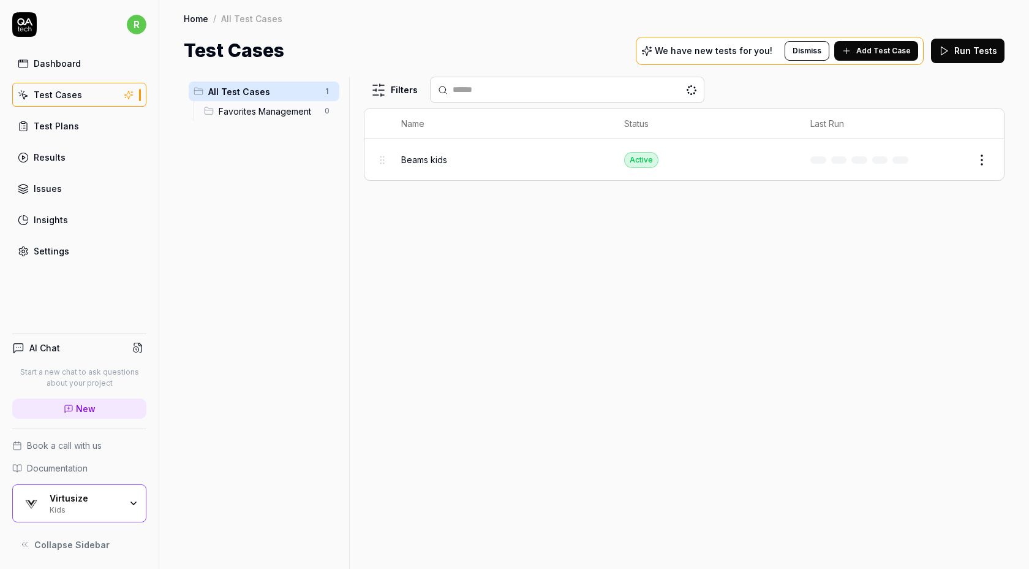
click at [960, 58] on button "Run Tests" at bounding box center [968, 51] width 74 height 25
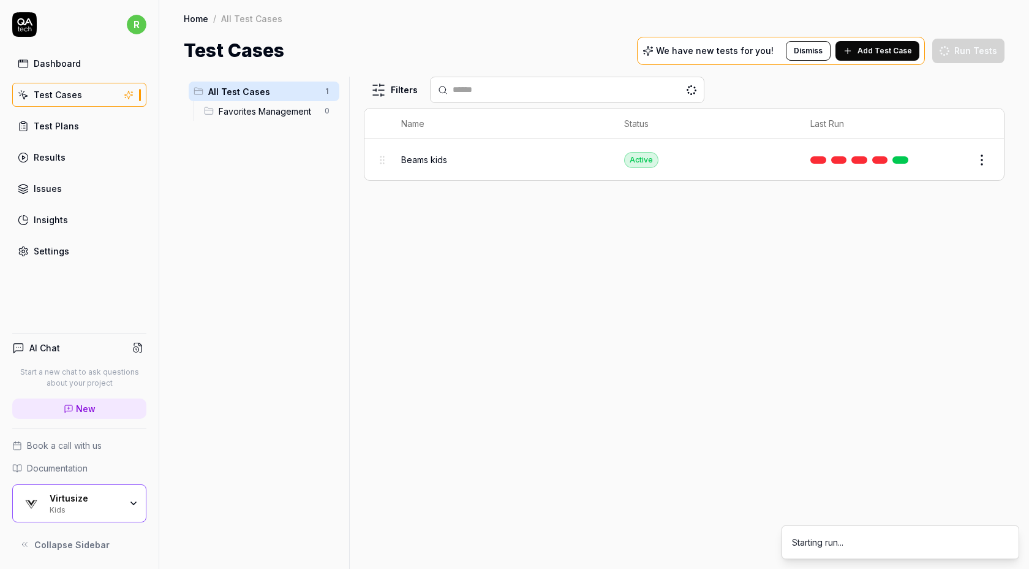
click at [97, 495] on div "Virtusize" at bounding box center [85, 498] width 71 height 11
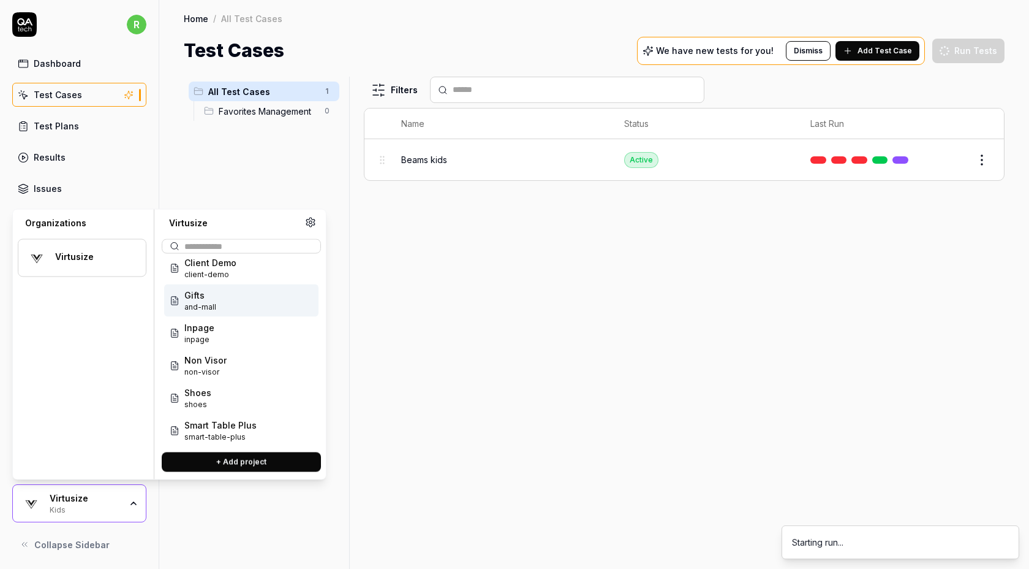
scroll to position [77, 0]
click at [244, 362] on div "Non Visor non-visor" at bounding box center [241, 363] width 154 height 32
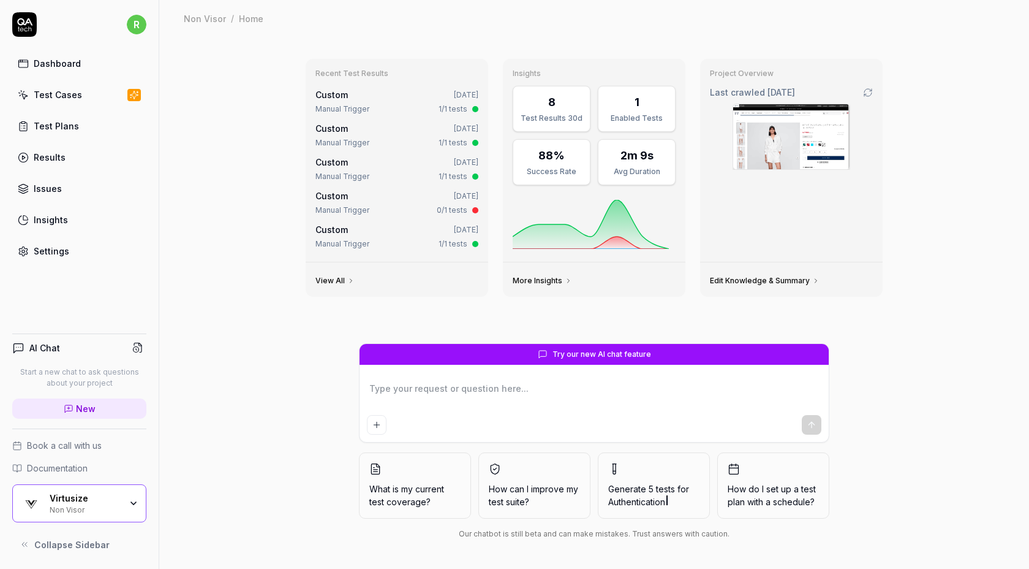
click at [52, 102] on link "Test Cases" at bounding box center [79, 95] width 134 height 24
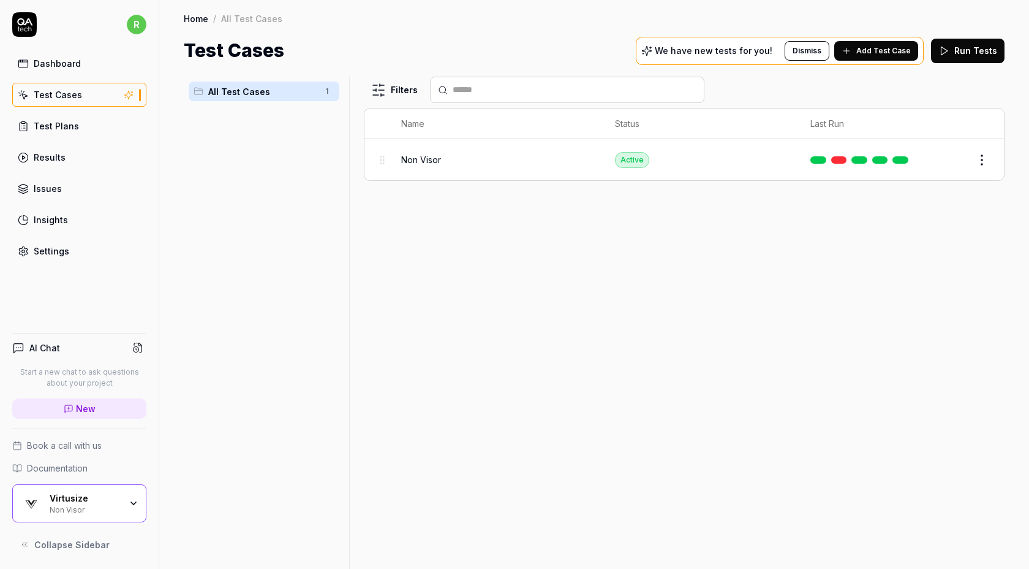
click at [962, 51] on button "Run Tests" at bounding box center [968, 51] width 74 height 25
click at [97, 504] on div "Non Visor" at bounding box center [85, 509] width 71 height 10
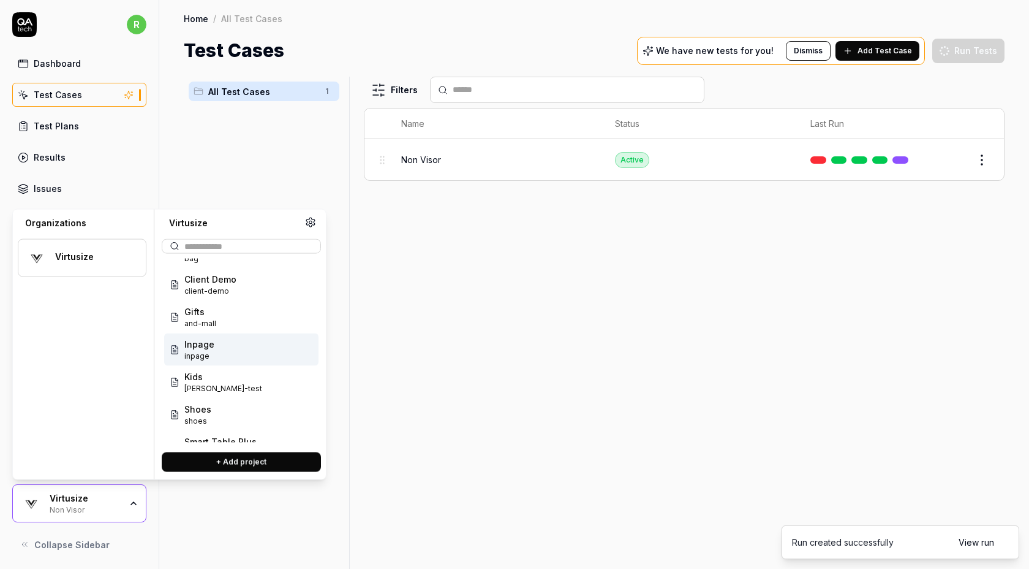
scroll to position [89, 0]
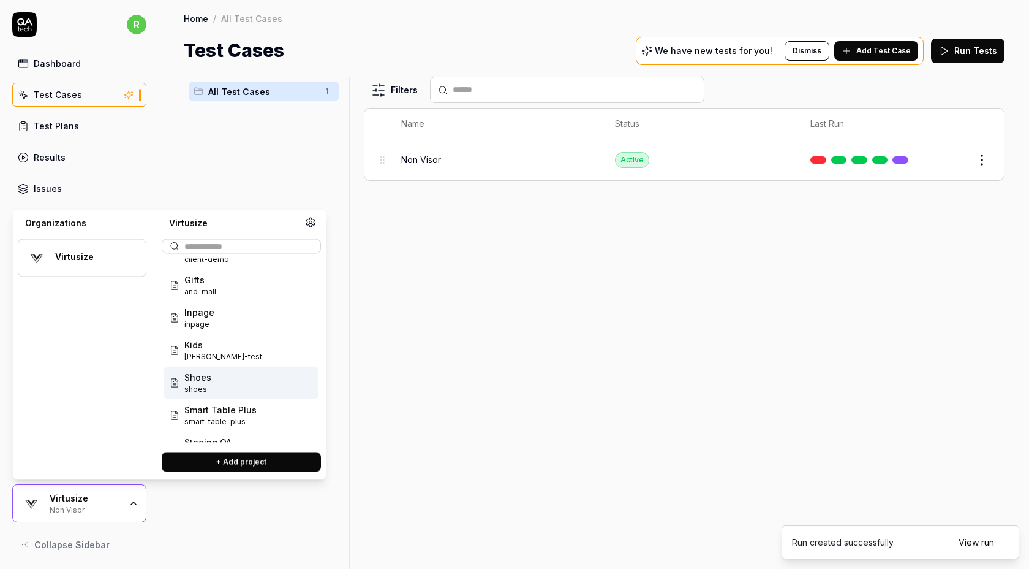
click at [208, 382] on span "Shoes" at bounding box center [197, 377] width 27 height 13
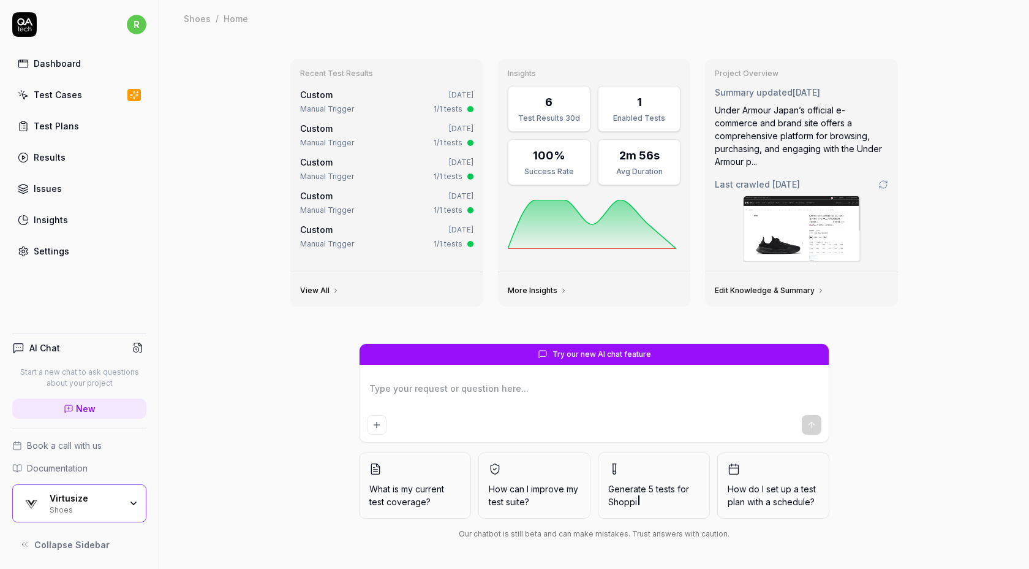
click at [106, 102] on link "Test Cases" at bounding box center [79, 95] width 134 height 24
type textarea "*"
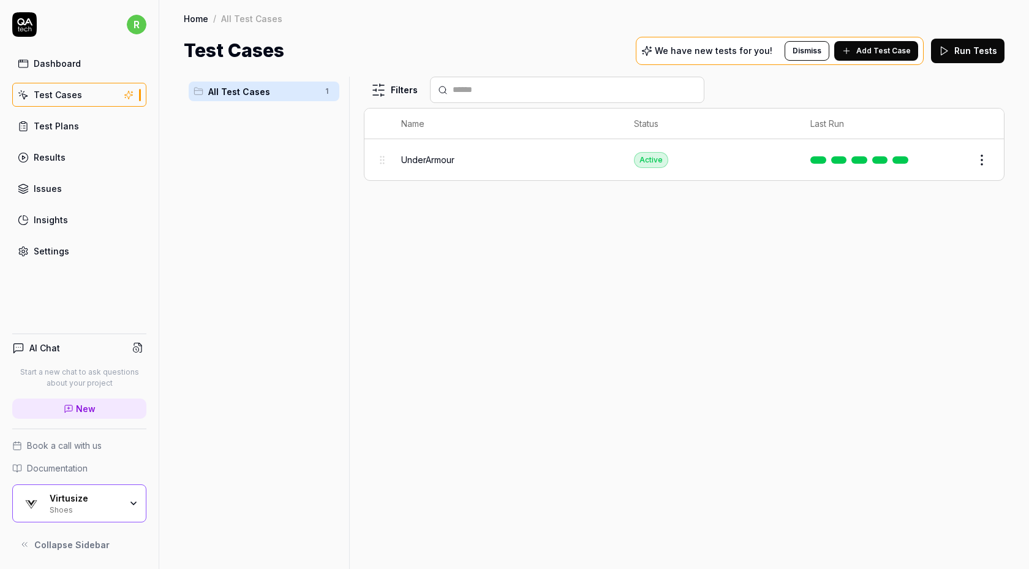
click at [963, 55] on button "Run Tests" at bounding box center [968, 51] width 74 height 25
click at [92, 515] on div "Virtusize Shoes" at bounding box center [79, 503] width 134 height 38
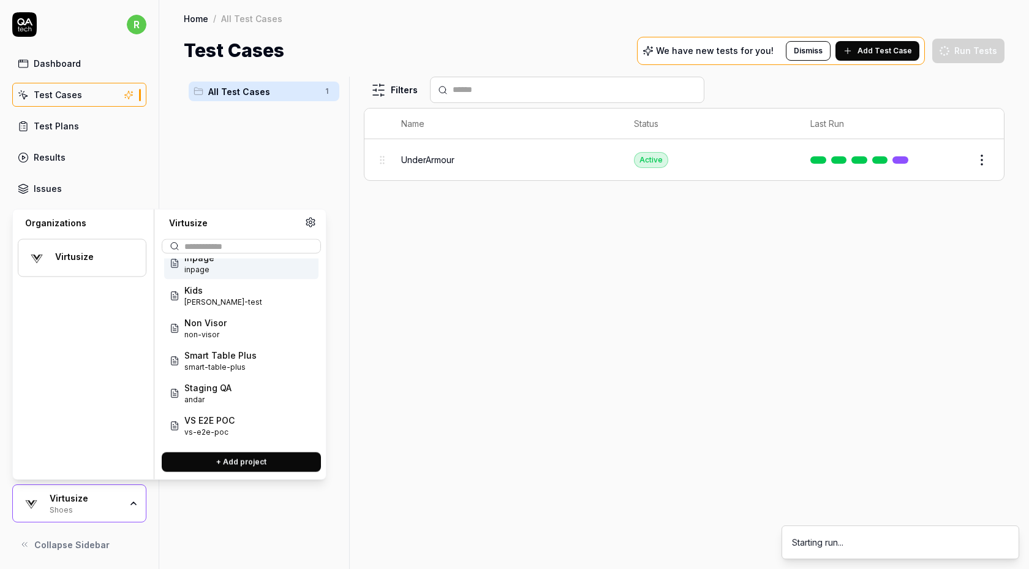
scroll to position [146, 0]
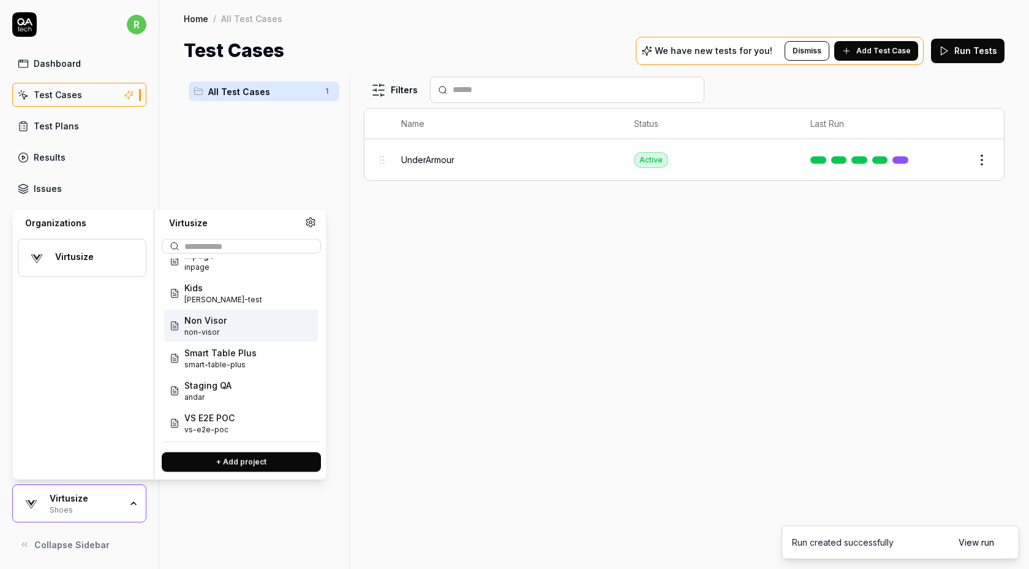
click at [482, 303] on div "Filters Name Status Last Run UnderArmour Active Edit" at bounding box center [684, 323] width 641 height 492
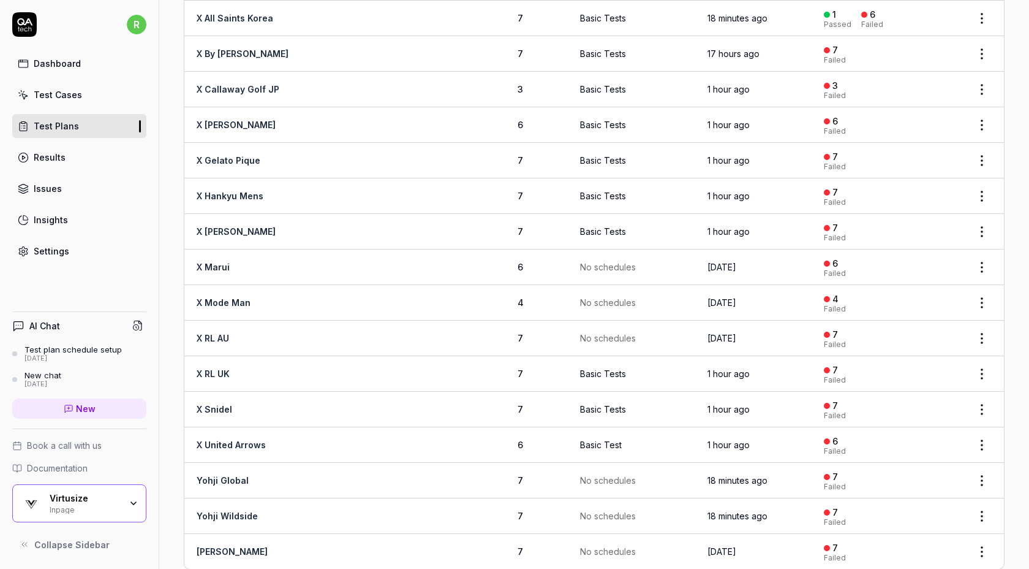
scroll to position [2049, 0]
